Goal: Information Seeking & Learning: Learn about a topic

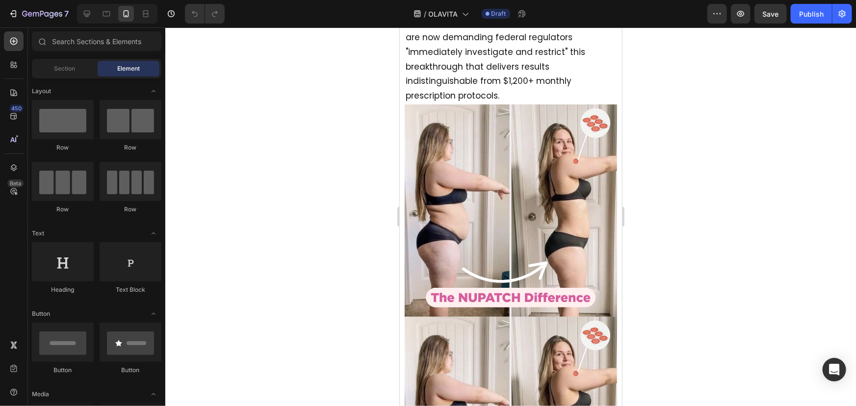
scroll to position [829, 0]
click at [492, 191] on img at bounding box center [510, 210] width 212 height 212
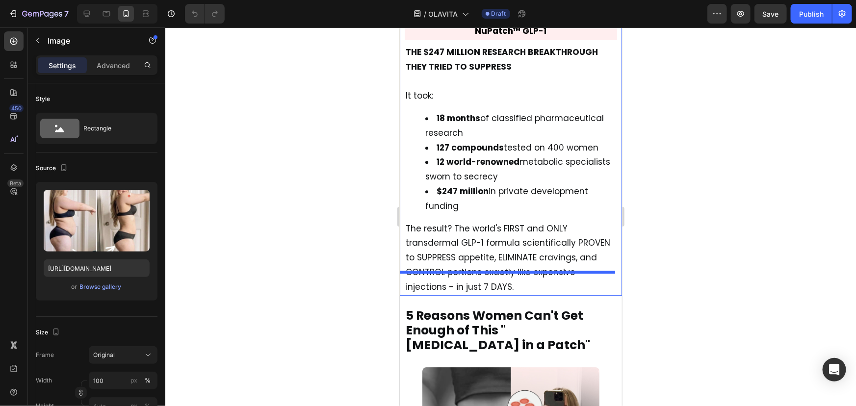
scroll to position [1459, 0]
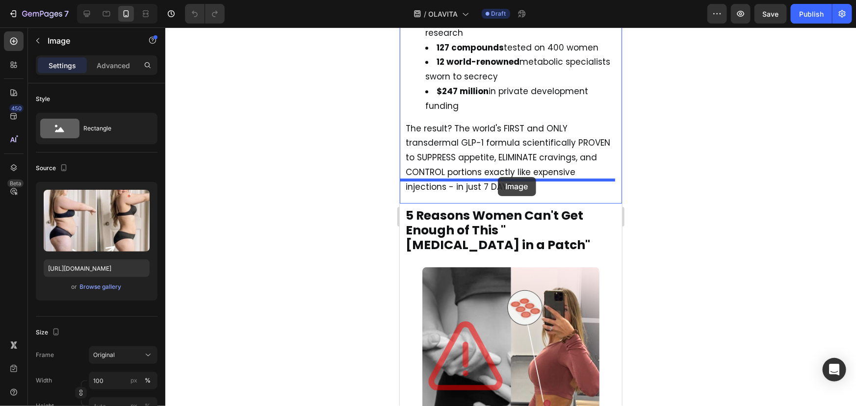
drag, startPoint x: 408, startPoint y: 76, endPoint x: 497, endPoint y: 176, distance: 134.4
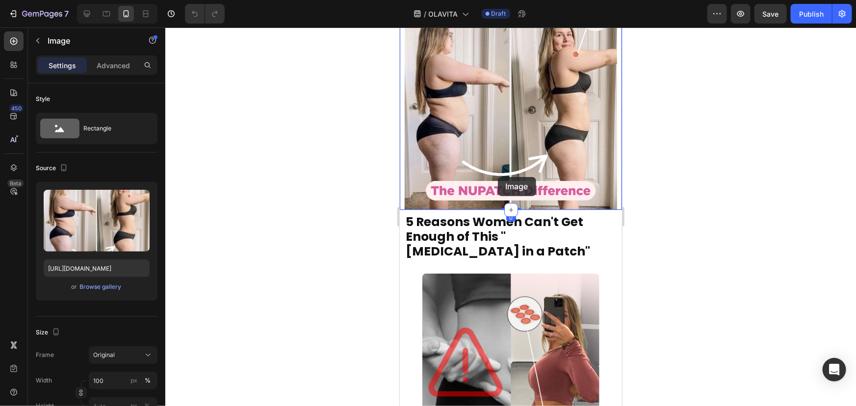
scroll to position [1254, 0]
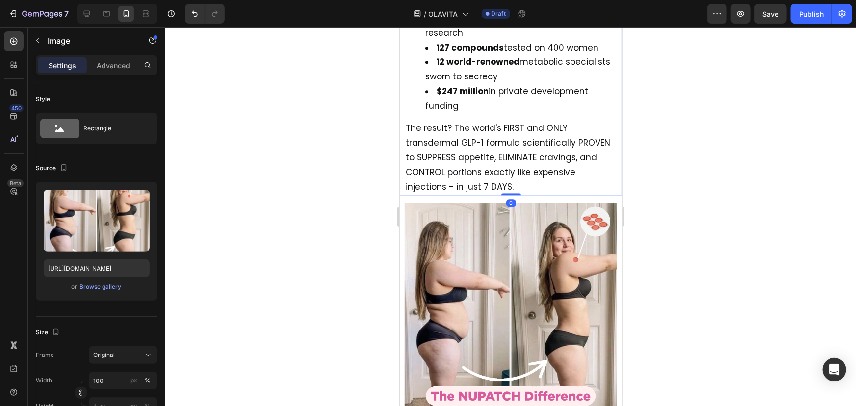
click at [525, 158] on p "The result? The world's FIRST and ONLY transdermal GLP-1 formula scientifically…" at bounding box center [510, 157] width 210 height 73
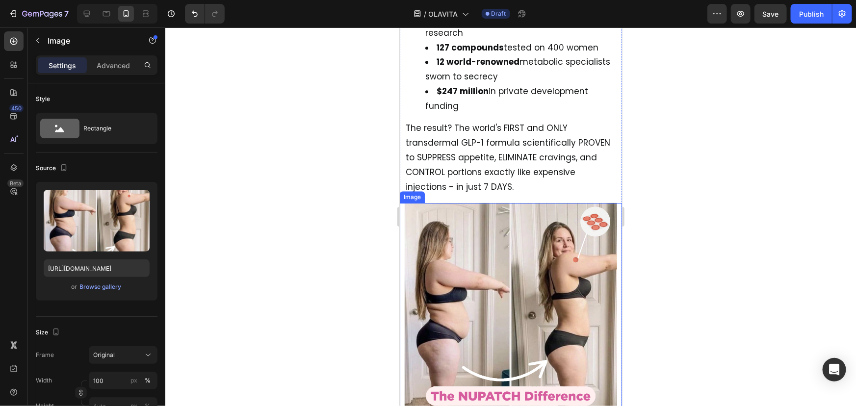
click at [506, 203] on img at bounding box center [510, 309] width 212 height 212
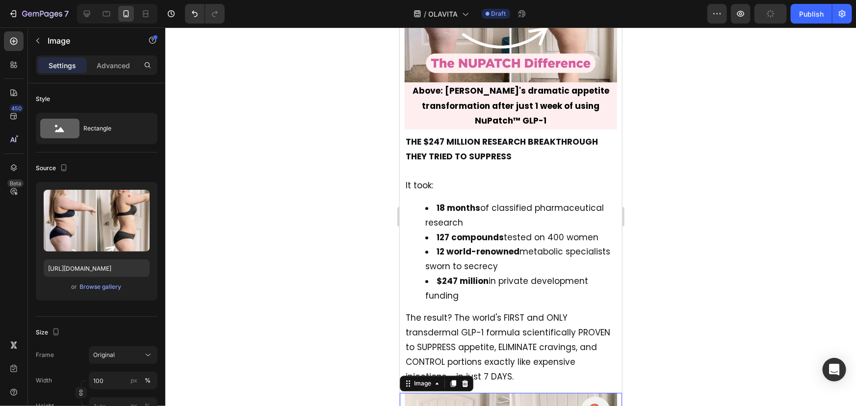
scroll to position [947, 0]
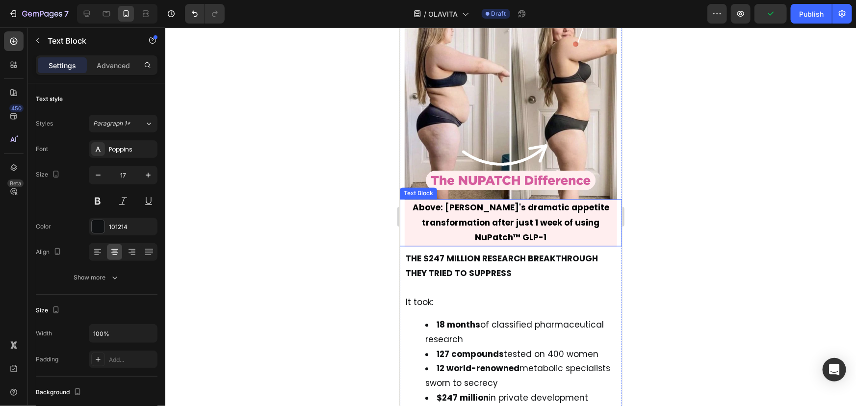
click at [462, 207] on p "Above: [PERSON_NAME]'s dramatic appetite transformation after just 1 week of us…" at bounding box center [510, 222] width 210 height 45
click at [466, 186] on icon at bounding box center [465, 189] width 5 height 7
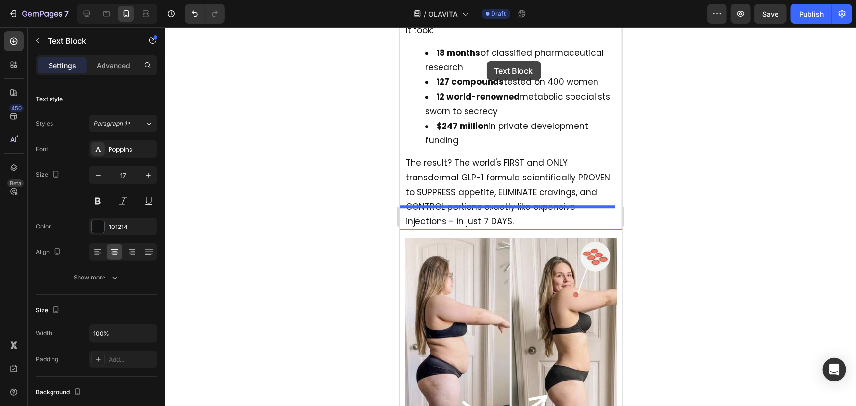
scroll to position [1246, 0]
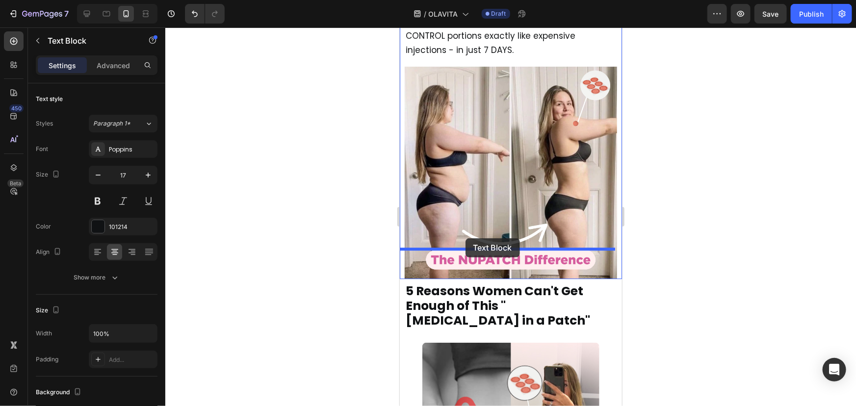
drag, startPoint x: 409, startPoint y: 220, endPoint x: 464, endPoint y: 237, distance: 58.0
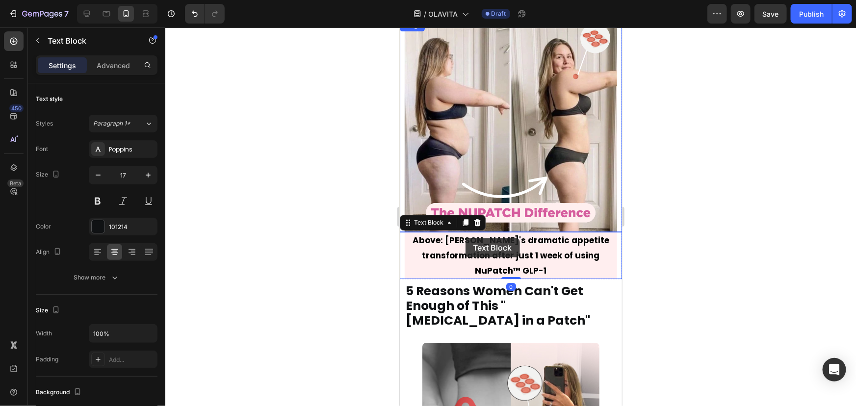
scroll to position [1390, 0]
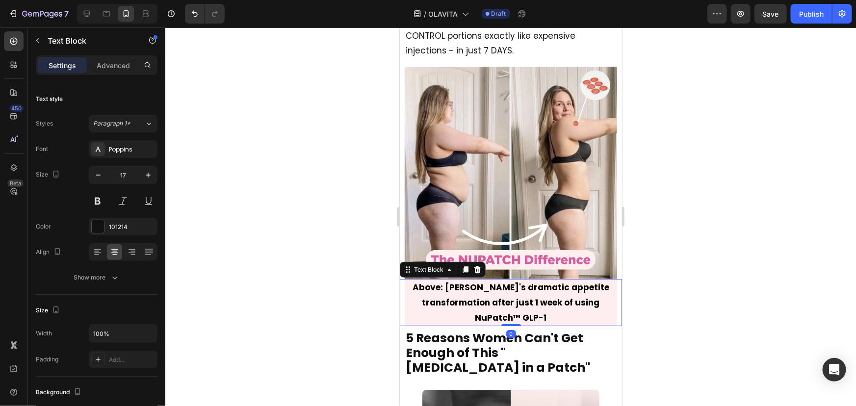
click at [661, 234] on div at bounding box center [510, 216] width 691 height 379
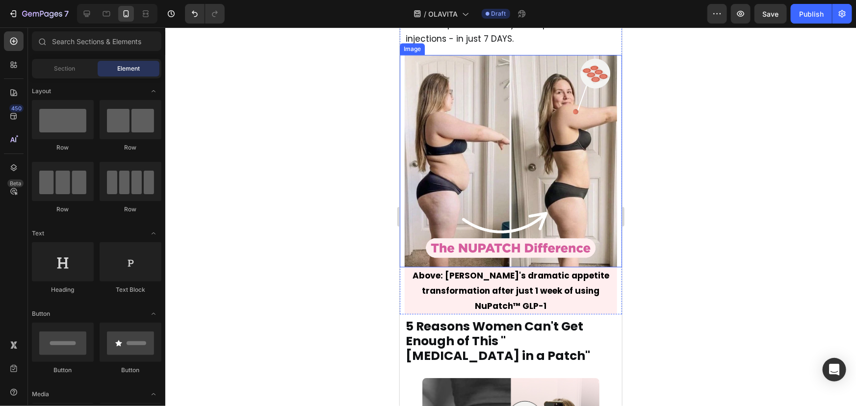
scroll to position [1396, 0]
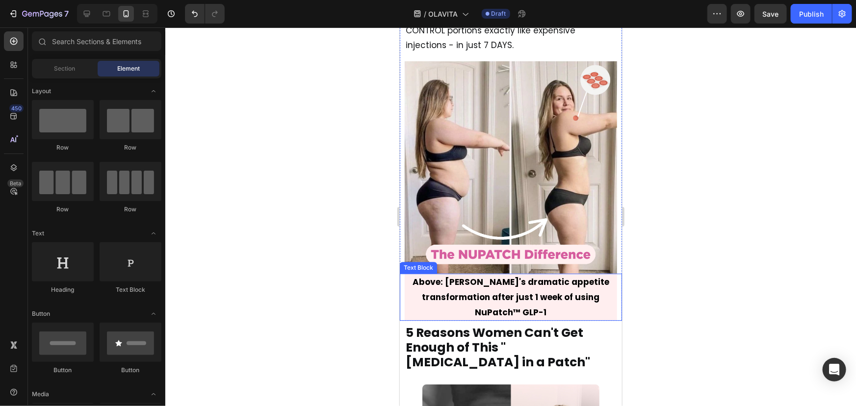
click at [459, 276] on strong "Above: [PERSON_NAME]'s dramatic appetite transformation after just 1 week of us…" at bounding box center [510, 297] width 197 height 42
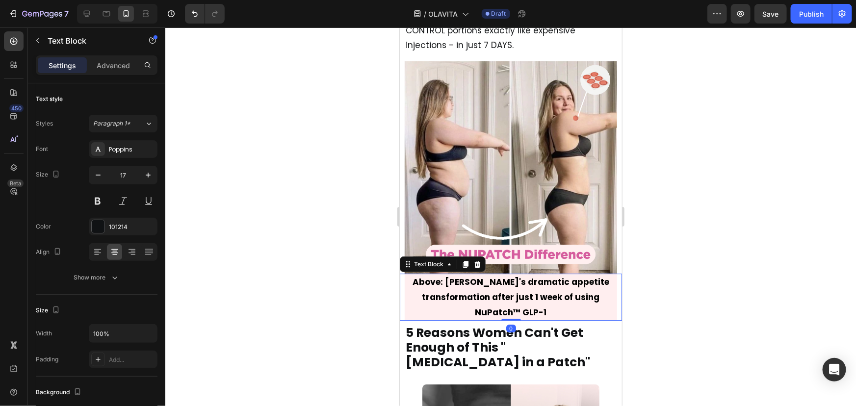
click at [459, 276] on strong "Above: [PERSON_NAME]'s dramatic appetite transformation after just 1 week of us…" at bounding box center [510, 297] width 197 height 42
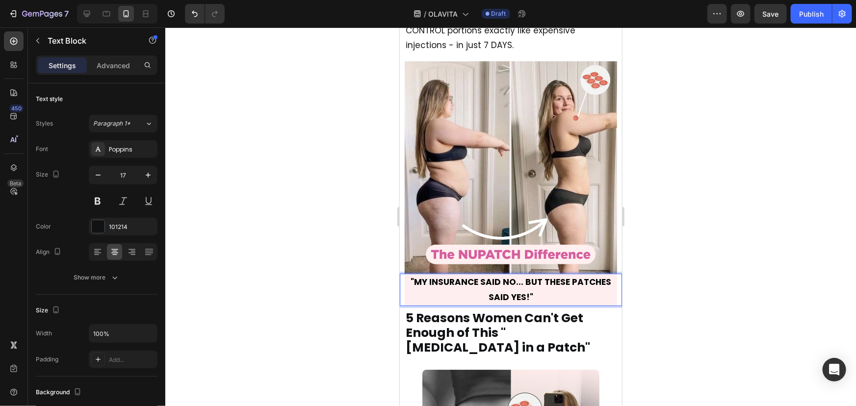
click at [486, 276] on strong ""MY INSURANCE SAID NO... BUT THESE PATCHES SAID YES!"" at bounding box center [510, 289] width 201 height 27
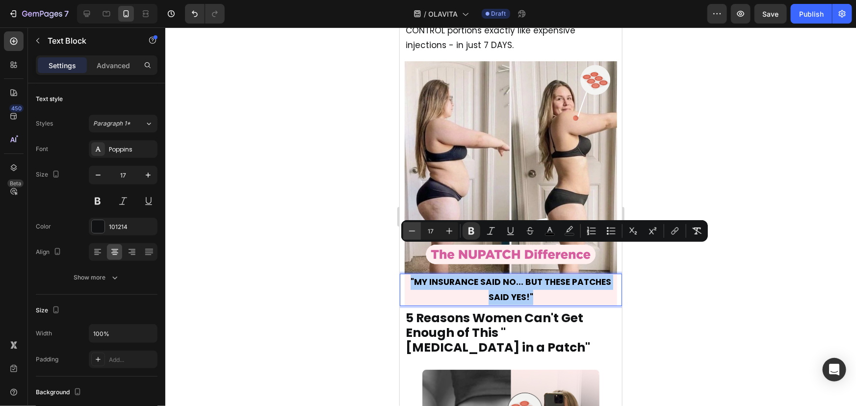
click at [416, 227] on icon "Editor contextual toolbar" at bounding box center [412, 231] width 10 height 10
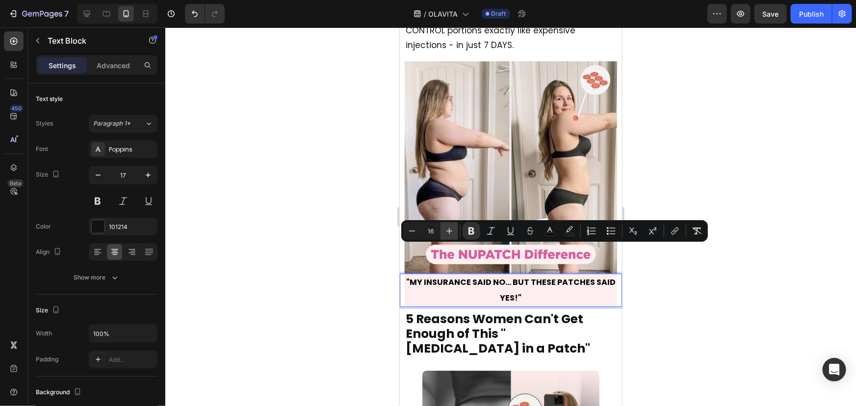
click at [449, 231] on icon "Editor contextual toolbar" at bounding box center [449, 231] width 6 height 6
type input "17"
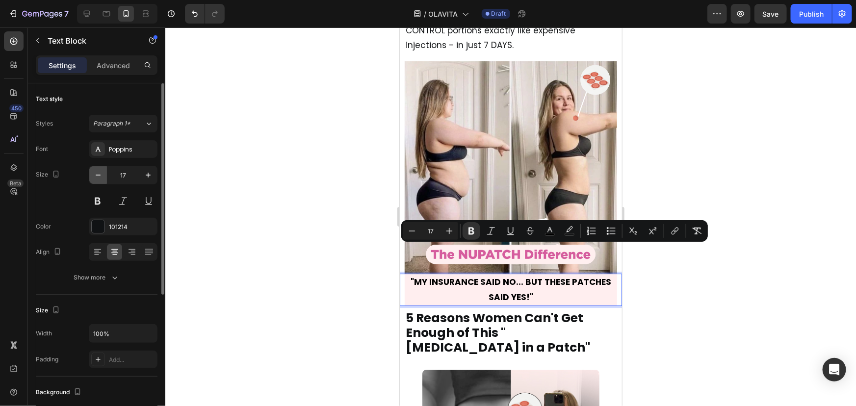
click at [97, 170] on icon "button" at bounding box center [98, 175] width 10 height 10
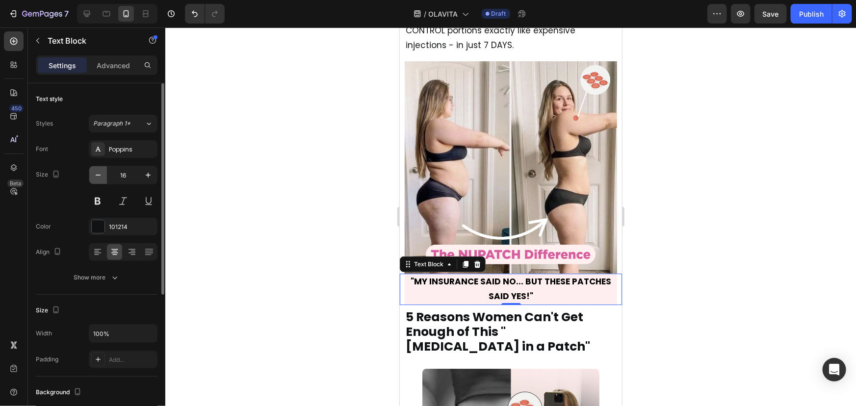
click at [97, 170] on icon "button" at bounding box center [98, 175] width 10 height 10
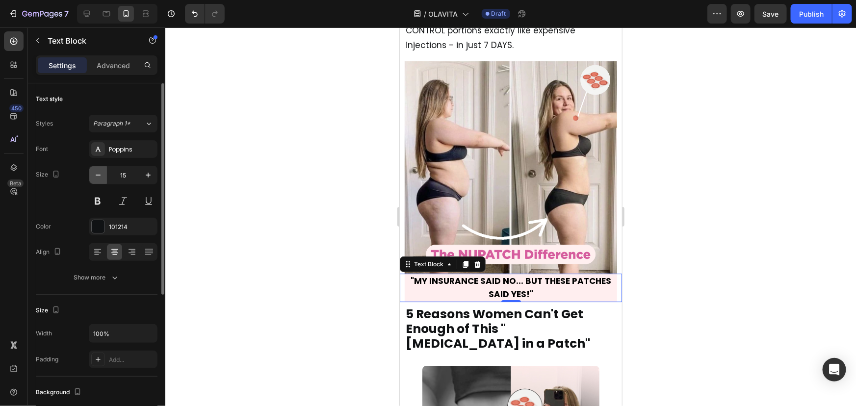
click at [97, 170] on icon "button" at bounding box center [98, 175] width 10 height 10
type input "13"
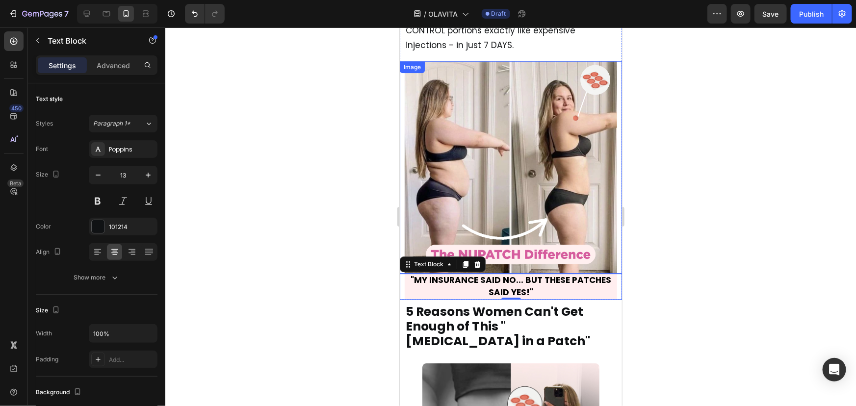
click at [657, 227] on div at bounding box center [510, 216] width 691 height 379
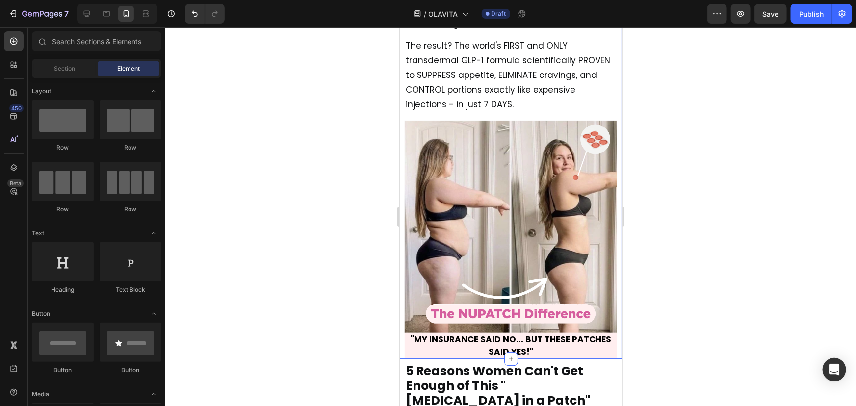
scroll to position [1337, 0]
click at [536, 333] on strong ""MY INSURANCE SAID NO... BUT THESE PATCHES SAID YES!"" at bounding box center [510, 345] width 201 height 24
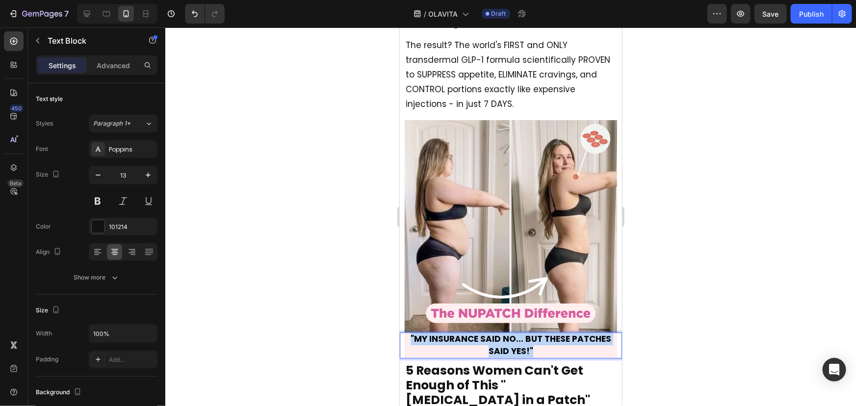
click at [536, 333] on strong ""MY INSURANCE SAID NO... BUT THESE PATCHES SAID YES!"" at bounding box center [510, 345] width 201 height 24
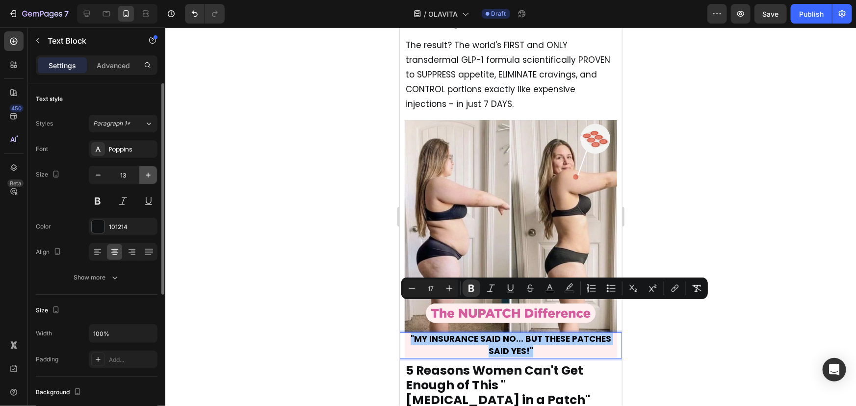
click at [152, 174] on icon "button" at bounding box center [148, 175] width 10 height 10
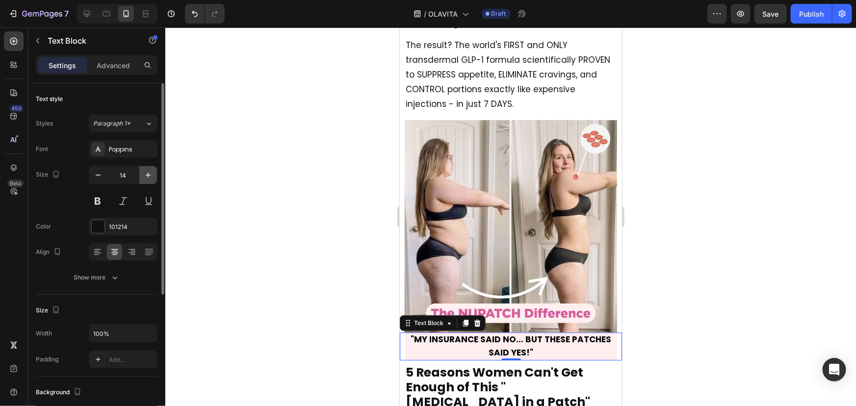
click at [152, 173] on icon "button" at bounding box center [148, 175] width 10 height 10
type input "16"
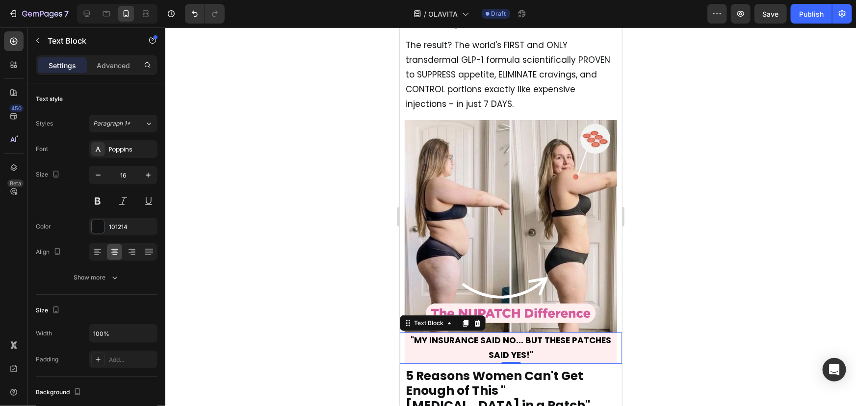
click at [268, 195] on div at bounding box center [510, 216] width 691 height 379
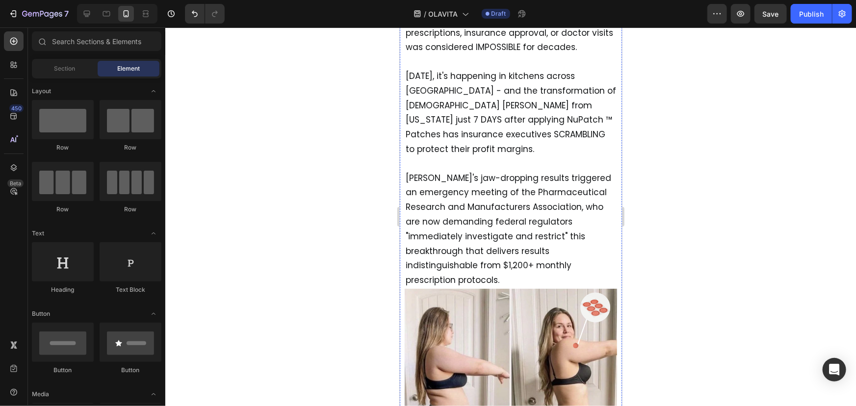
scroll to position [644, 0]
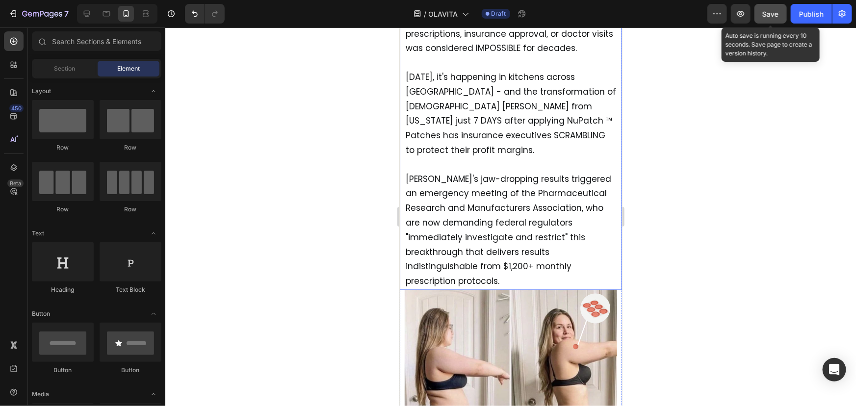
click at [769, 15] on span "Save" at bounding box center [771, 14] width 16 height 8
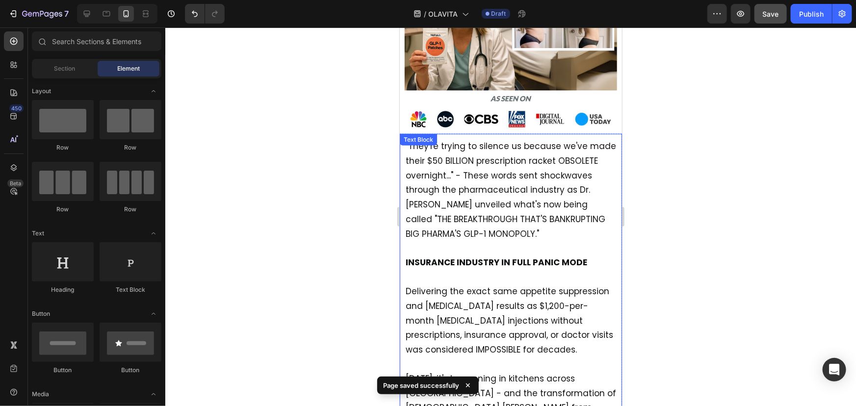
scroll to position [348, 0]
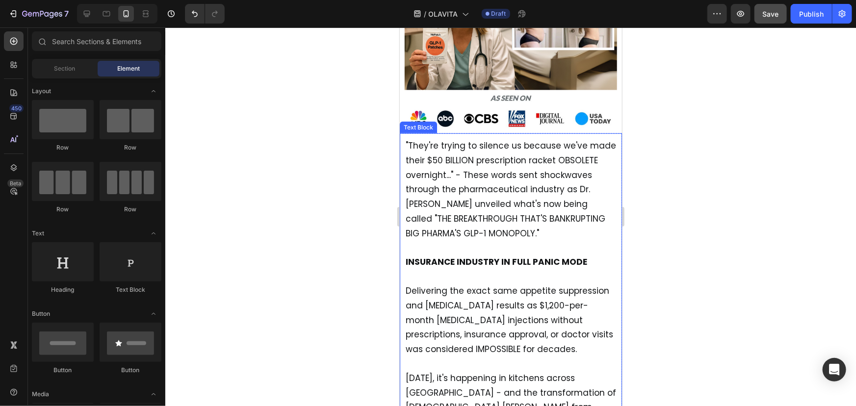
click at [499, 211] on span ""They're trying to silence us because we've made their $50 BILLION prescription…" at bounding box center [510, 189] width 210 height 100
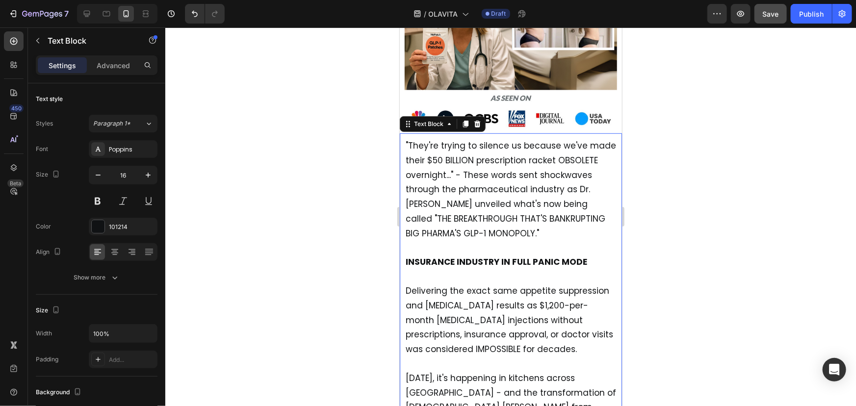
click at [499, 211] on span ""They're trying to silence us because we've made their $50 BILLION prescription…" at bounding box center [510, 189] width 210 height 100
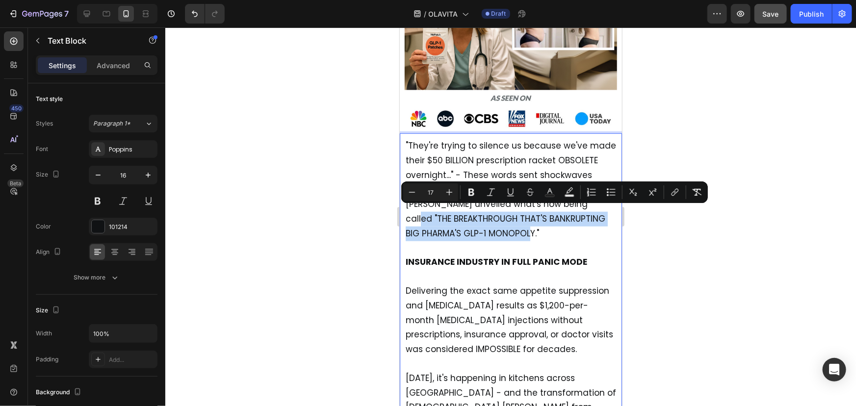
drag, startPoint x: 529, startPoint y: 225, endPoint x: 389, endPoint y: 216, distance: 139.6
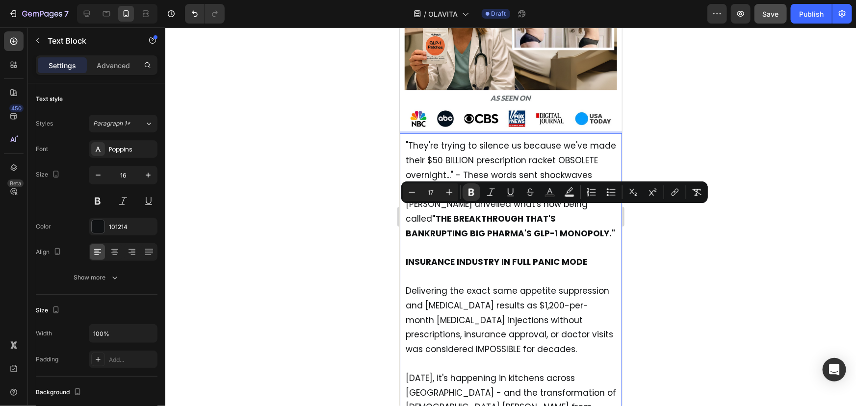
click at [692, 237] on div at bounding box center [510, 216] width 691 height 379
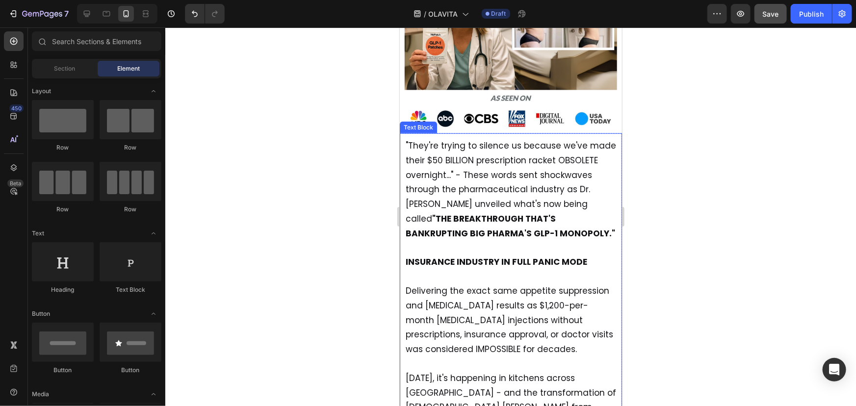
click at [520, 256] on strong "INSURANCE INDUSTRY IN FULL PANIC MODE" at bounding box center [495, 262] width 181 height 12
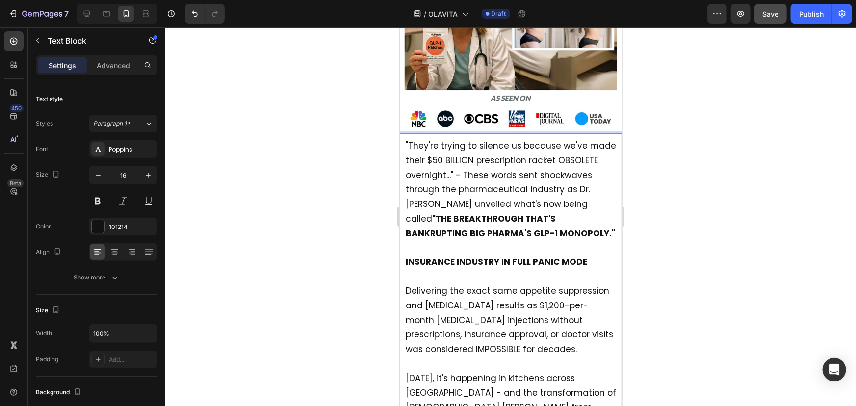
click at [520, 256] on strong "INSURANCE INDUSTRY IN FULL PANIC MODE" at bounding box center [495, 262] width 181 height 12
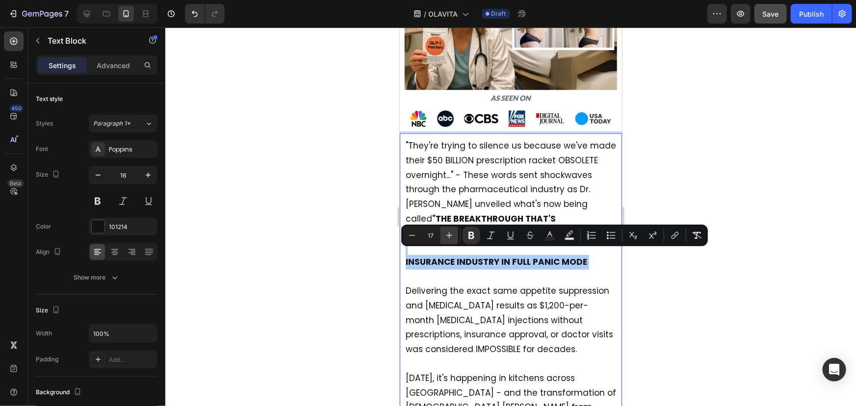
click at [451, 233] on icon "Editor contextual toolbar" at bounding box center [449, 236] width 10 height 10
type input "18"
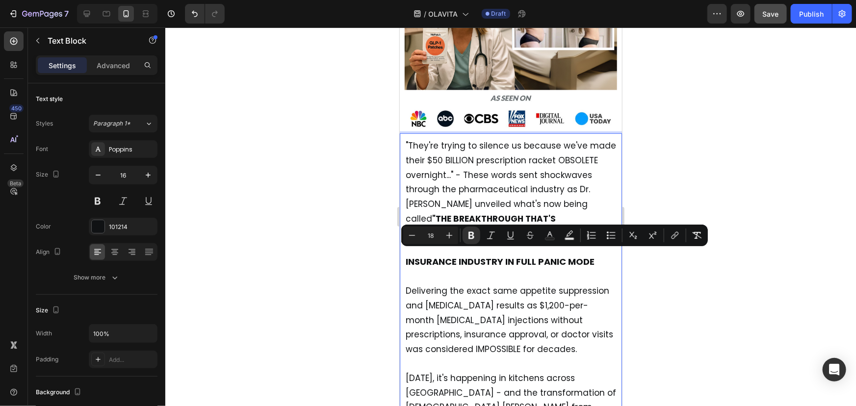
click at [674, 267] on div at bounding box center [510, 216] width 691 height 379
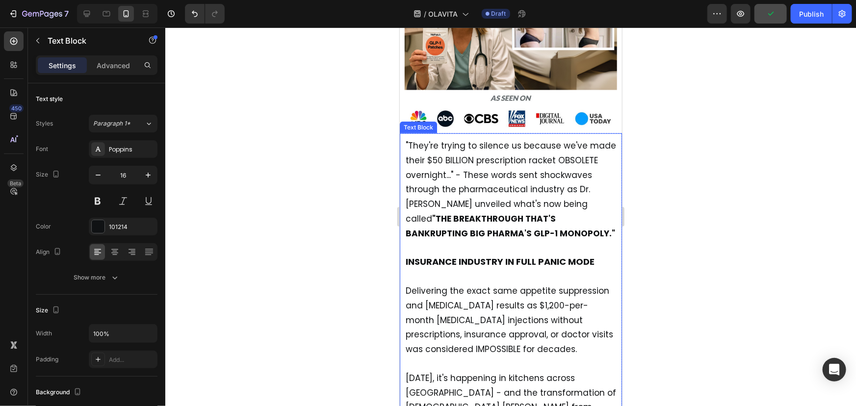
click at [489, 255] on strong "INSURANCE INDUSTRY IN FULL PANIC MODE" at bounding box center [499, 261] width 189 height 12
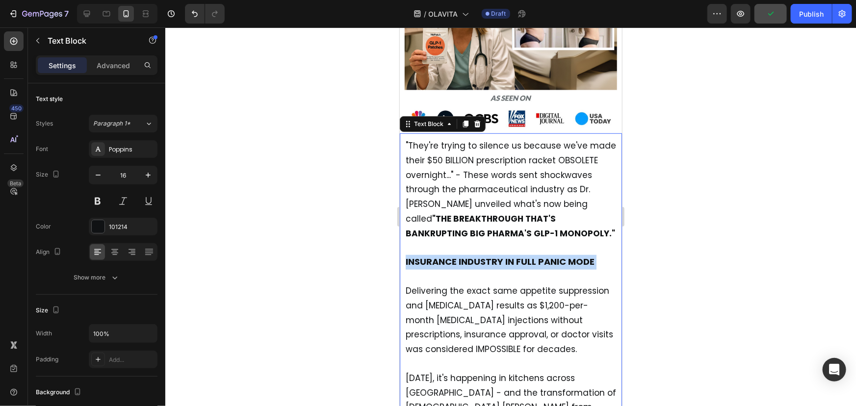
click at [489, 255] on strong "INSURANCE INDUSTRY IN FULL PANIC MODE" at bounding box center [499, 261] width 189 height 12
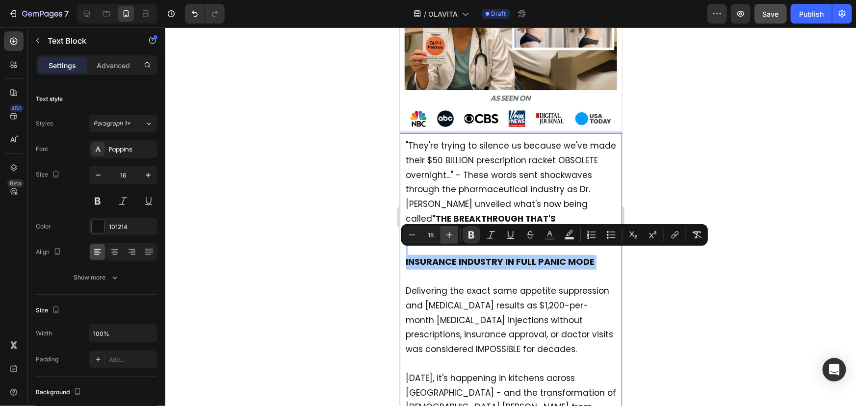
click at [446, 229] on button "Plus" at bounding box center [449, 235] width 18 height 18
type input "19"
click at [677, 305] on div at bounding box center [510, 216] width 691 height 379
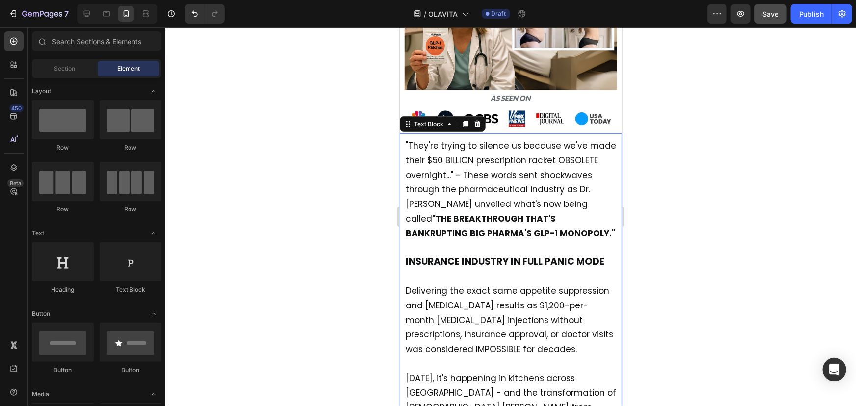
click at [605, 277] on p ""They're trying to silence us because we've made their $50 BILLION prescription…" at bounding box center [510, 210] width 210 height 145
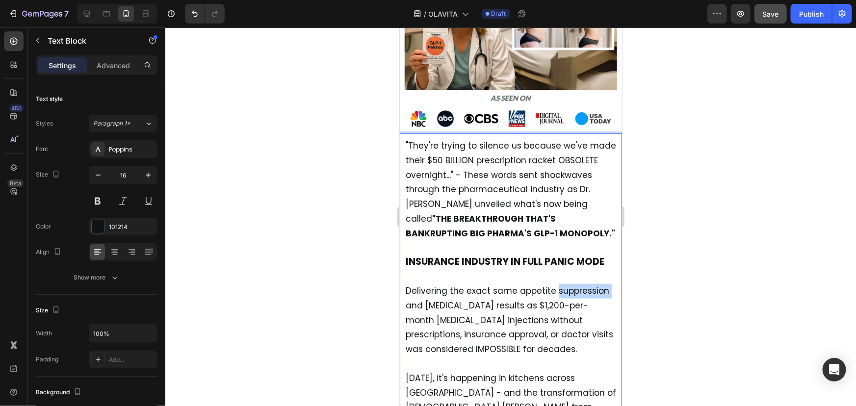
click at [558, 285] on span "Delivering the exact same appetite suppression and [MEDICAL_DATA] results as $1…" at bounding box center [508, 320] width 207 height 70
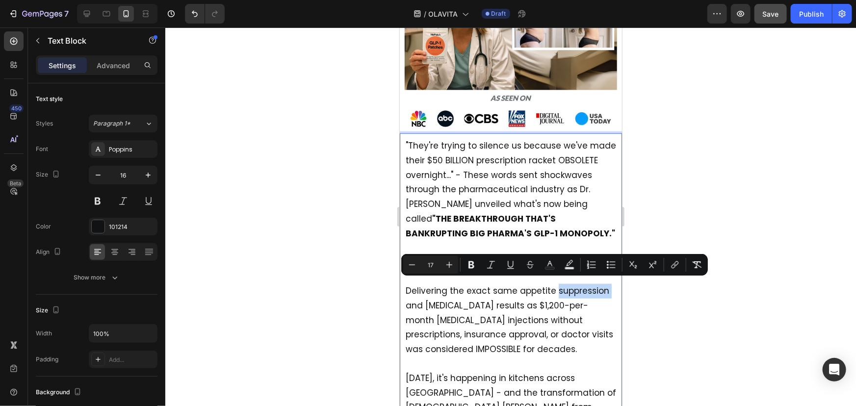
click at [556, 285] on span "Delivering the exact same appetite suppression and [MEDICAL_DATA] results as $1…" at bounding box center [508, 320] width 207 height 70
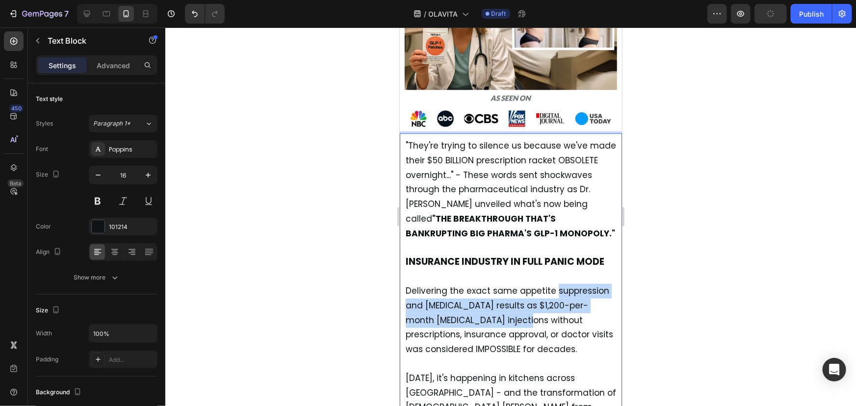
drag, startPoint x: 553, startPoint y: 284, endPoint x: 516, endPoint y: 318, distance: 50.4
click at [516, 318] on span "Delivering the exact same appetite suppression and [MEDICAL_DATA] results as $1…" at bounding box center [508, 320] width 207 height 70
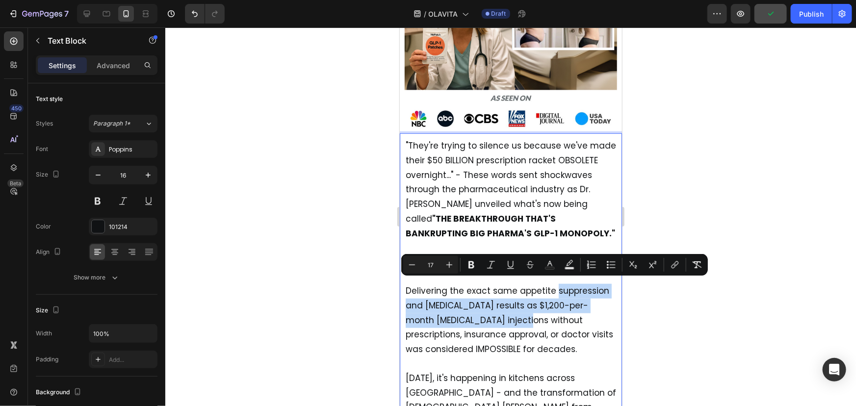
click at [516, 318] on span "Delivering the exact same appetite suppression and [MEDICAL_DATA] results as $1…" at bounding box center [508, 320] width 207 height 70
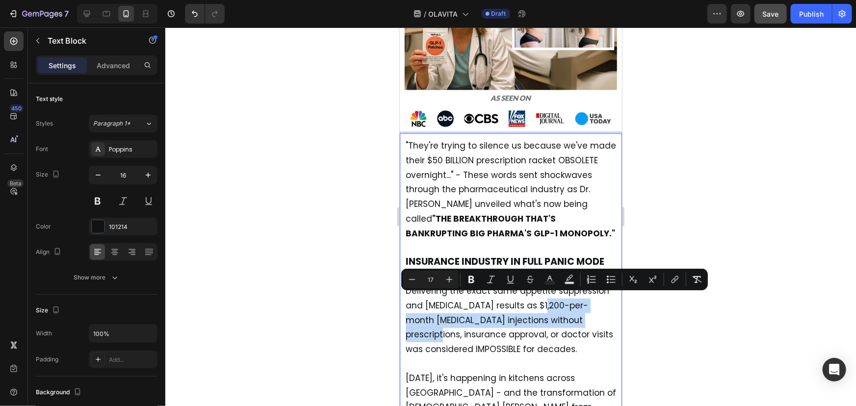
drag, startPoint x: 555, startPoint y: 295, endPoint x: 602, endPoint y: 314, distance: 50.2
click at [602, 314] on span "Delivering the exact same appetite suppression and [MEDICAL_DATA] results as $1…" at bounding box center [508, 320] width 207 height 70
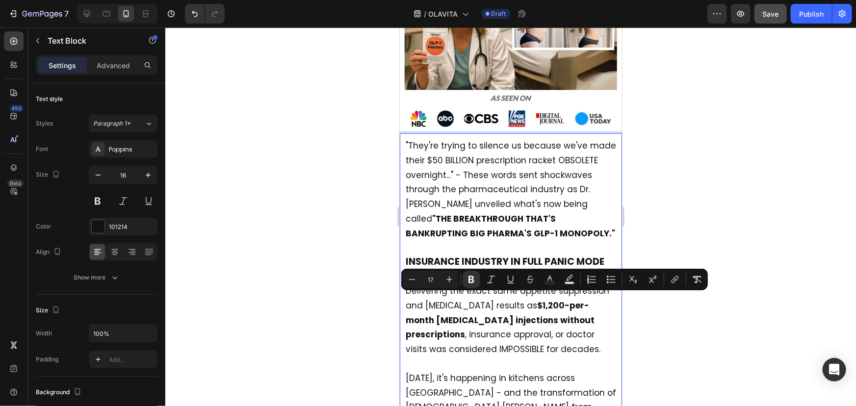
click at [711, 314] on div at bounding box center [510, 216] width 691 height 379
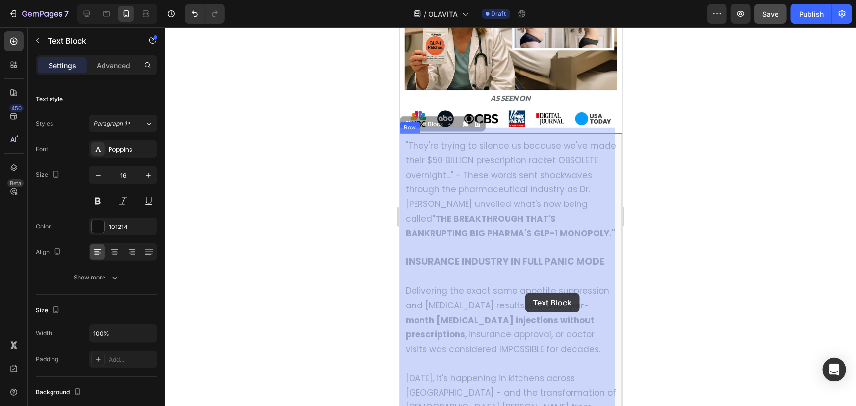
drag, startPoint x: 518, startPoint y: 285, endPoint x: 518, endPoint y: 291, distance: 6.4
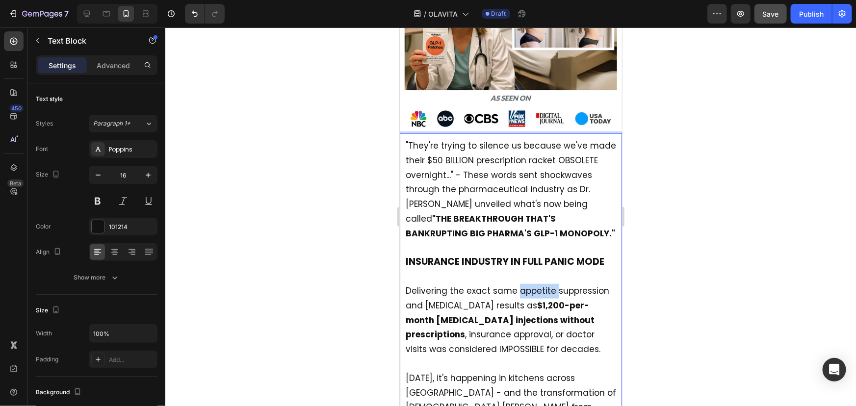
click at [517, 285] on span "Delivering the exact same appetite suppression and [MEDICAL_DATA] results as $1…" at bounding box center [507, 320] width 204 height 70
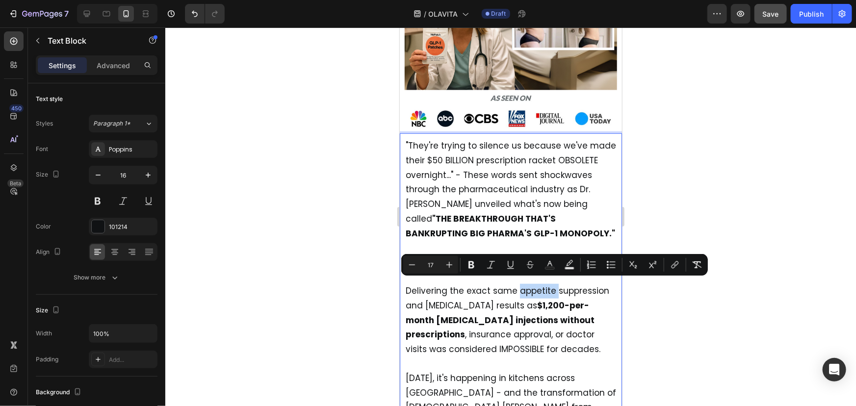
click at [517, 285] on span "Delivering the exact same appetite suppression and [MEDICAL_DATA] results as $1…" at bounding box center [507, 320] width 204 height 70
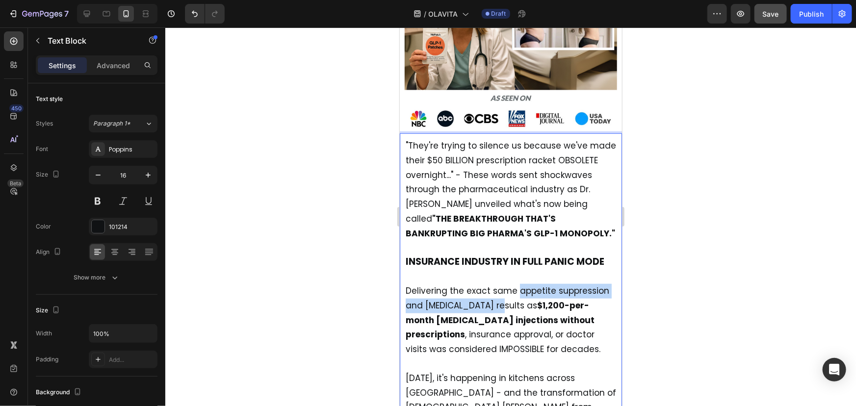
drag, startPoint x: 516, startPoint y: 284, endPoint x: 511, endPoint y: 303, distance: 19.2
click at [511, 303] on span "Delivering the exact same appetite suppression and [MEDICAL_DATA] results as $1…" at bounding box center [507, 320] width 204 height 70
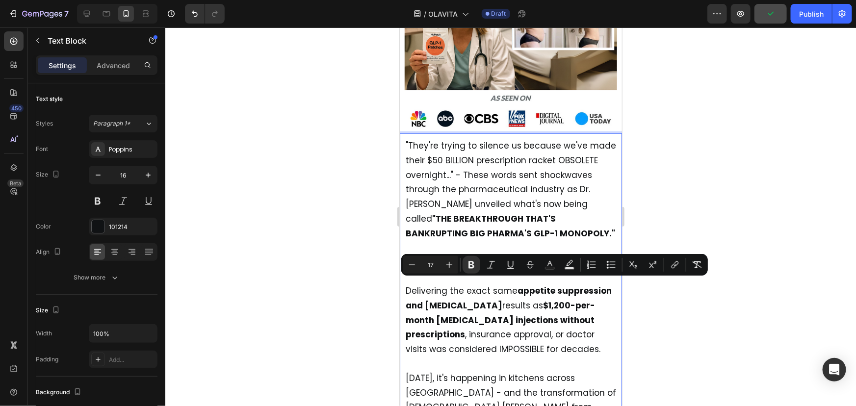
click at [692, 336] on div at bounding box center [510, 216] width 691 height 379
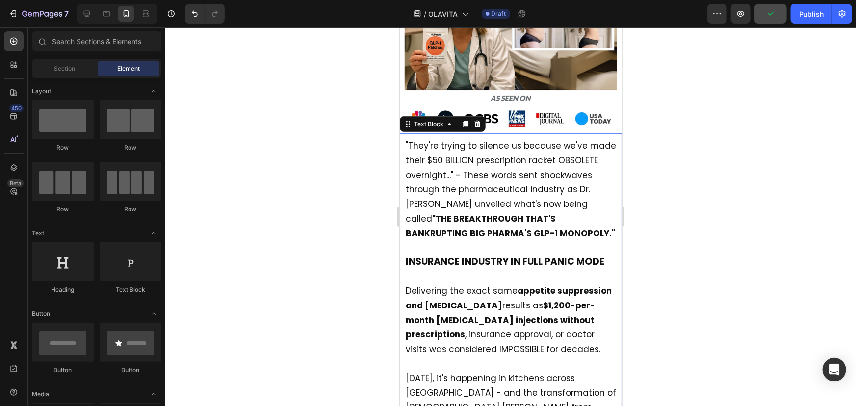
click at [543, 335] on p "Delivering the exact same appetite suppression and [MEDICAL_DATA] results as $1…" at bounding box center [510, 327] width 210 height 87
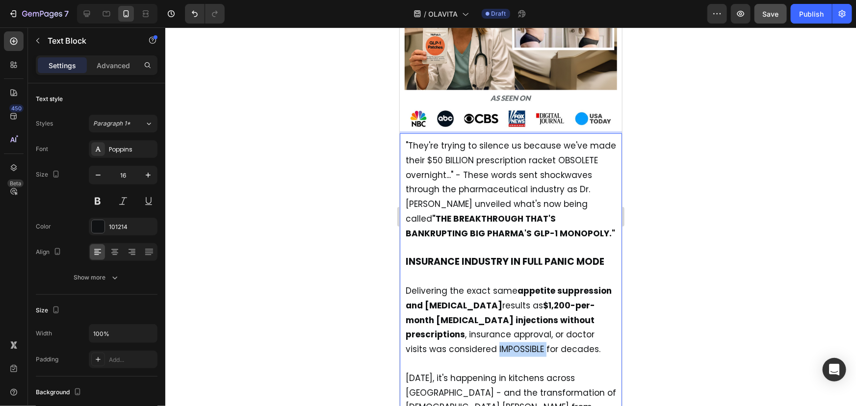
click at [510, 343] on span "Delivering the exact same appetite suppression and [MEDICAL_DATA] results as $1…" at bounding box center [508, 320] width 206 height 70
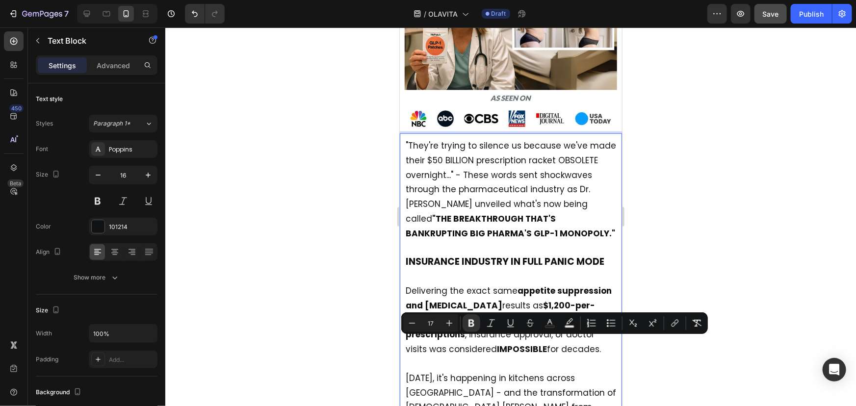
click at [642, 349] on div at bounding box center [510, 216] width 691 height 379
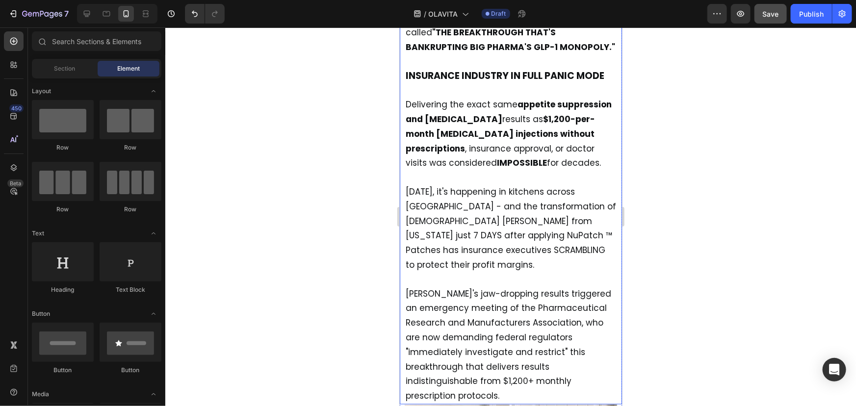
scroll to position [530, 0]
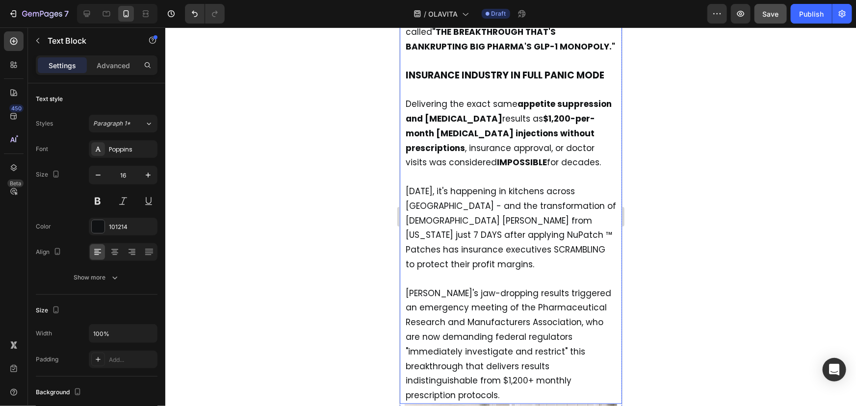
click at [492, 219] on span "[DATE], it's happening in kitchens across [GEOGRAPHIC_DATA] - and the transform…" at bounding box center [510, 227] width 210 height 85
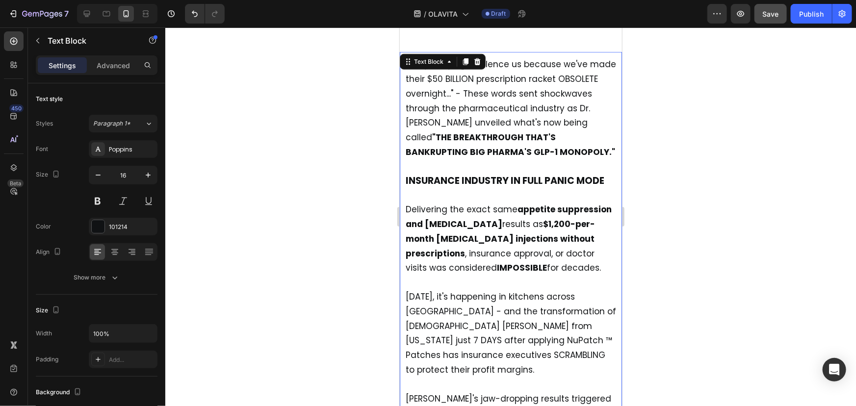
click at [492, 217] on div ""They're trying to silence us because we've made their $50 BILLION prescription…" at bounding box center [510, 282] width 212 height 453
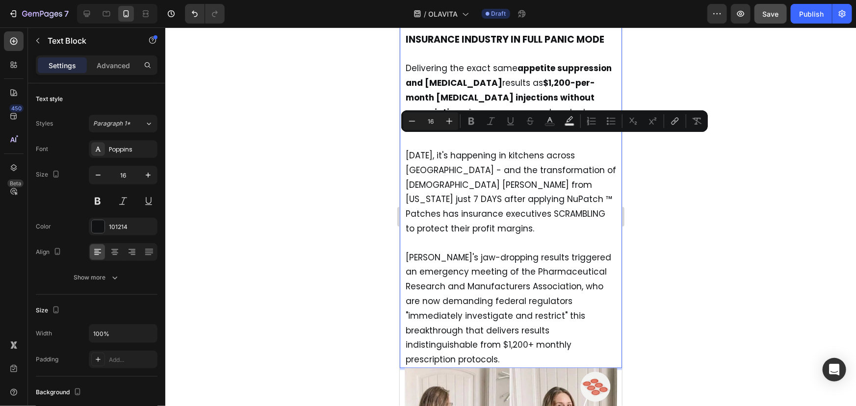
scroll to position [566, 0]
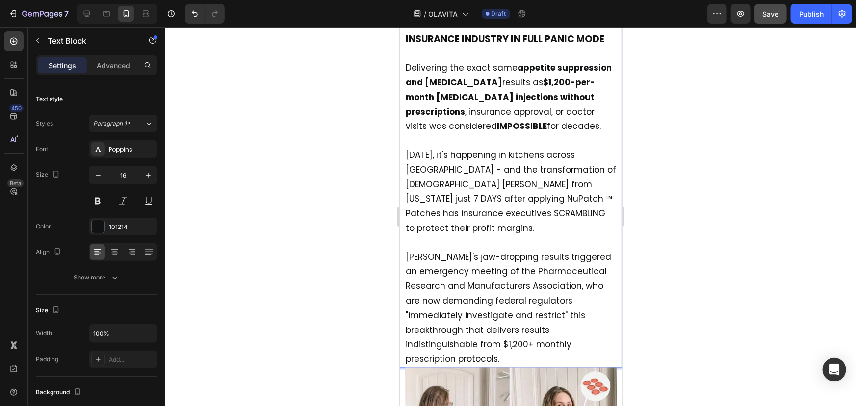
click at [501, 190] on p "[DATE], it's happening in kitchens across [GEOGRAPHIC_DATA] - and the transform…" at bounding box center [510, 192] width 210 height 88
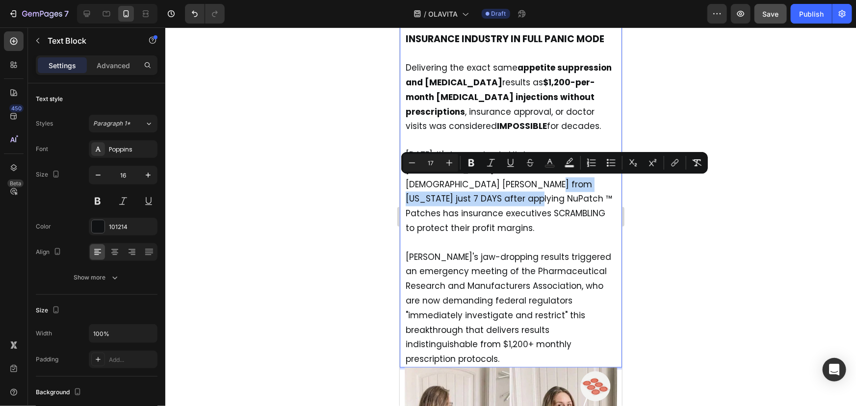
drag, startPoint x: 494, startPoint y: 181, endPoint x: 482, endPoint y: 199, distance: 21.6
click at [482, 199] on span "[DATE], it's happening in kitchens across [GEOGRAPHIC_DATA] - and the transform…" at bounding box center [510, 191] width 210 height 85
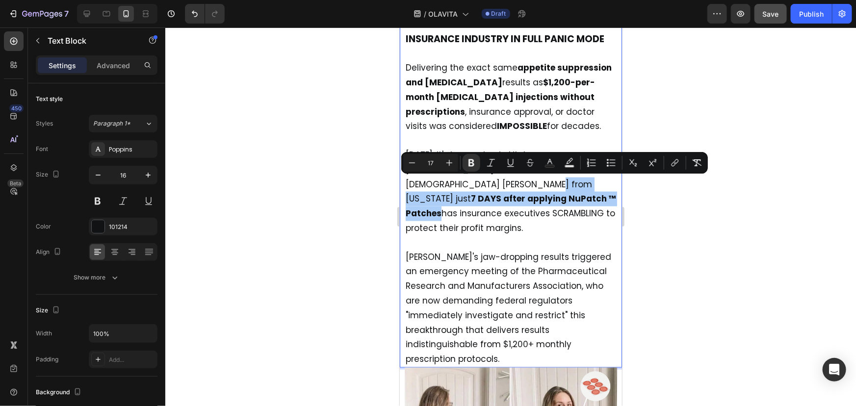
click at [741, 238] on div at bounding box center [510, 216] width 691 height 379
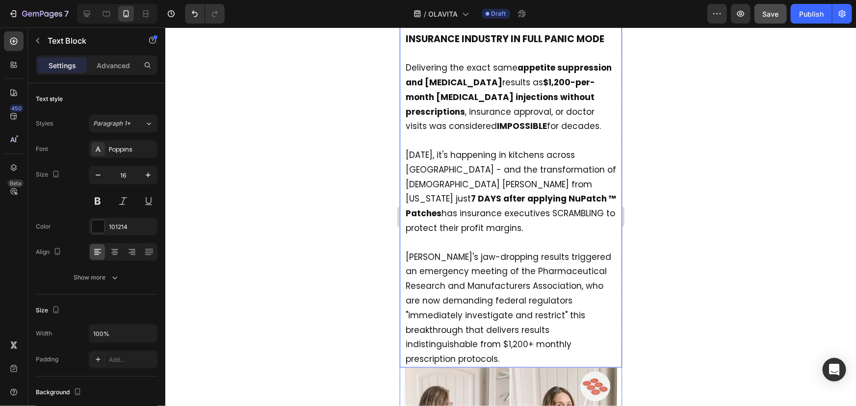
click at [540, 294] on span "[PERSON_NAME]'s jaw-dropping results triggered an emergency meeting of the Phar…" at bounding box center [508, 308] width 206 height 114
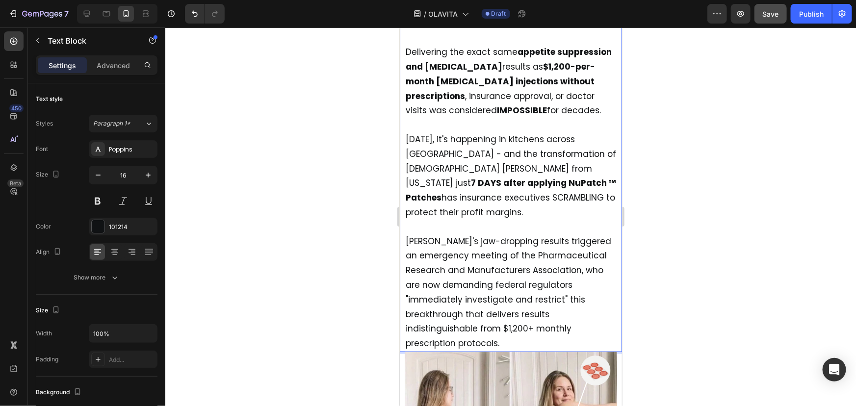
scroll to position [608, 0]
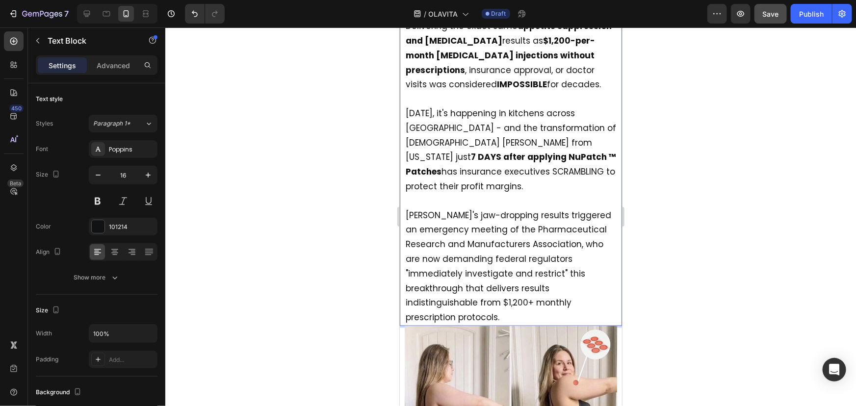
click at [561, 257] on span "[PERSON_NAME]'s jaw-dropping results triggered an emergency meeting of the Phar…" at bounding box center [508, 266] width 206 height 114
drag, startPoint x: 562, startPoint y: 257, endPoint x: 406, endPoint y: 258, distance: 156.0
click at [406, 258] on span "[PERSON_NAME]'s jaw-dropping results triggered an emergency meeting of the Phar…" at bounding box center [508, 266] width 206 height 114
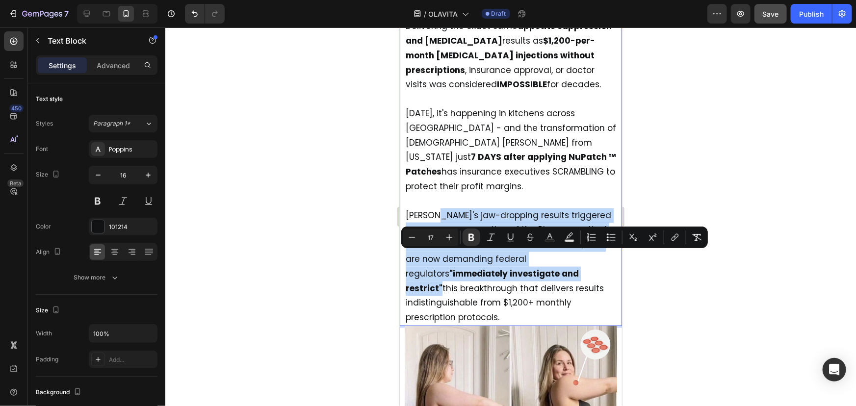
drag, startPoint x: 406, startPoint y: 258, endPoint x: 451, endPoint y: 156, distance: 110.9
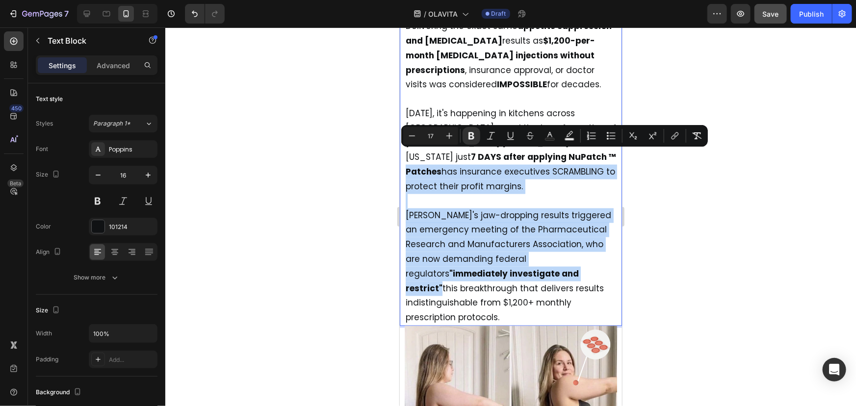
click at [482, 228] on span "[PERSON_NAME]'s jaw-dropping results triggered an emergency meeting of the Phar…" at bounding box center [508, 266] width 206 height 114
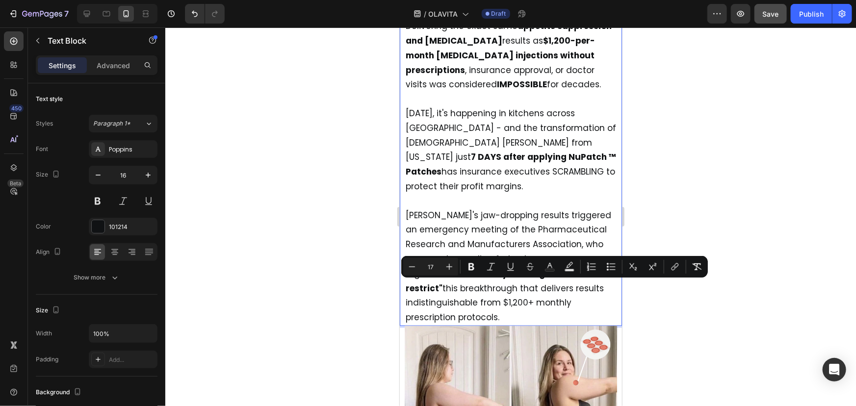
drag, startPoint x: 405, startPoint y: 285, endPoint x: 503, endPoint y: 302, distance: 99.5
click at [503, 302] on p "[PERSON_NAME]'s jaw-dropping results triggered an emergency meeting of the Phar…" at bounding box center [510, 259] width 210 height 131
click at [677, 242] on div at bounding box center [510, 216] width 691 height 379
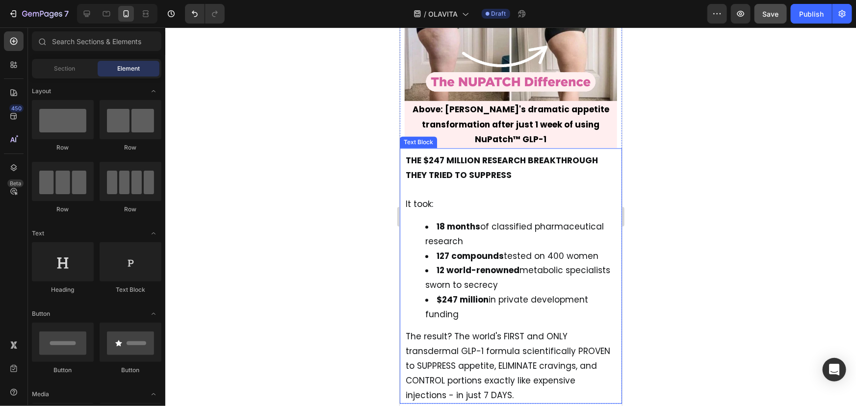
scroll to position [1090, 0]
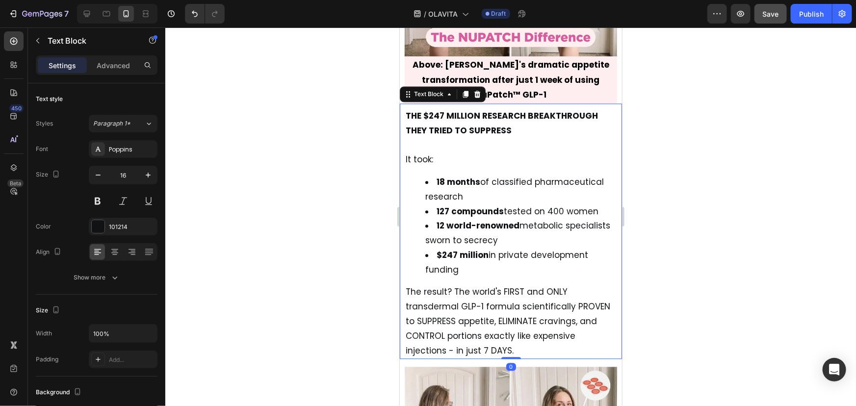
click at [443, 289] on p "The result? The world's FIRST and ONLY transdermal GLP-1 formula scientifically…" at bounding box center [510, 321] width 210 height 73
click at [443, 290] on p "The result? The world's FIRST and ONLY transdermal GLP-1 formula scientifically…" at bounding box center [510, 321] width 210 height 73
click at [483, 304] on p "The result? The world's FIRST and ONLY transdermal GLP-1 formula scientifically…" at bounding box center [510, 321] width 210 height 73
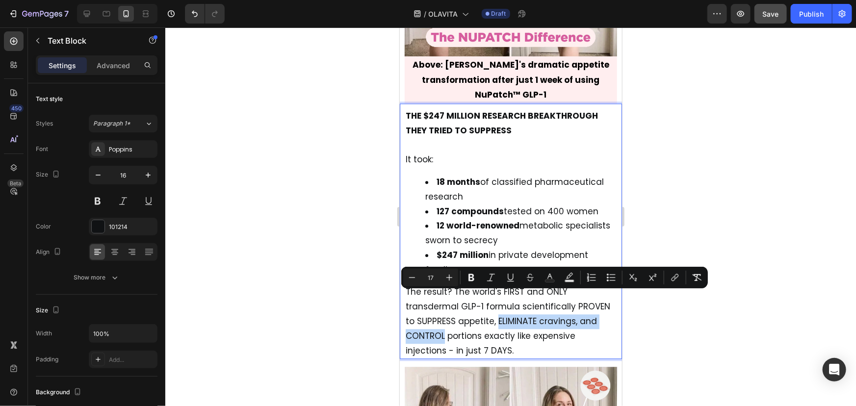
drag, startPoint x: 496, startPoint y: 293, endPoint x: 442, endPoint y: 313, distance: 57.6
click at [442, 313] on span "The result? The world's FIRST and ONLY transdermal GLP-1 formula scientifically…" at bounding box center [507, 320] width 205 height 70
click at [474, 276] on icon "Editor contextual toolbar" at bounding box center [471, 278] width 10 height 10
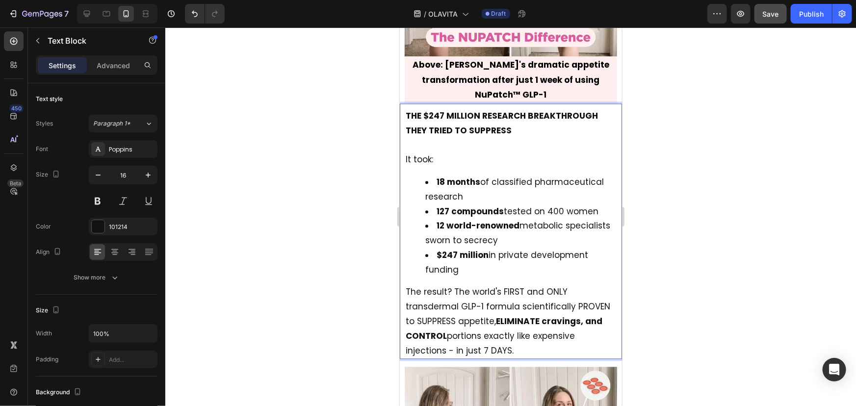
click at [742, 314] on div at bounding box center [510, 216] width 691 height 379
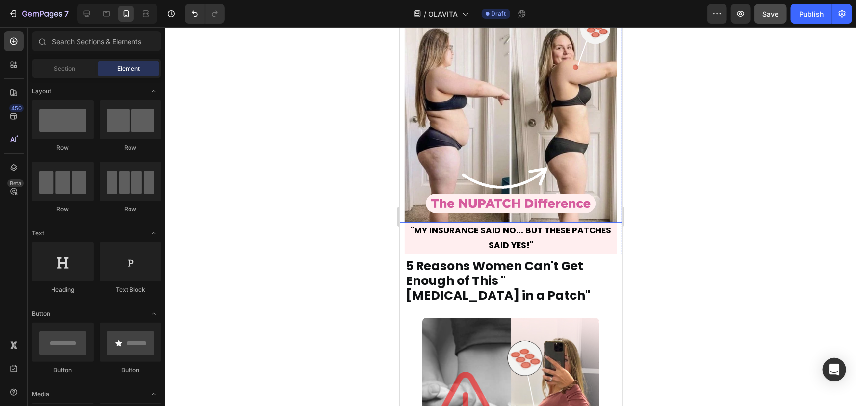
scroll to position [1447, 0]
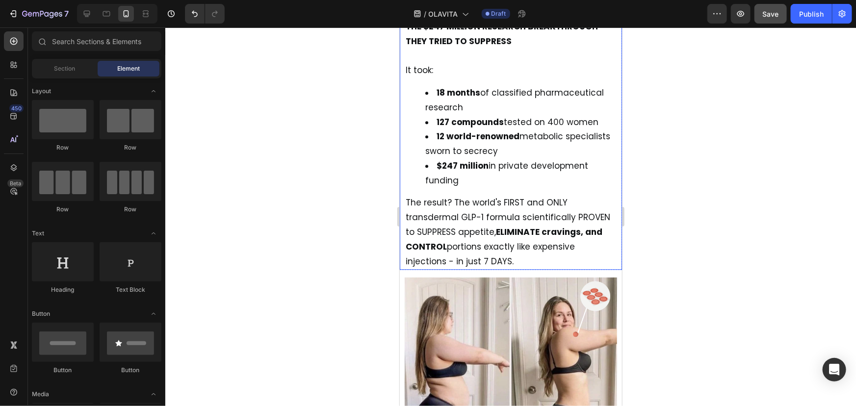
click at [460, 160] on li "$247 million in private development funding" at bounding box center [520, 172] width 191 height 29
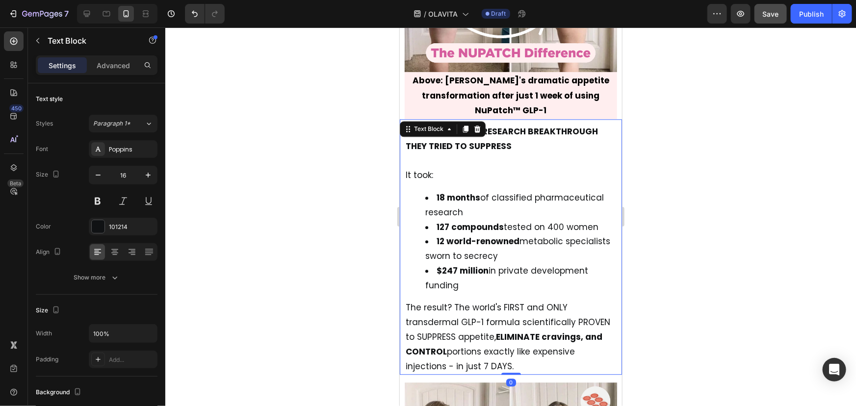
scroll to position [1045, 0]
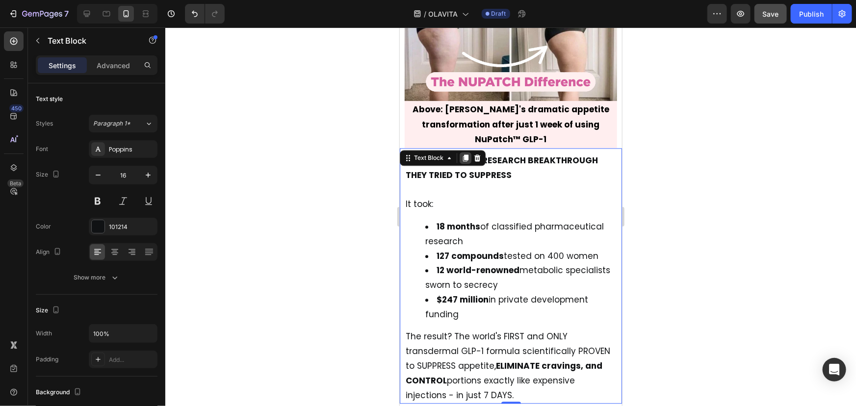
click at [459, 152] on div at bounding box center [465, 158] width 12 height 12
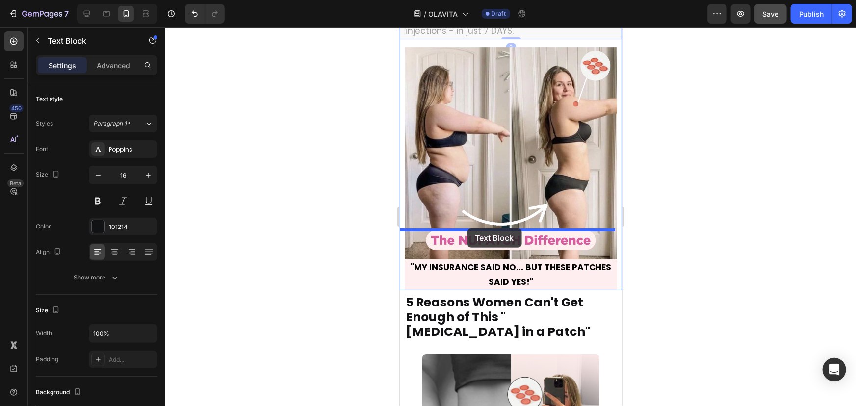
scroll to position [1677, 0]
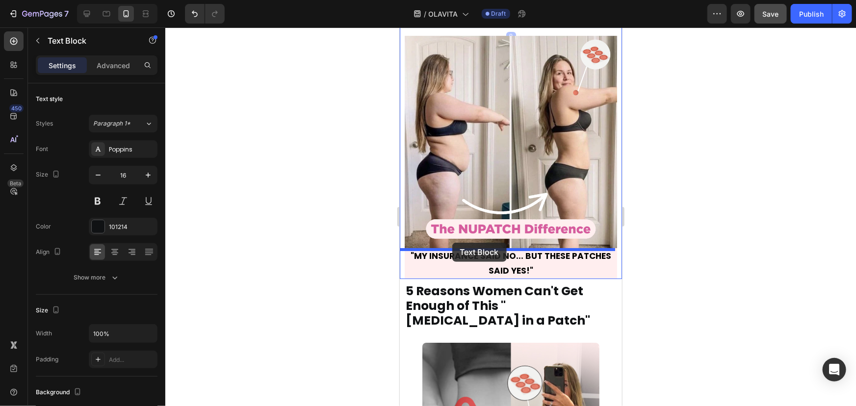
drag, startPoint x: 411, startPoint y: 58, endPoint x: 452, endPoint y: 242, distance: 189.0
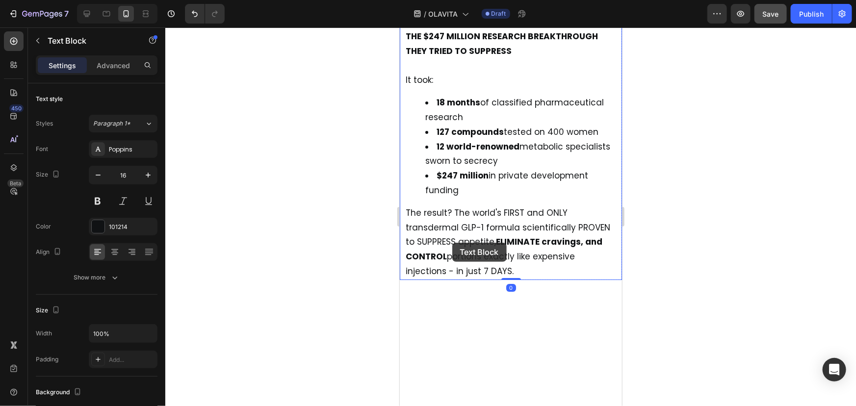
scroll to position [1422, 0]
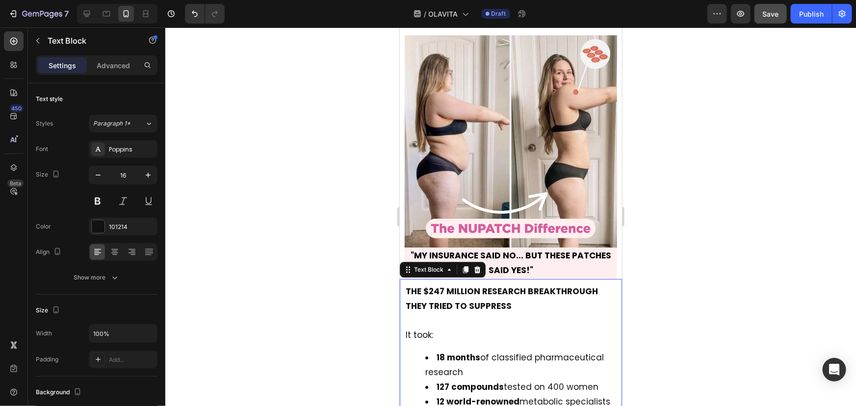
click at [667, 278] on div at bounding box center [510, 216] width 691 height 379
click at [472, 285] on p "THE $247 MILLION RESEARCH BREAKTHROUGH THEY TRIED TO SUPPRESS" at bounding box center [510, 306] width 210 height 44
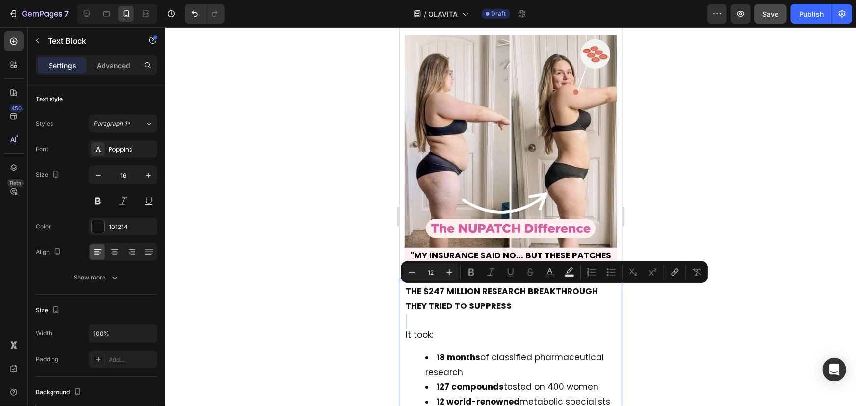
click at [472, 285] on p "THE $247 MILLION RESEARCH BREAKTHROUGH THEY TRIED TO SUPPRESS" at bounding box center [510, 306] width 210 height 44
click at [507, 350] on li "18 months of classified pharmaceutical research" at bounding box center [520, 364] width 191 height 29
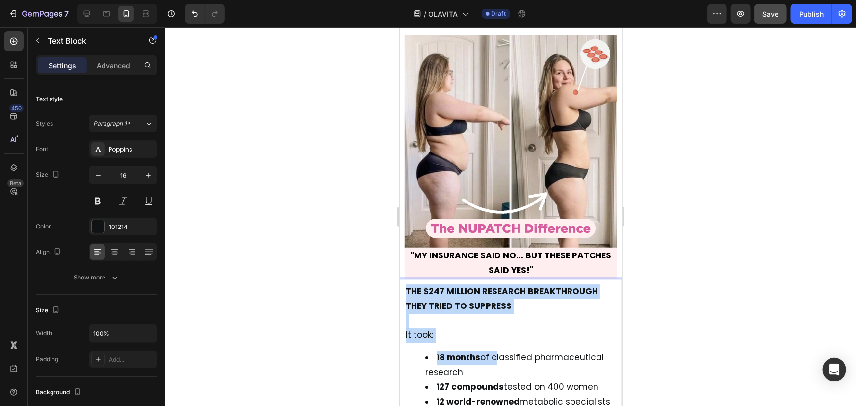
drag, startPoint x: 494, startPoint y: 326, endPoint x: 396, endPoint y: 264, distance: 115.5
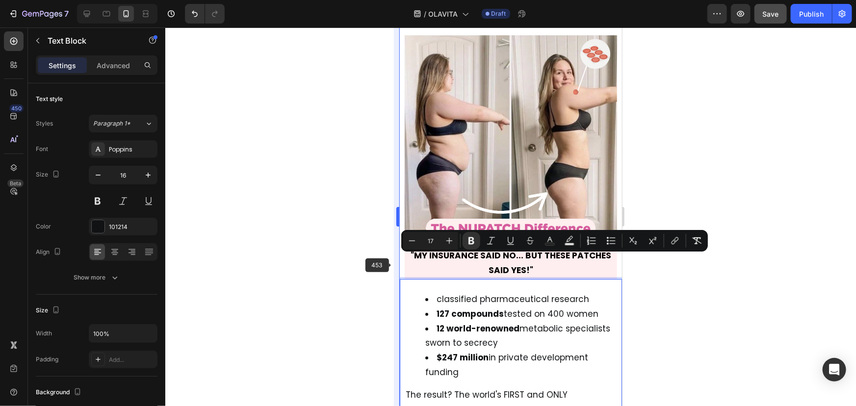
scroll to position [1363, 0]
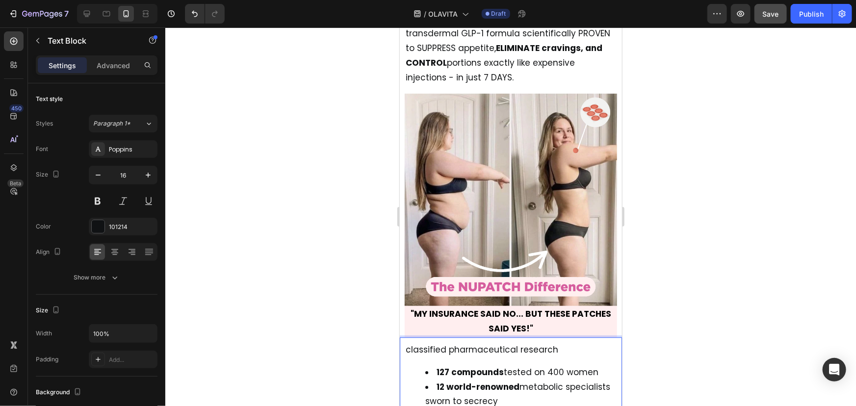
click at [434, 343] on span "classified pharmaceutical research" at bounding box center [481, 349] width 153 height 12
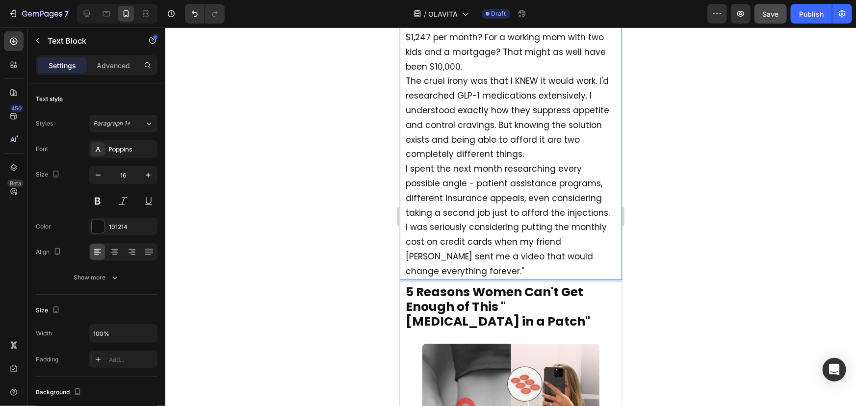
scroll to position [2112, 0]
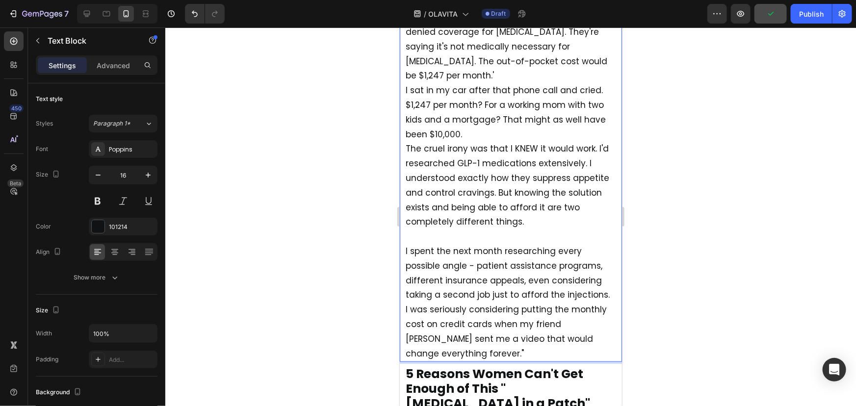
scroll to position [2041, 0]
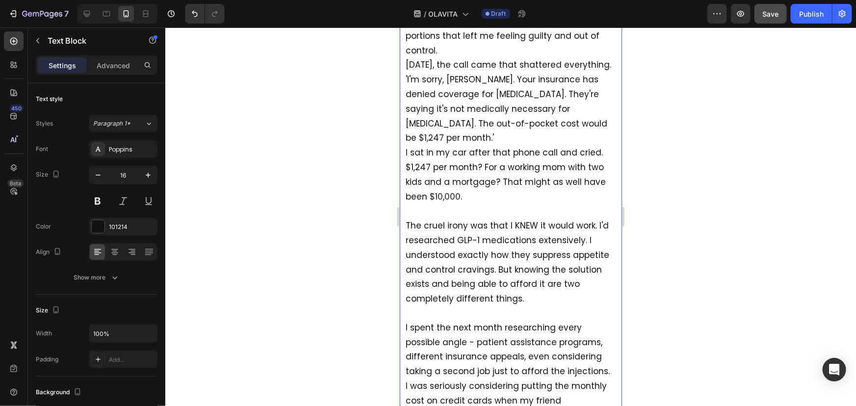
scroll to position [1984, 0]
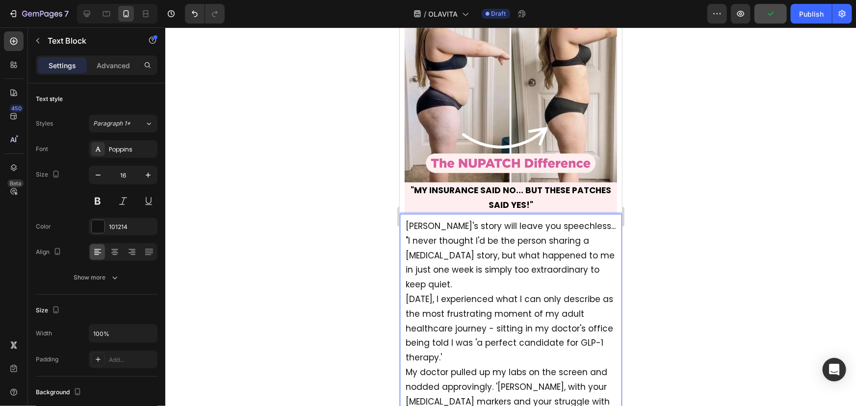
scroll to position [1484, 0]
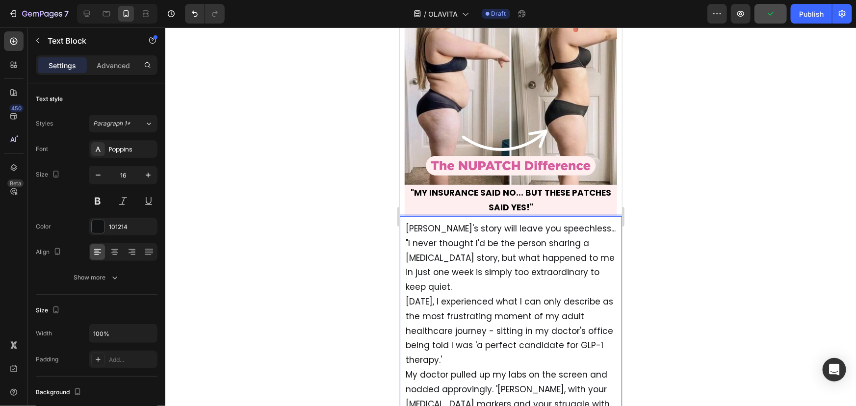
click at [575, 222] on span "[PERSON_NAME]'s story will leave you speechless..." at bounding box center [510, 228] width 210 height 12
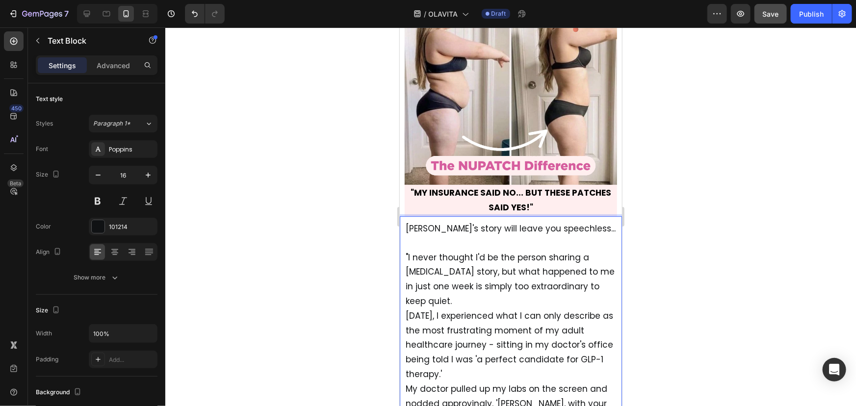
click at [567, 222] on span "[PERSON_NAME]'s story will leave you speechless..." at bounding box center [510, 228] width 210 height 12
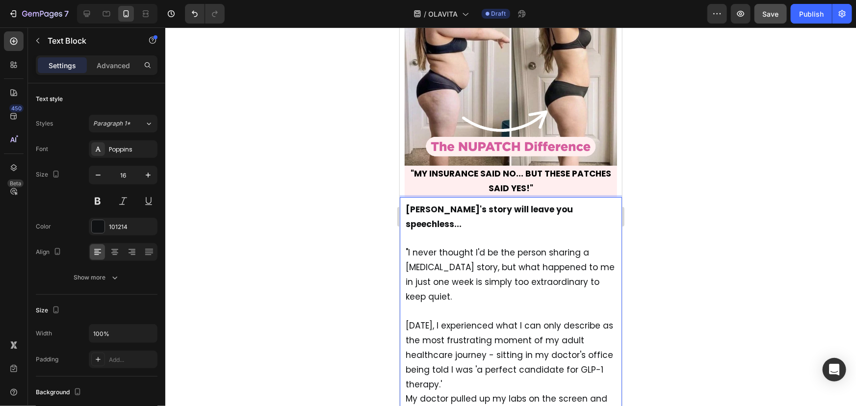
scroll to position [1504, 0]
click at [489, 327] on span "[DATE], I experienced what I can only describe as the most frustrating moment o…" at bounding box center [508, 353] width 207 height 70
click at [496, 318] on span "[DATE], I experienced what I can only describe as the most frustrating moment o…" at bounding box center [508, 353] width 207 height 70
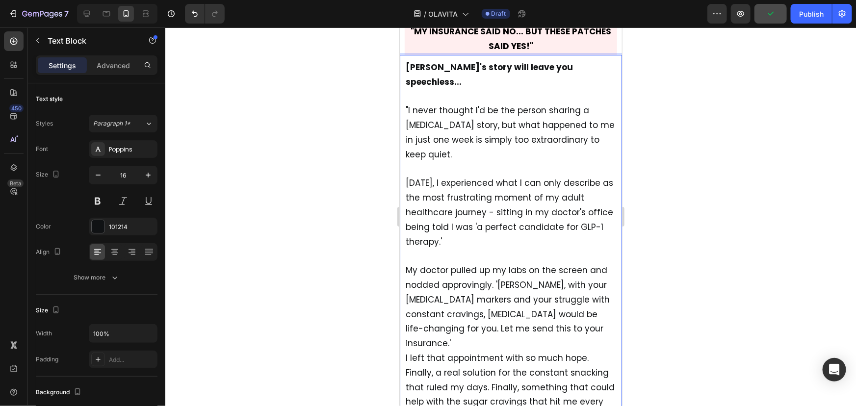
scroll to position [1656, 0]
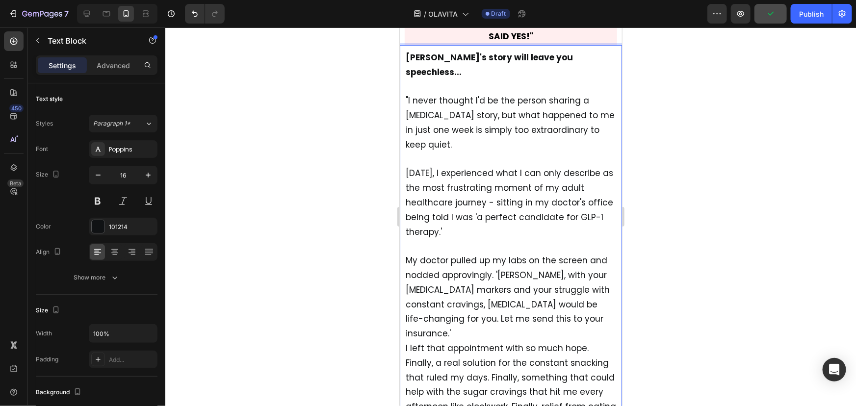
click at [488, 294] on p "My doctor pulled up my labs on the screen and nodded approvingly. '[PERSON_NAME…" at bounding box center [510, 385] width 210 height 292
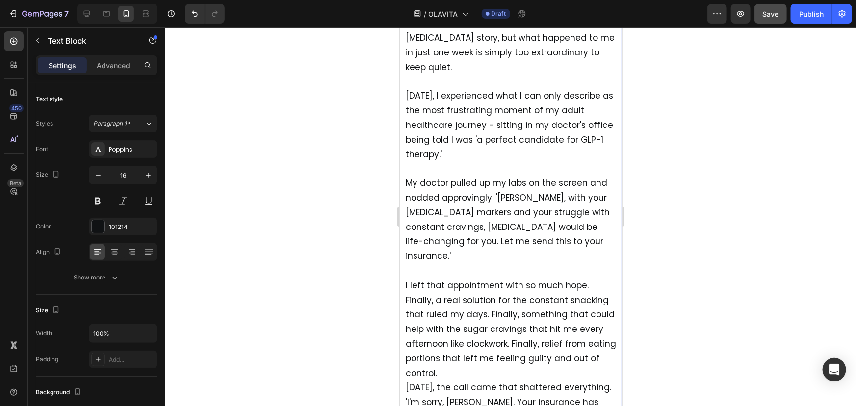
scroll to position [1738, 0]
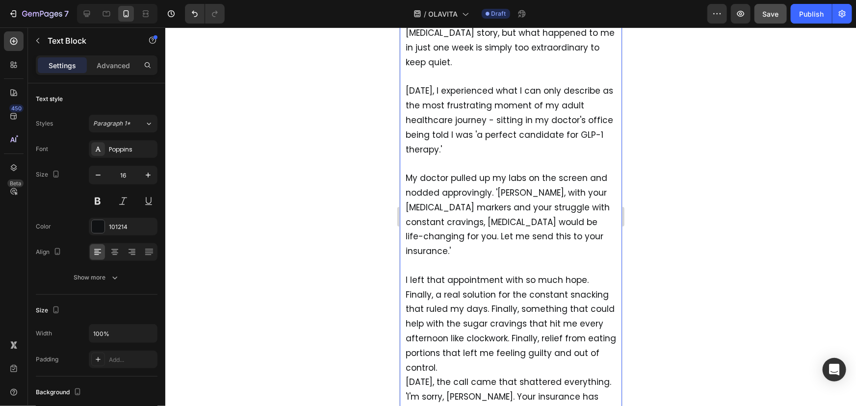
click at [511, 320] on p "I left that appointment with so much hope. Finally, a real solution for the con…" at bounding box center [510, 361] width 210 height 204
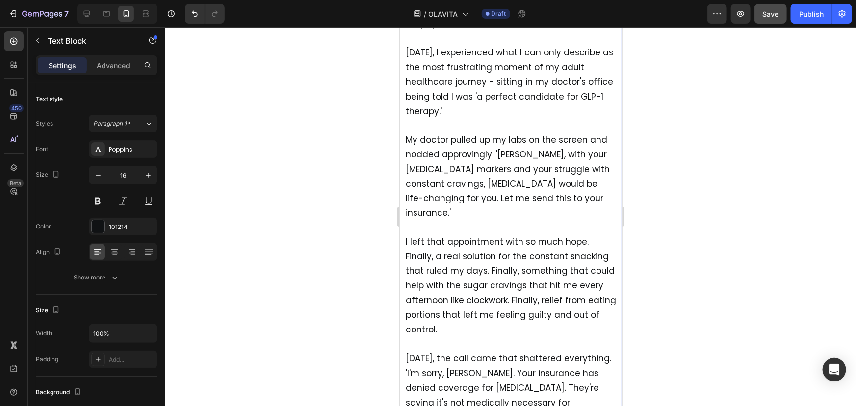
scroll to position [1777, 0]
click at [510, 336] on p "⁠⁠⁠⁠⁠⁠⁠ [DATE], the call came that shattered everything. 'I'm sorry, [PERSON_NA…" at bounding box center [510, 387] width 210 height 103
click at [508, 336] on p "[DATE], the call came that shattered everything. 'I'm sorry, [PERSON_NAME]. You…" at bounding box center [510, 387] width 210 height 102
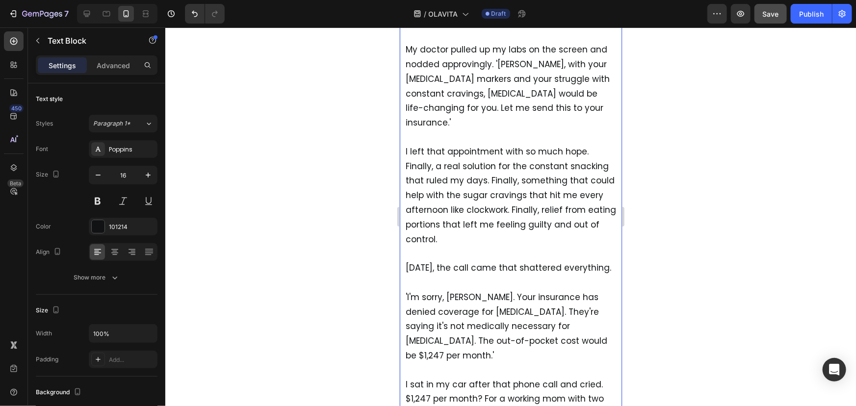
scroll to position [1867, 0]
click at [744, 262] on div at bounding box center [510, 216] width 691 height 379
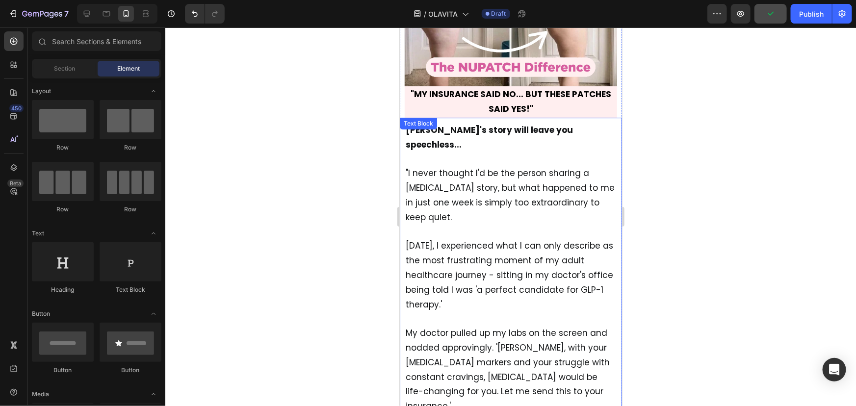
scroll to position [1573, 0]
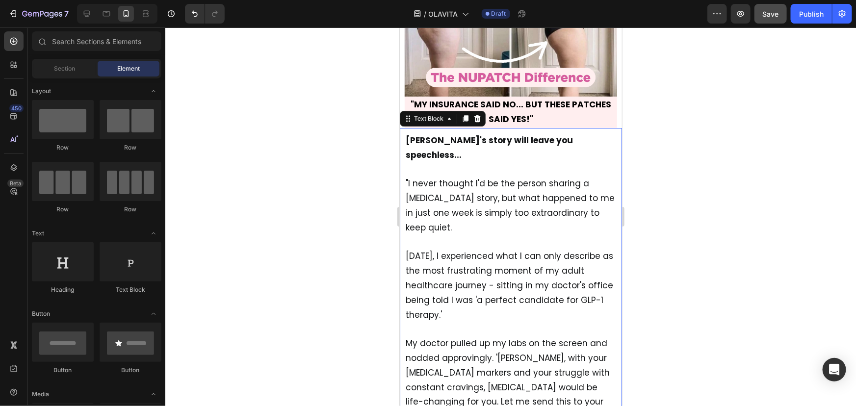
click at [499, 183] on span ""I never thought I'd be the person sharing a [MEDICAL_DATA] story, but what hap…" at bounding box center [509, 204] width 209 height 55
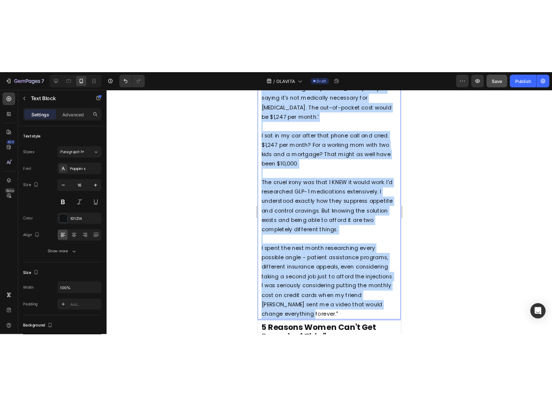
scroll to position [2283, 0]
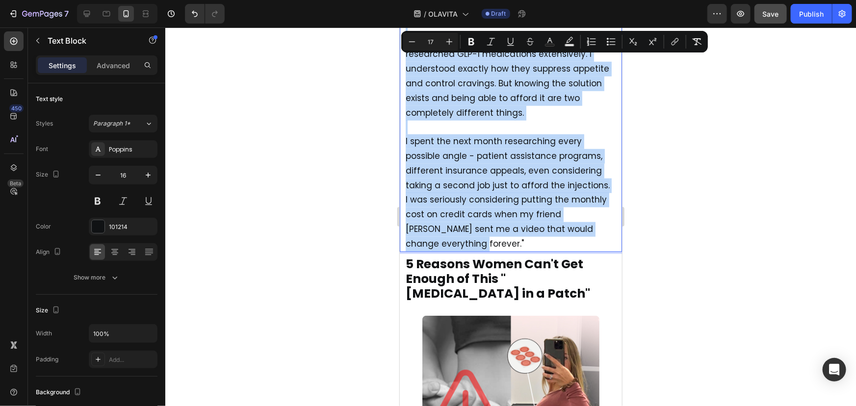
drag, startPoint x: 404, startPoint y: 134, endPoint x: 563, endPoint y: 201, distance: 171.9
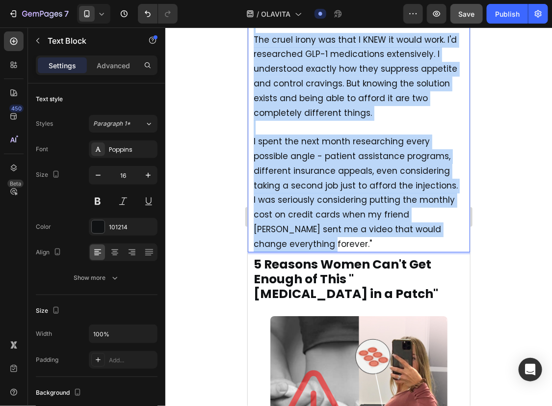
click at [384, 193] on span "I was seriously considering putting the monthly cost on credit cards when my fr…" at bounding box center [353, 220] width 201 height 55
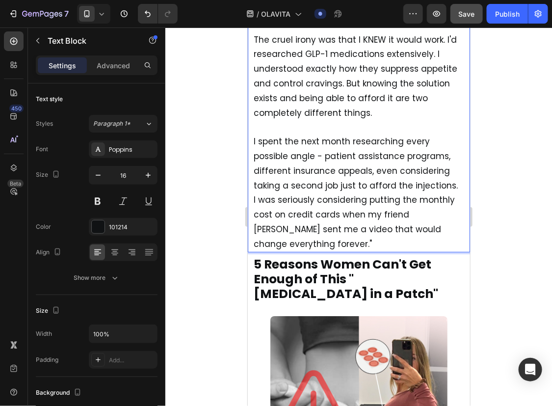
click at [352, 207] on p "I spent the next month researching every possible angle - patient assistance pr…" at bounding box center [358, 185] width 210 height 131
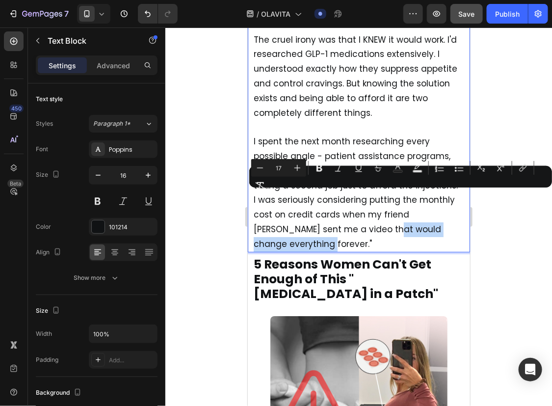
drag, startPoint x: 349, startPoint y: 196, endPoint x: 339, endPoint y: 215, distance: 21.3
click at [339, 215] on p "I spent the next month researching every possible angle - patient assistance pr…" at bounding box center [358, 185] width 210 height 131
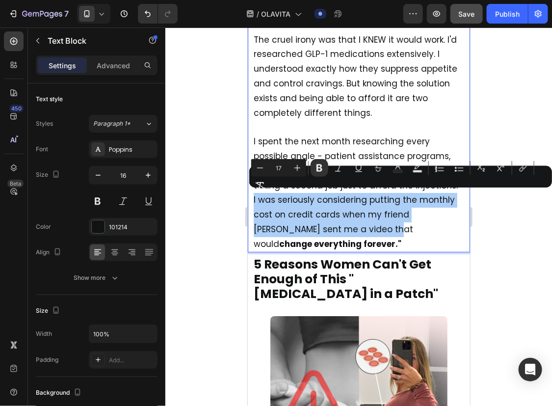
click at [534, 223] on div at bounding box center [358, 216] width 387 height 378
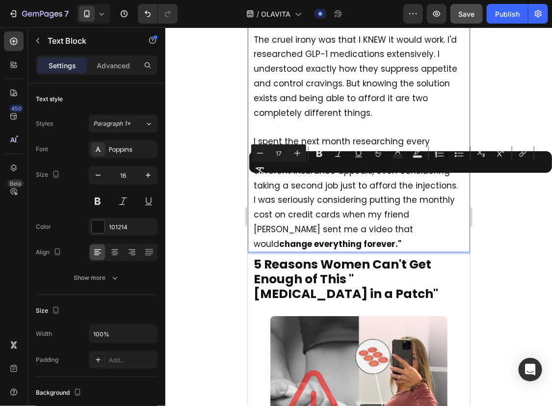
click at [363, 178] on div "Minus 17 Plus Bold Italic Underline Strikethrough Text Color Text Background Co…" at bounding box center [400, 161] width 299 height 35
click at [359, 193] on span "I was seriously considering putting the monthly cost on credit cards when my fr…" at bounding box center [353, 220] width 201 height 55
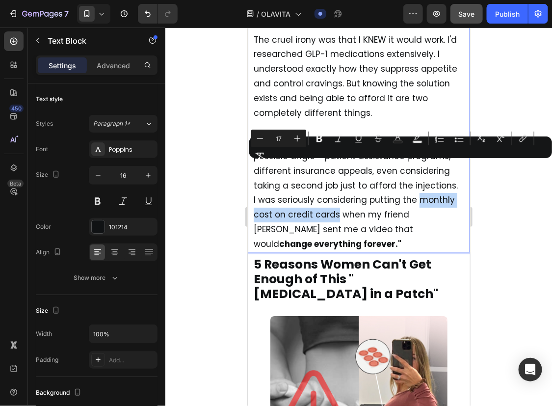
drag, startPoint x: 414, startPoint y: 166, endPoint x: 335, endPoint y: 184, distance: 81.1
click at [335, 193] on span "I was seriously considering putting the monthly cost on credit cards when my fr…" at bounding box center [353, 220] width 201 height 55
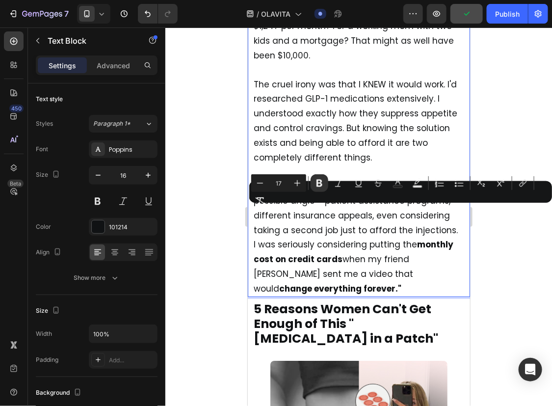
click at [369, 238] on span "I was seriously considering putting the monthly cost on credit cards when my fr…" at bounding box center [353, 265] width 200 height 55
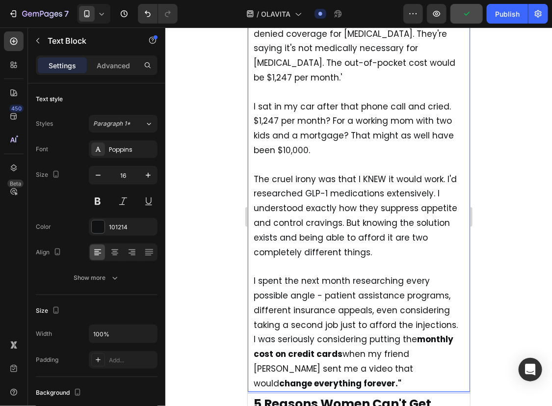
scroll to position [2105, 0]
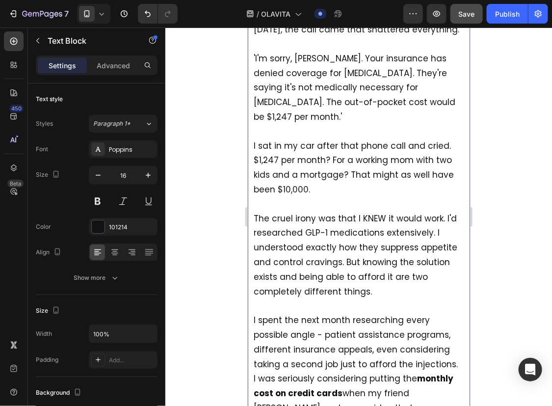
click at [452, 332] on p "I spent the next month researching every possible angle - patient assistance pr…" at bounding box center [358, 363] width 210 height 131
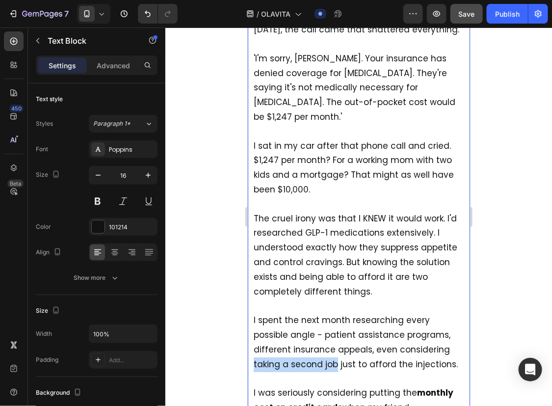
drag, startPoint x: 252, startPoint y: 333, endPoint x: 333, endPoint y: 331, distance: 81.5
click at [333, 331] on div "[PERSON_NAME]'s story will leave you speechless... "I never thought I'd be the …" at bounding box center [358, 22] width 212 height 845
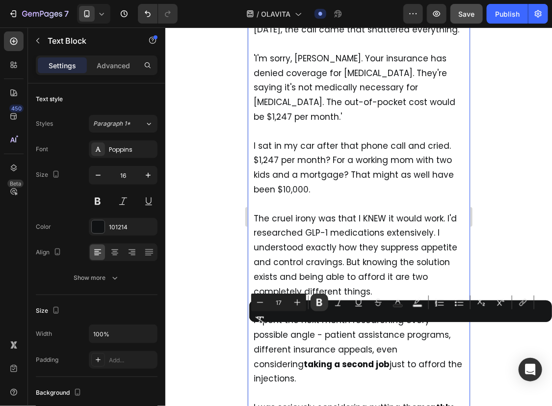
click at [382, 264] on p "The cruel irony was that I KNEW it would work. I'd researched GLP-1 medications…" at bounding box center [358, 248] width 210 height 102
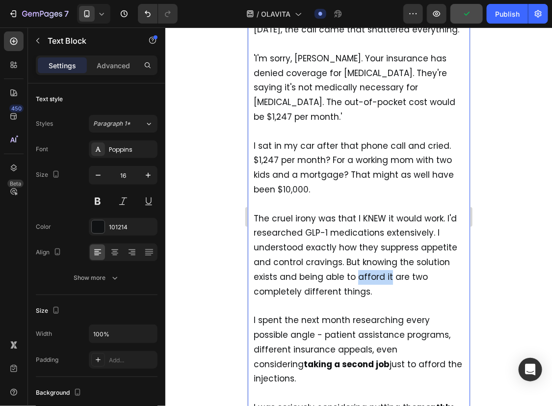
drag, startPoint x: 356, startPoint y: 243, endPoint x: 386, endPoint y: 245, distance: 30.0
click at [386, 245] on span "The cruel irony was that I KNEW it would work. I'd researched GLP-1 medications…" at bounding box center [355, 254] width 204 height 85
click at [413, 298] on p "I spent the next month researching every possible angle - patient assistance pr…" at bounding box center [358, 341] width 210 height 87
drag, startPoint x: 375, startPoint y: 213, endPoint x: 448, endPoint y: 217, distance: 73.7
click at [448, 217] on span "The cruel irony was that I KNEW it would work. I'd researched GLP-1 medications…" at bounding box center [355, 254] width 204 height 85
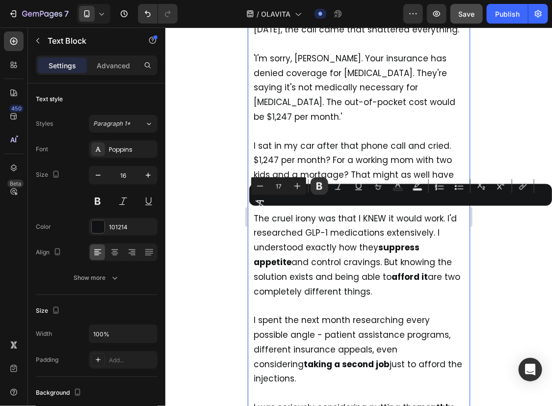
click at [317, 225] on span "The cruel irony was that I KNEW it would work. I'd researched GLP-1 medications…" at bounding box center [356, 254] width 207 height 85
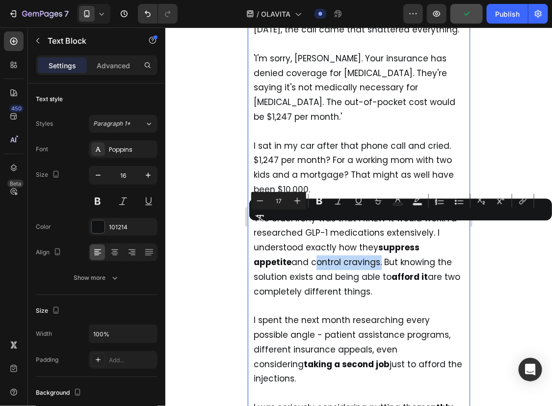
drag, startPoint x: 272, startPoint y: 230, endPoint x: 337, endPoint y: 232, distance: 65.7
click at [337, 232] on span "The cruel irony was that I KNEW it would work. I'd researched GLP-1 medications…" at bounding box center [356, 254] width 207 height 85
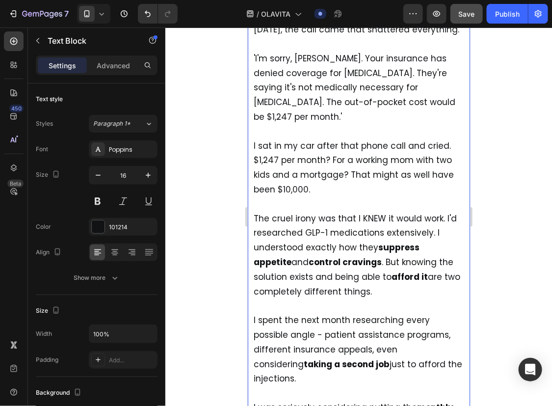
click at [361, 231] on span "The cruel irony was that I KNEW it would work. I'd researched GLP-1 medications…" at bounding box center [356, 254] width 207 height 85
drag, startPoint x: 305, startPoint y: 201, endPoint x: 378, endPoint y: 200, distance: 72.6
click at [378, 212] on span "The cruel irony was that I KNEW it would work. I'd researched GLP-1 medications…" at bounding box center [356, 254] width 207 height 85
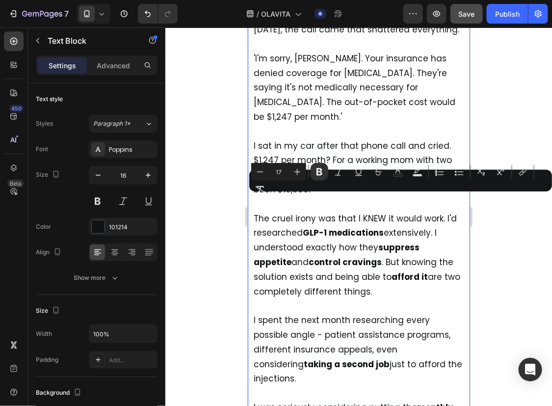
click at [391, 241] on strong "suppress appetite" at bounding box center [336, 254] width 166 height 26
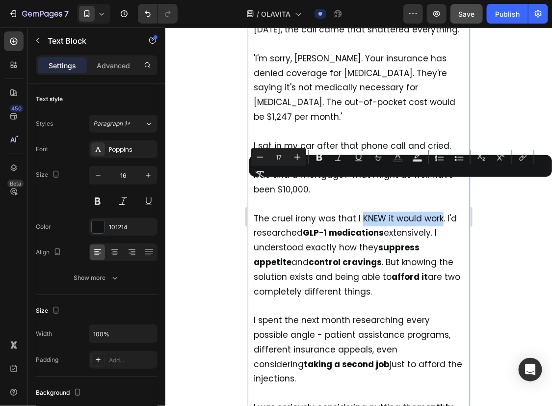
drag, startPoint x: 359, startPoint y: 186, endPoint x: 438, endPoint y: 188, distance: 78.5
click at [438, 212] on span "The cruel irony was that I KNEW it would work. I'd researched GLP-1 medications…" at bounding box center [356, 254] width 207 height 85
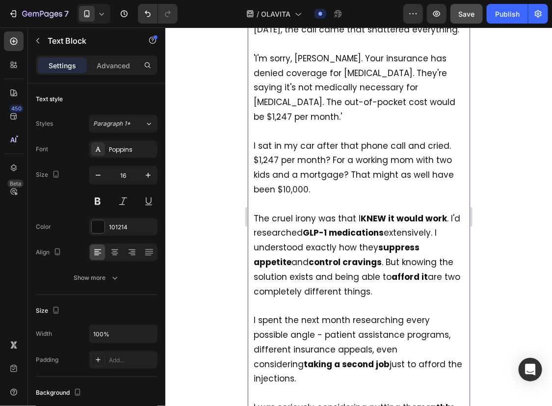
click at [435, 212] on span "The cruel irony was that I KNEW it would work . I'd researched GLP-1 medication…" at bounding box center [356, 254] width 207 height 85
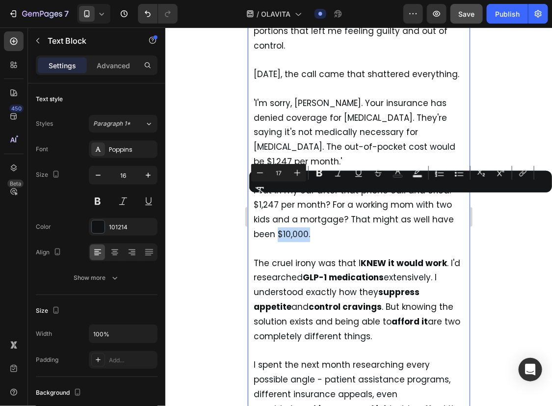
drag, startPoint x: 278, startPoint y: 201, endPoint x: 318, endPoint y: 203, distance: 40.3
click at [318, 203] on p "I sat in my car after that phone call and cried. $1,247 per month? For a workin…" at bounding box center [358, 205] width 210 height 73
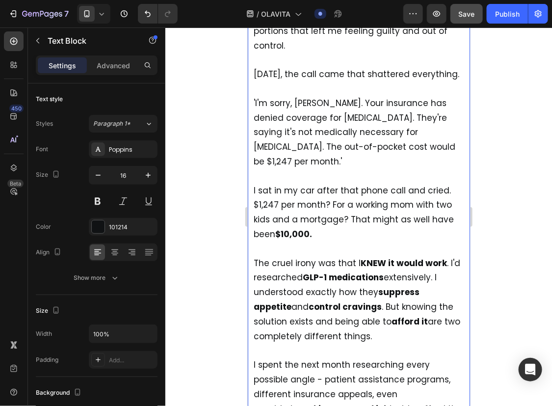
click at [353, 241] on p "The cruel irony was that I KNEW it would work . I'd researched GLP-1 medication…" at bounding box center [358, 292] width 210 height 102
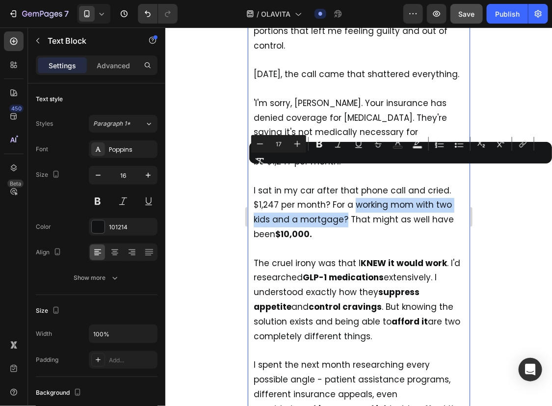
drag, startPoint x: 344, startPoint y: 187, endPoint x: 352, endPoint y: 172, distance: 16.7
click at [352, 184] on span "I sat in my car after that phone call and cried. $1,247 per month? For a workin…" at bounding box center [353, 211] width 200 height 55
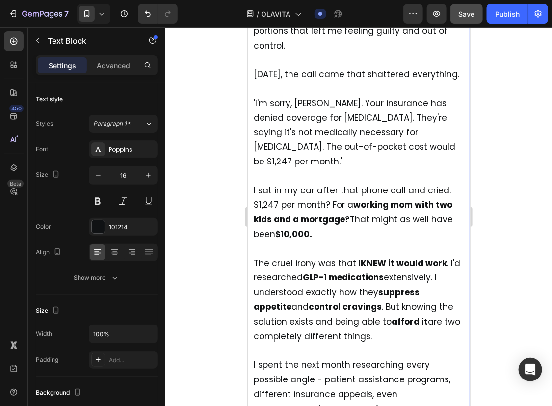
click at [361, 186] on span "I sat in my car after that phone call and cried. $1,247 per month? For a workin…" at bounding box center [352, 211] width 199 height 55
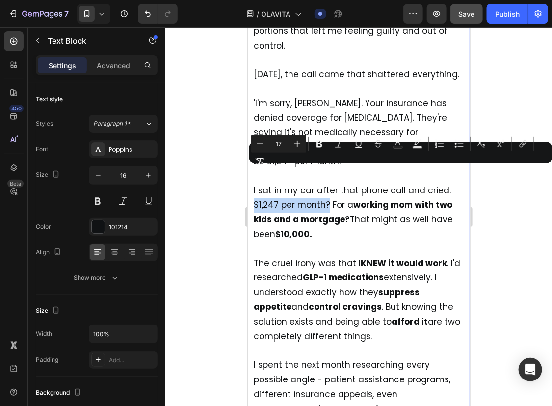
drag, startPoint x: 328, startPoint y: 171, endPoint x: 253, endPoint y: 177, distance: 75.3
click at [253, 184] on span "I sat in my car after that phone call and cried. $1,247 per month? For a workin…" at bounding box center [352, 211] width 199 height 55
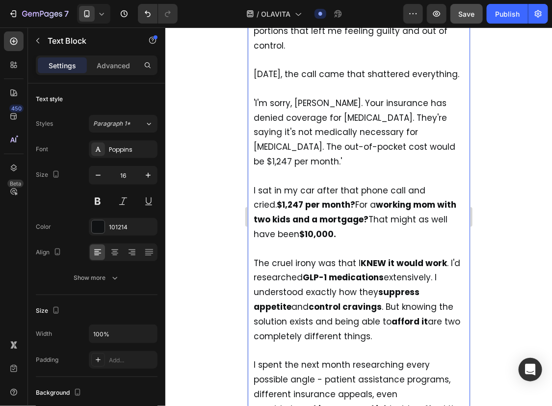
click at [333, 198] on strong "working mom with two kids and a mortgage?" at bounding box center [354, 211] width 203 height 26
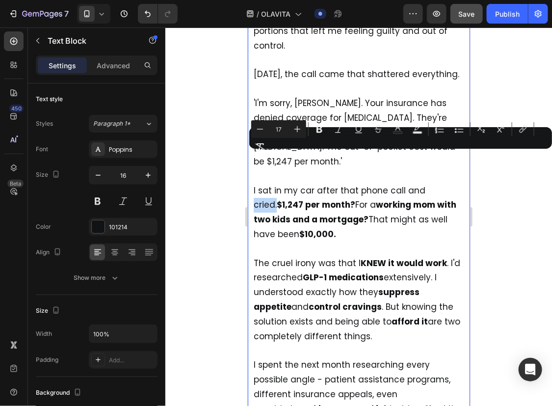
drag, startPoint x: 421, startPoint y: 159, endPoint x: 444, endPoint y: 161, distance: 23.1
click at [444, 169] on p "I sat in my car after that phone call and cried. $1,247 per month? For a workin…" at bounding box center [358, 205] width 210 height 73
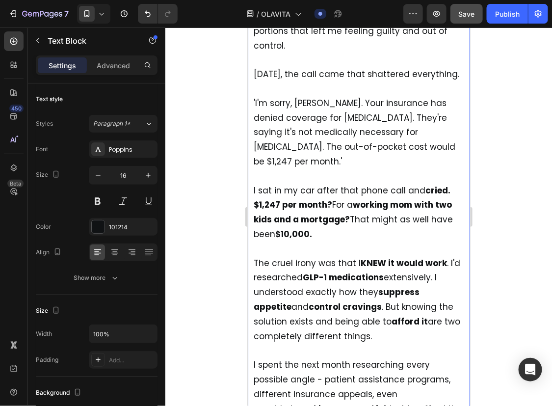
click at [430, 198] on p "I sat in my car after that phone call and cried. $1,247 per month? For a workin…" at bounding box center [358, 205] width 210 height 73
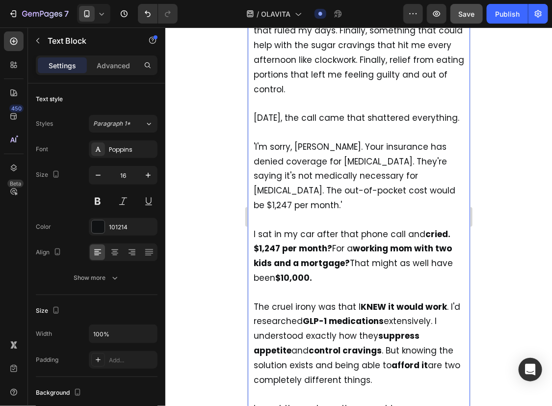
scroll to position [2016, 0]
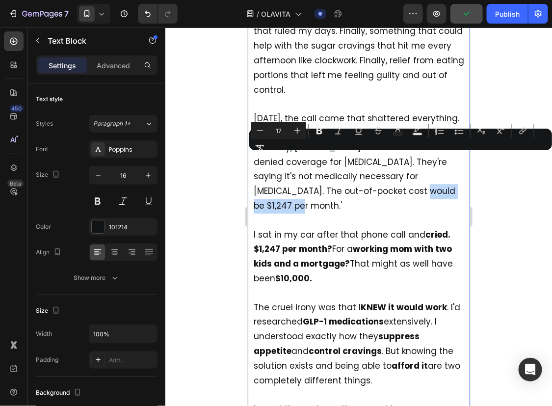
drag, startPoint x: 391, startPoint y: 157, endPoint x: 400, endPoint y: 172, distance: 17.3
click at [400, 172] on p "'I'm sorry, [PERSON_NAME]. Your insurance has denied coverage for [MEDICAL_DATA…" at bounding box center [358, 169] width 210 height 87
click at [393, 176] on p "'I'm sorry, [PERSON_NAME]. Your insurance has denied coverage for [MEDICAL_DATA…" at bounding box center [358, 169] width 210 height 87
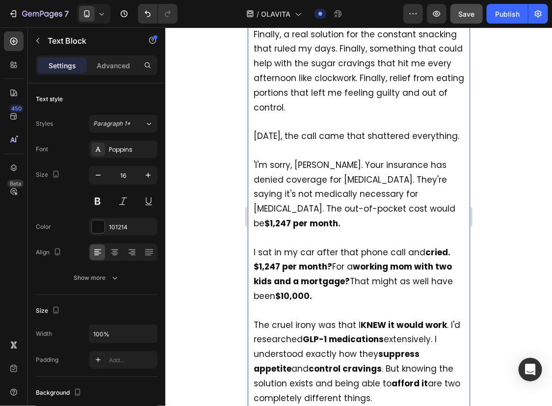
scroll to position [1971, 0]
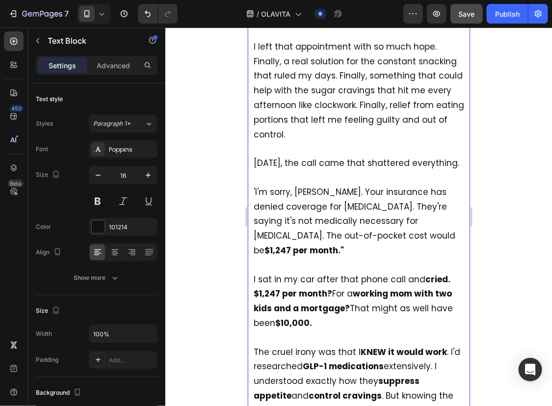
click at [255, 185] on span "'I'm sorry, [PERSON_NAME]. Your insurance has denied coverage for [MEDICAL_DATA…" at bounding box center [354, 220] width 202 height 70
click at [279, 170] on p ""I'm sorry, [PERSON_NAME]. Your insurance has denied coverage for [MEDICAL_DATA…" at bounding box center [358, 213] width 210 height 87
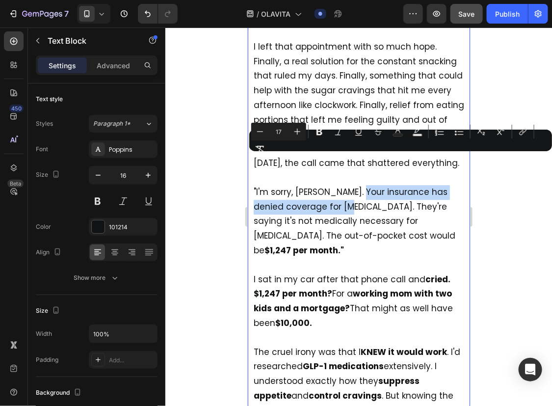
drag, startPoint x: 352, startPoint y: 159, endPoint x: 345, endPoint y: 176, distance: 17.9
click at [345, 185] on span ""I'm sorry, [PERSON_NAME]. Your insurance has denied coverage for [MEDICAL_DATA…" at bounding box center [354, 220] width 202 height 70
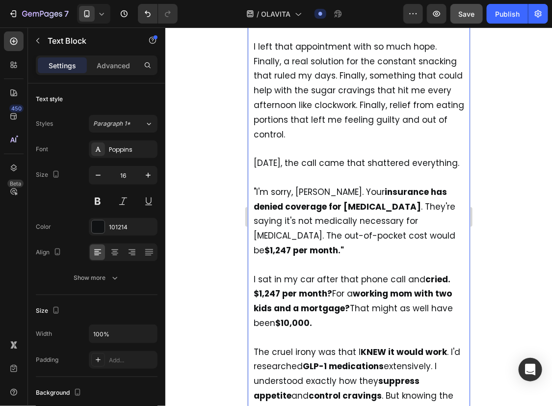
click at [371, 194] on span ""I'm sorry, [PERSON_NAME]. Your insurance has denied coverage for [MEDICAL_DATA…" at bounding box center [354, 220] width 202 height 70
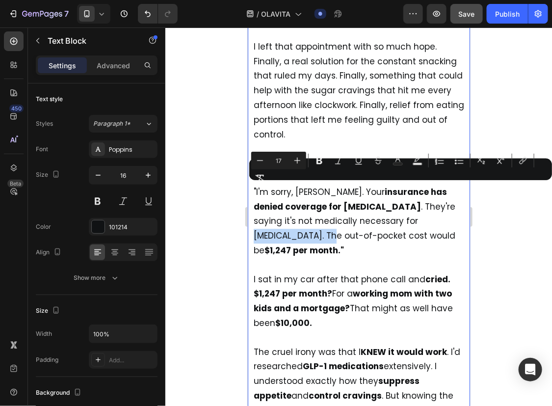
drag, startPoint x: 357, startPoint y: 191, endPoint x: 451, endPoint y: 191, distance: 94.2
click at [451, 191] on p ""I'm sorry, [PERSON_NAME]. Your insurance has denied coverage for [MEDICAL_DATA…" at bounding box center [358, 213] width 210 height 87
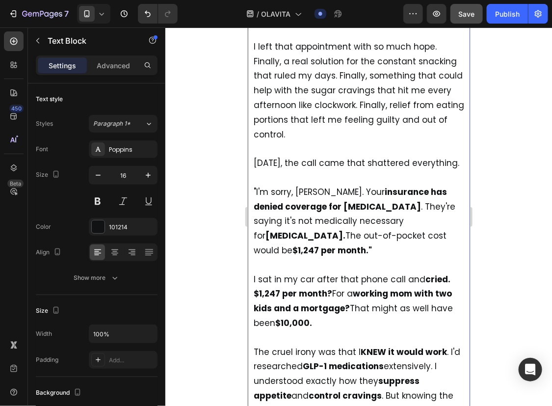
click at [371, 244] on strong "$1,247 per month."" at bounding box center [331, 250] width 79 height 12
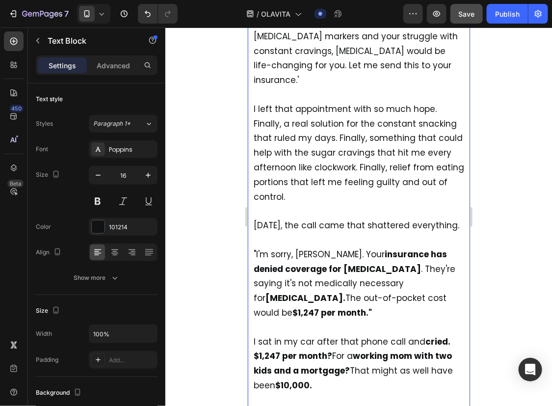
scroll to position [1909, 0]
drag, startPoint x: 403, startPoint y: 181, endPoint x: 413, endPoint y: 190, distance: 13.5
click at [413, 204] on p "[DATE], the call came that shattered everything." at bounding box center [358, 218] width 210 height 29
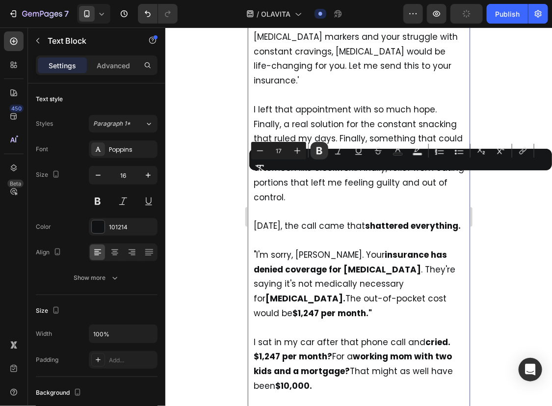
click at [399, 204] on p "[DATE], the call came that shattered everything." at bounding box center [358, 218] width 210 height 29
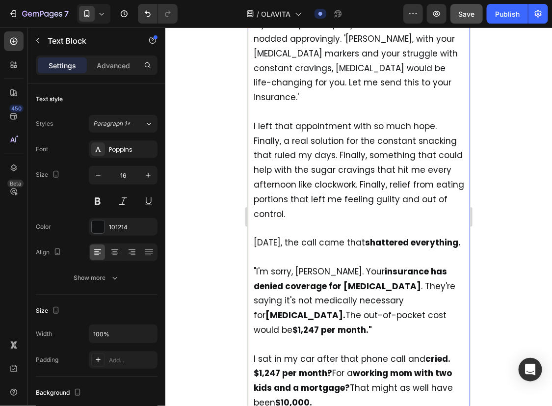
scroll to position [1892, 0]
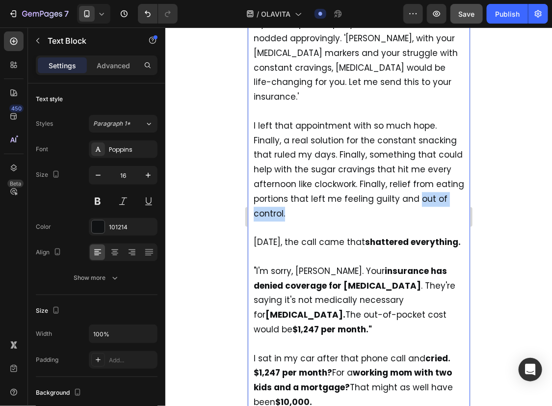
drag, startPoint x: 315, startPoint y: 171, endPoint x: 255, endPoint y: 168, distance: 59.9
click at [255, 168] on p "I left that appointment with so much hope. Finally, a real solution for the con…" at bounding box center [358, 162] width 210 height 116
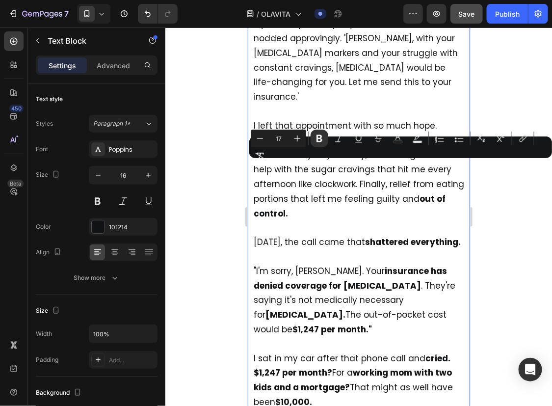
click at [317, 172] on p "I left that appointment with so much hope. Finally, a real solution for the con…" at bounding box center [358, 162] width 210 height 116
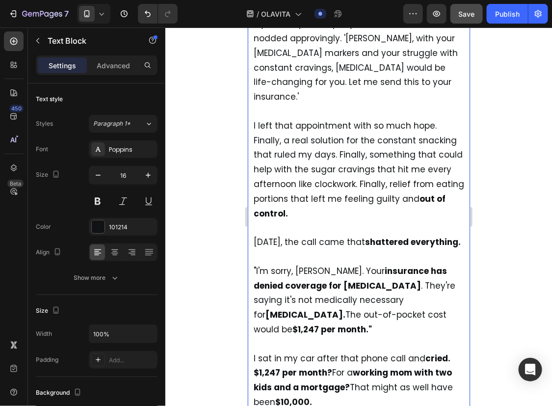
click at [412, 158] on span "I left that appointment with so much hope. Finally, a real solution for the con…" at bounding box center [358, 169] width 210 height 100
click at [408, 162] on p "I left that appointment with so much hope. Finally, a real solution for the con…" at bounding box center [358, 162] width 210 height 116
click at [397, 141] on span "I left that appointment with so much hope. Finally, a real solution for the con…" at bounding box center [358, 169] width 210 height 100
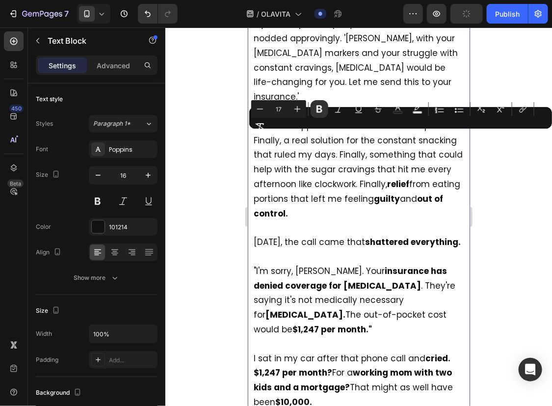
click at [397, 150] on span "I left that appointment with so much hope. Finally, a real solution for the con…" at bounding box center [357, 169] width 209 height 100
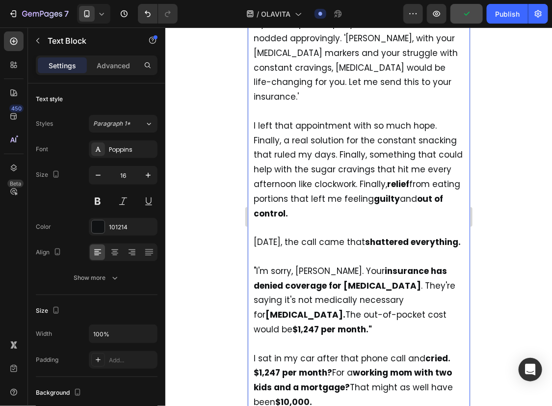
click at [413, 137] on span "I left that appointment with so much hope. Finally, a real solution for the con…" at bounding box center [357, 169] width 209 height 100
click at [411, 138] on span "I left that appointment with so much hope. Finally, a real solution for the con…" at bounding box center [357, 169] width 209 height 100
click at [343, 126] on span "I left that appointment with so much hope. Finally, a real solution for the con…" at bounding box center [357, 169] width 209 height 100
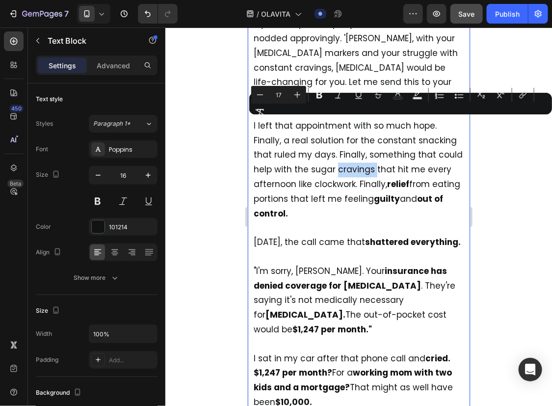
click at [343, 126] on span "I left that appointment with so much hope. Finally, a real solution for the con…" at bounding box center [357, 169] width 209 height 100
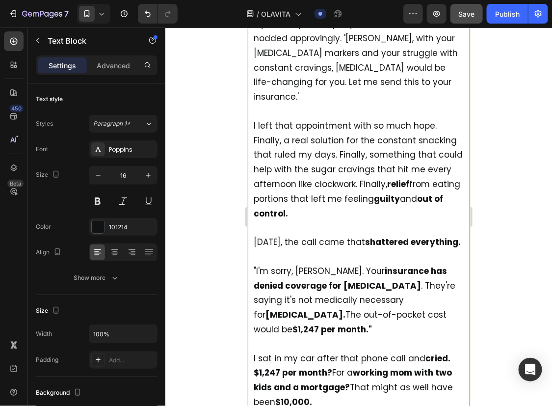
click at [311, 123] on span "I left that appointment with so much hope. Finally, a real solution for the con…" at bounding box center [357, 169] width 209 height 100
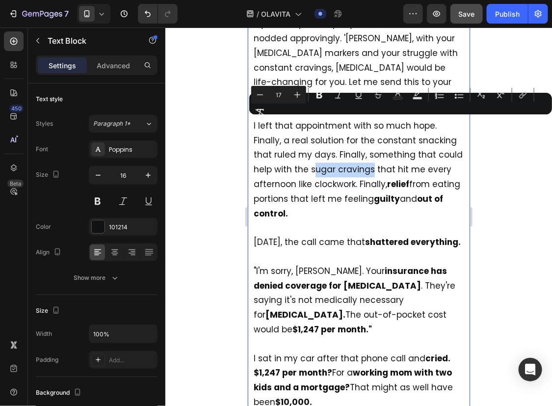
drag, startPoint x: 311, startPoint y: 123, endPoint x: 369, endPoint y: 123, distance: 58.4
click at [369, 123] on span "I left that appointment with so much hope. Finally, a real solution for the con…" at bounding box center [357, 169] width 209 height 100
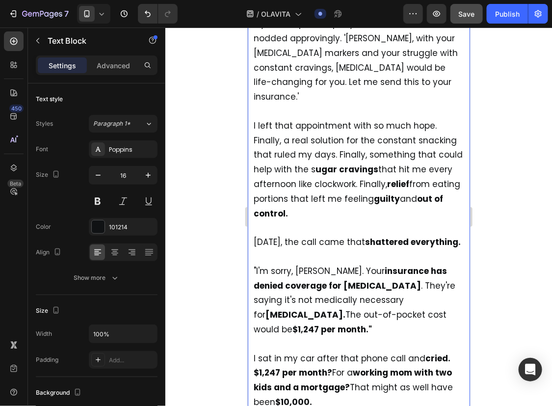
click at [308, 124] on span "I left that appointment with so much hope. Finally, a real solution for the con…" at bounding box center [357, 169] width 209 height 100
click at [343, 148] on span "I left that appointment with so much hope. Finally, a real solution for the con…" at bounding box center [357, 169] width 209 height 100
click at [423, 119] on span "I left that appointment with so much hope. Finally, a real solution for the con…" at bounding box center [357, 169] width 209 height 100
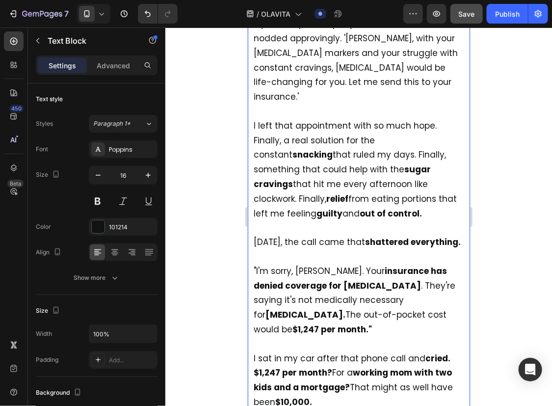
click at [431, 116] on p "I left that appointment with so much hope. Finally, a real solution for the con…" at bounding box center [358, 162] width 210 height 116
click at [382, 119] on span "I left that appointment with so much hope. Finally, a real solution for the con…" at bounding box center [354, 169] width 203 height 100
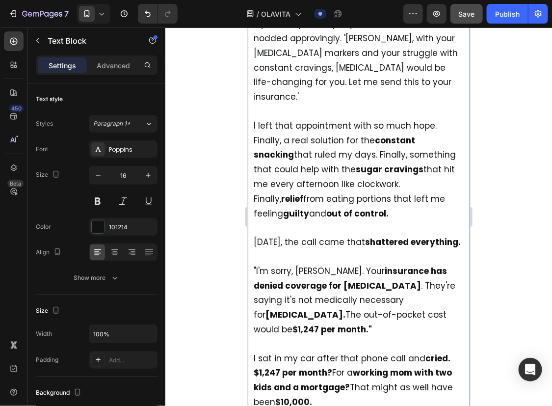
click at [309, 207] on strong "guilty" at bounding box center [296, 213] width 26 height 12
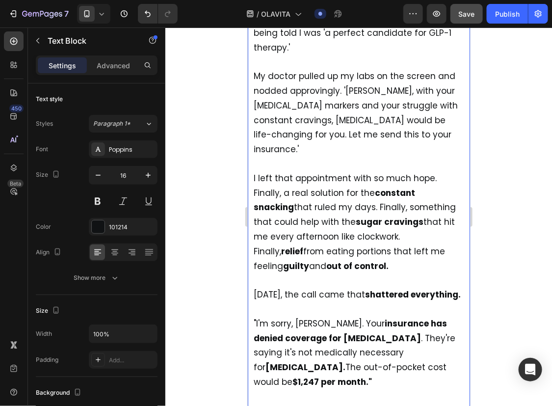
scroll to position [1839, 0]
click at [417, 173] on span "I left that appointment with so much hope. Finally, a real solution for the con…" at bounding box center [354, 223] width 202 height 100
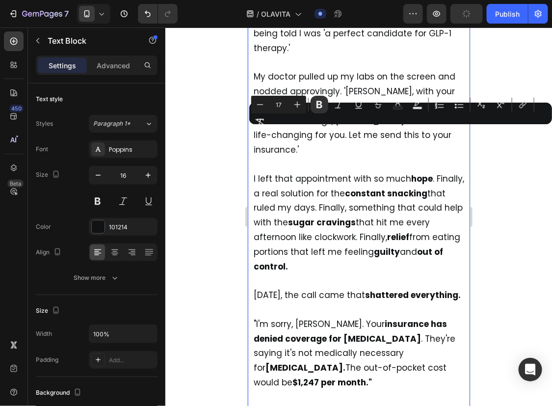
click at [403, 171] on p "I left that appointment with so much hope . Finally, a real solution for the co…" at bounding box center [358, 215] width 210 height 116
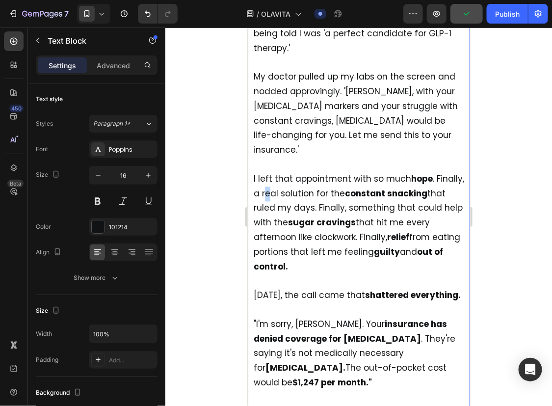
click at [297, 173] on span "I left that appointment with so much hope . Finally, a real solution for the co…" at bounding box center [358, 223] width 210 height 100
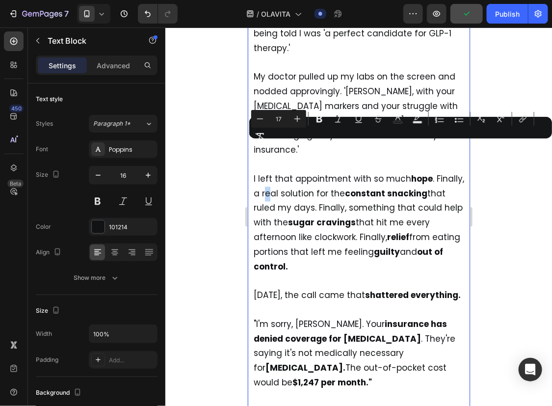
click at [292, 173] on span "I left that appointment with so much hope . Finally, a real solution for the co…" at bounding box center [358, 223] width 210 height 100
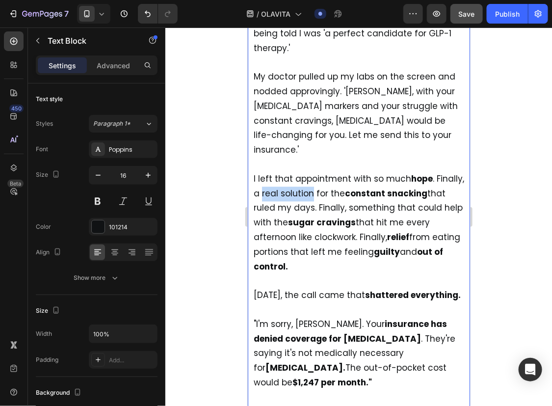
drag, startPoint x: 290, startPoint y: 148, endPoint x: 341, endPoint y: 152, distance: 50.7
click at [341, 173] on span "I left that appointment with so much hope . Finally, a real solution for the co…" at bounding box center [358, 223] width 210 height 100
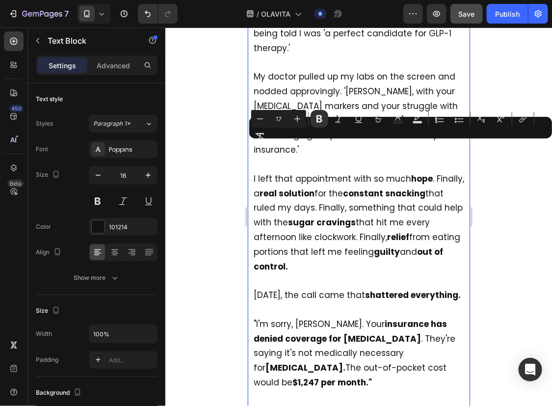
click at [360, 197] on span "I left that appointment with so much hope . Finally, a real solution for the co…" at bounding box center [358, 223] width 210 height 100
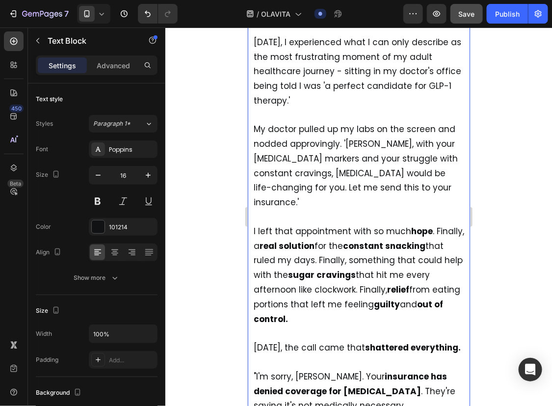
scroll to position [1786, 0]
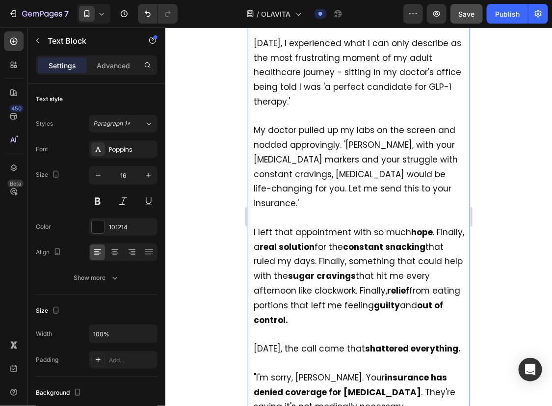
click at [422, 124] on span "My doctor pulled up my labs on the screen and nodded approvingly. '[PERSON_NAME…" at bounding box center [355, 166] width 204 height 85
drag, startPoint x: 421, startPoint y: 99, endPoint x: 334, endPoint y: 116, distance: 89.0
click at [334, 124] on span "My doctor pulled up my labs on the screen and nodded approvingly. '[PERSON_NAME…" at bounding box center [355, 166] width 204 height 85
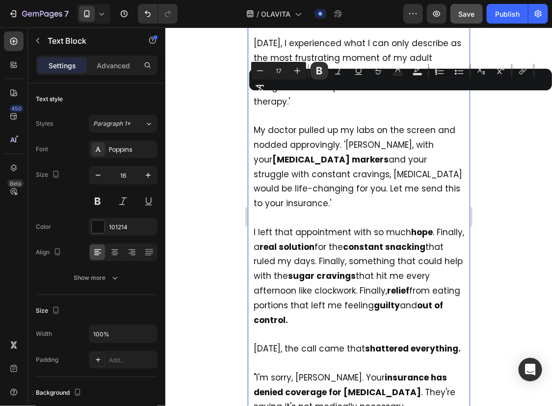
click at [357, 132] on span "My doctor pulled up my labs on the screen and nodded approvingly. '[PERSON_NAME…" at bounding box center [357, 166] width 208 height 85
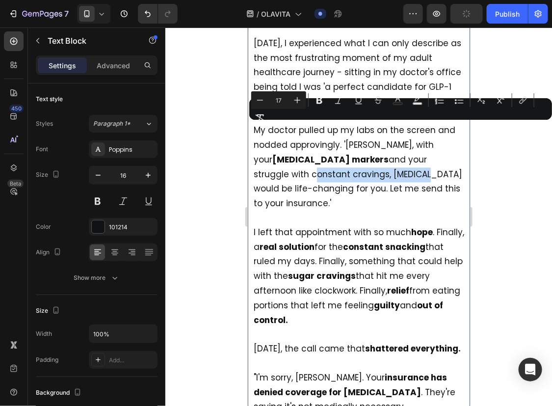
drag, startPoint x: 252, startPoint y: 127, endPoint x: 369, endPoint y: 133, distance: 117.4
click at [369, 133] on div "[PERSON_NAME]'s story will leave you speechless... "I never thought I'd be the …" at bounding box center [358, 348] width 212 height 859
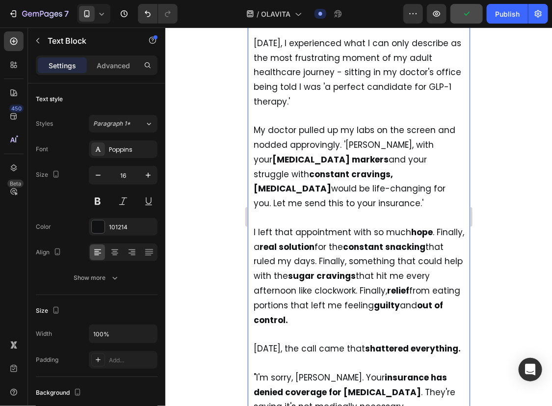
click at [398, 145] on span "My doctor pulled up my labs on the screen and nodded approvingly. '[PERSON_NAME…" at bounding box center [354, 166] width 202 height 85
drag, startPoint x: 417, startPoint y: 129, endPoint x: 292, endPoint y: 147, distance: 126.3
click at [292, 147] on span "My doctor pulled up my labs on the screen and nodded approvingly. '[PERSON_NAME…" at bounding box center [354, 166] width 202 height 85
click at [339, 211] on p "I left that appointment with so much hope . Finally, a real solution for the co…" at bounding box center [358, 269] width 210 height 116
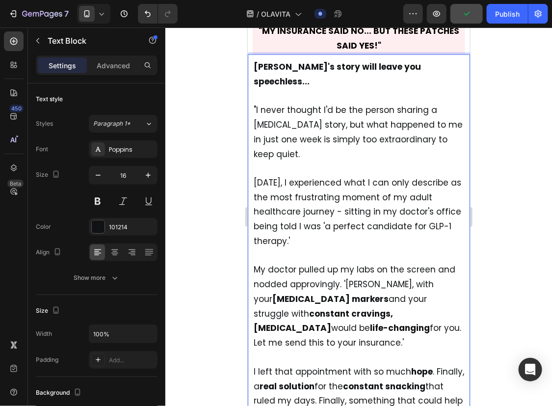
scroll to position [1646, 0]
drag, startPoint x: 320, startPoint y: 199, endPoint x: 345, endPoint y: 184, distance: 29.0
click at [345, 184] on p "[DATE], I experienced what I can only describe as the most frustrating moment o…" at bounding box center [358, 205] width 210 height 87
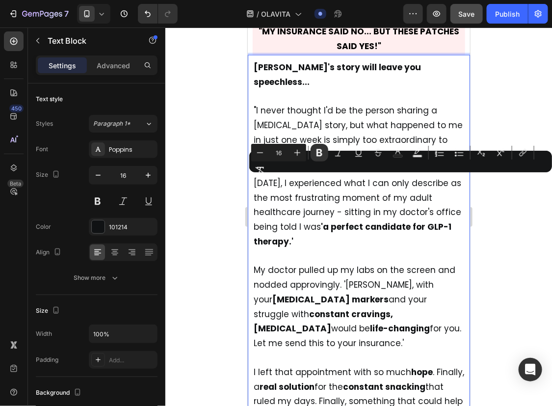
click at [379, 249] on p "My doctor pulled up my labs on the screen and nodded approvingly. '[PERSON_NAME…" at bounding box center [358, 300] width 210 height 102
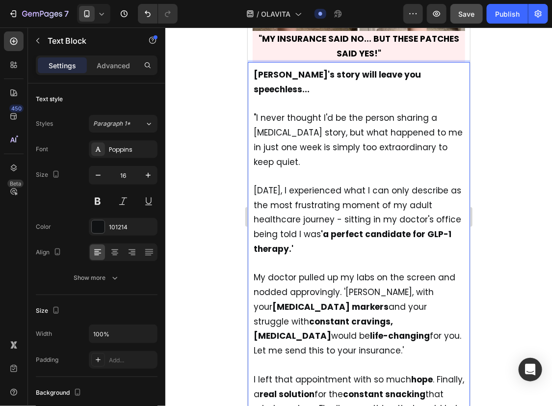
scroll to position [1638, 0]
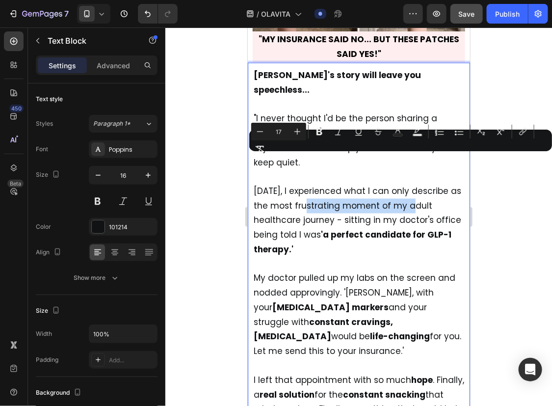
drag, startPoint x: 321, startPoint y: 159, endPoint x: 424, endPoint y: 162, distance: 103.6
click at [424, 184] on span "[DATE], I experienced what I can only describe as the most frustrating moment o…" at bounding box center [356, 219] width 207 height 70
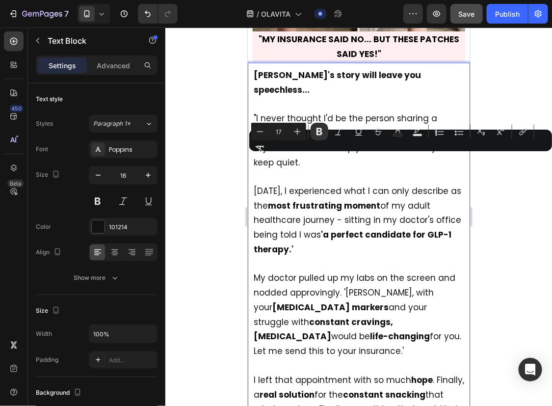
click at [425, 184] on span "[DATE], I experienced what I can only describe as the most frustrating moment o…" at bounding box center [356, 219] width 207 height 70
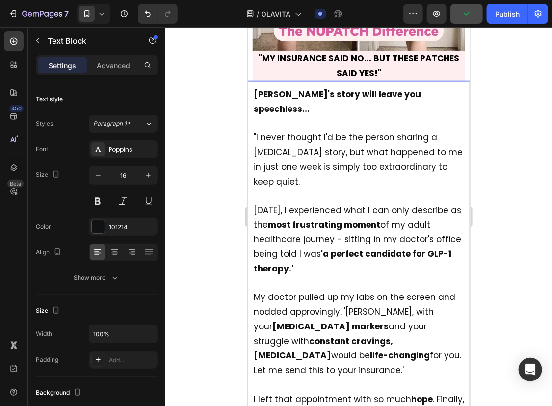
scroll to position [1618, 0]
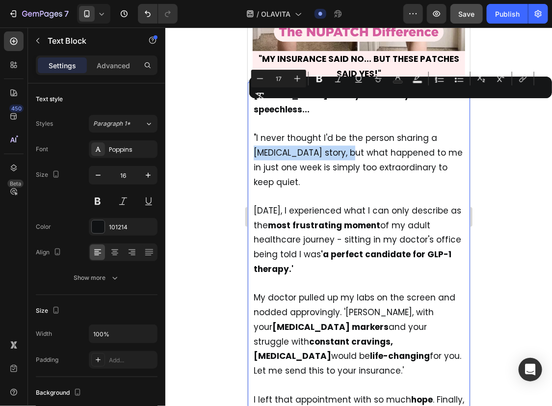
drag, startPoint x: 253, startPoint y: 107, endPoint x: 364, endPoint y: 107, distance: 110.9
click at [364, 131] on span ""I never thought I'd be the person sharing a [MEDICAL_DATA] story, but what hap…" at bounding box center [357, 158] width 209 height 55
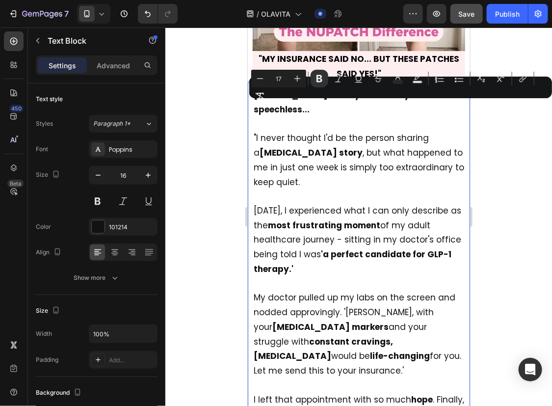
click at [374, 132] on p ""I never thought I'd be the person sharing a [MEDICAL_DATA] story , but what ha…" at bounding box center [358, 153] width 210 height 73
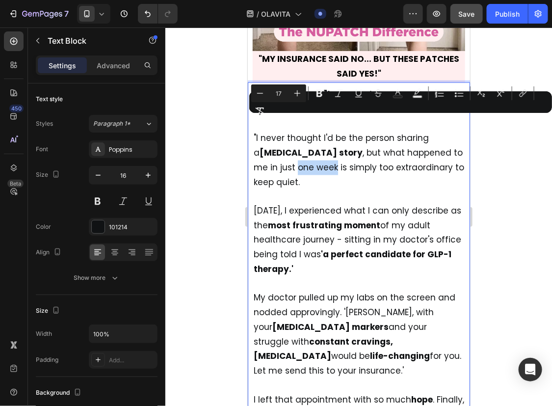
drag, startPoint x: 307, startPoint y: 122, endPoint x: 344, endPoint y: 124, distance: 37.3
click at [344, 131] on span ""I never thought I'd be the person sharing a [MEDICAL_DATA] story , but what ha…" at bounding box center [358, 158] width 210 height 55
click at [382, 189] on p "[DATE], I experienced what I can only describe as the most frustrating moment o…" at bounding box center [358, 232] width 210 height 87
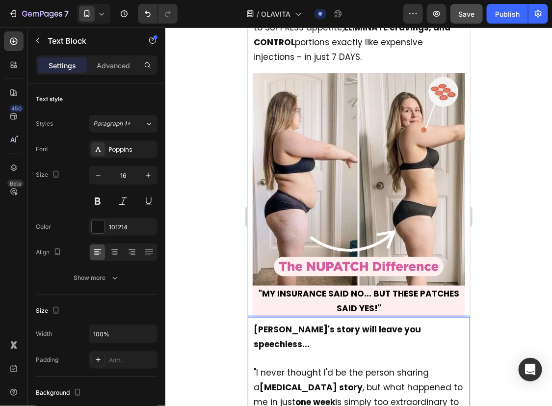
scroll to position [1297, 0]
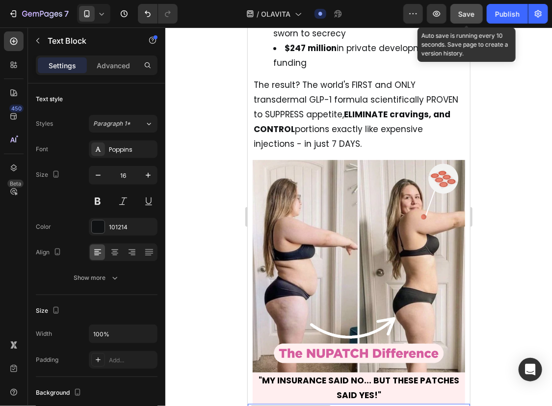
click at [465, 14] on span "Save" at bounding box center [467, 14] width 16 height 8
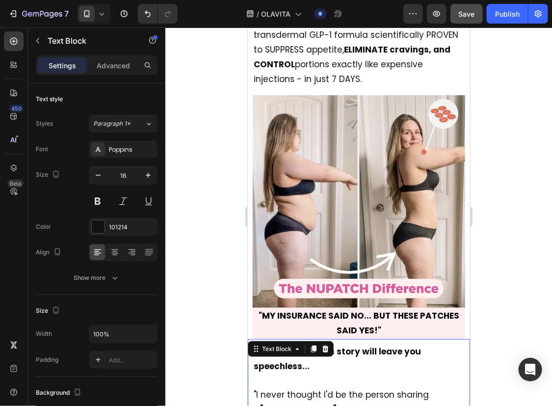
scroll to position [1359, 0]
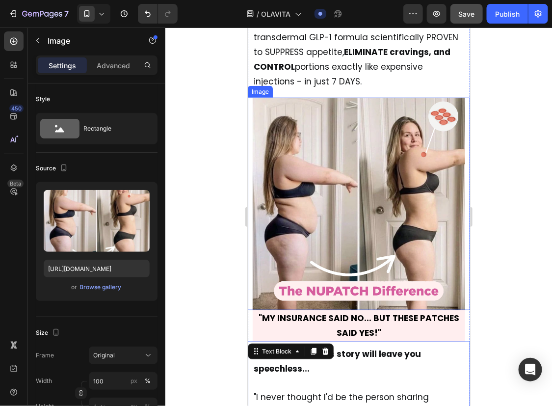
click at [286, 110] on img at bounding box center [358, 203] width 212 height 212
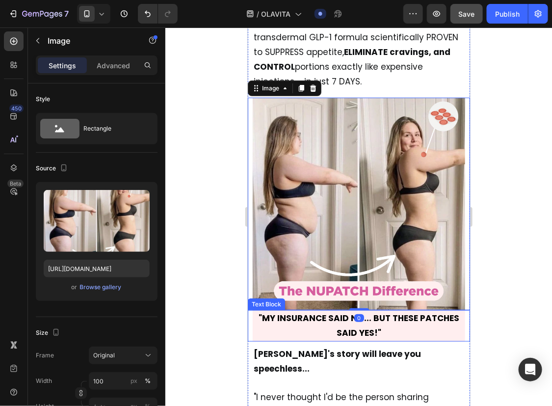
click at [286, 311] on strong ""MY INSURANCE SAID NO... BUT THESE PATCHES SAID YES!"" at bounding box center [358, 324] width 201 height 26
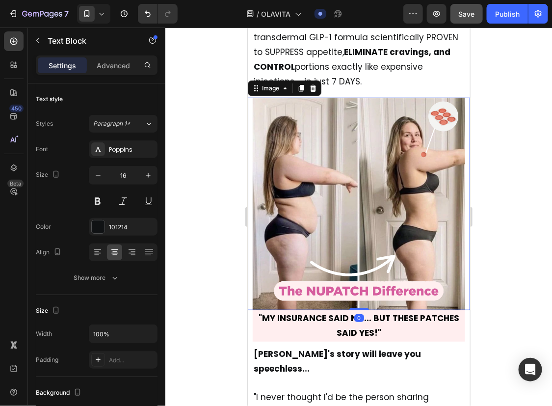
click at [302, 200] on img at bounding box center [358, 203] width 212 height 212
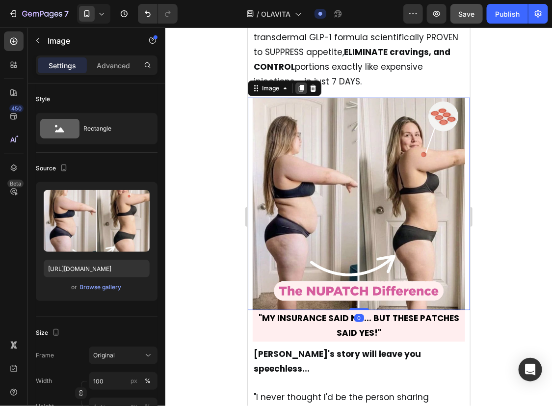
click at [295, 82] on div at bounding box center [301, 88] width 12 height 12
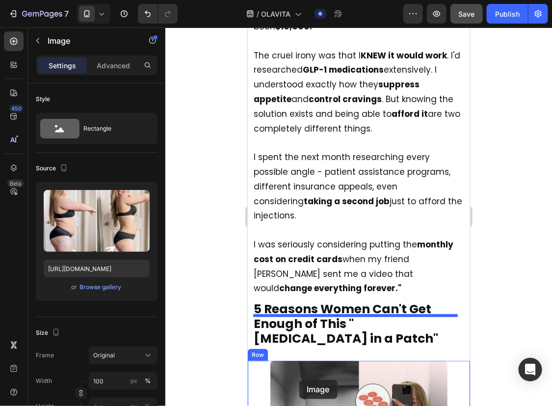
scroll to position [2510, 0]
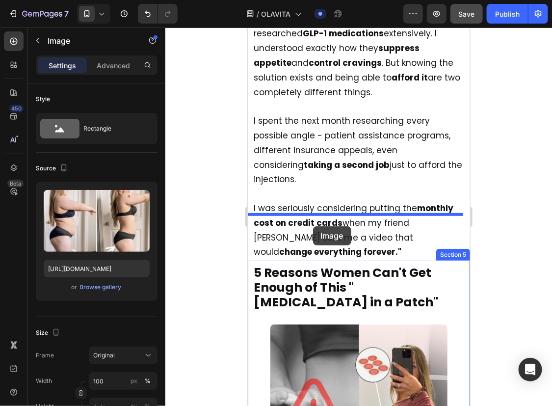
drag, startPoint x: 256, startPoint y: 50, endPoint x: 312, endPoint y: 225, distance: 183.8
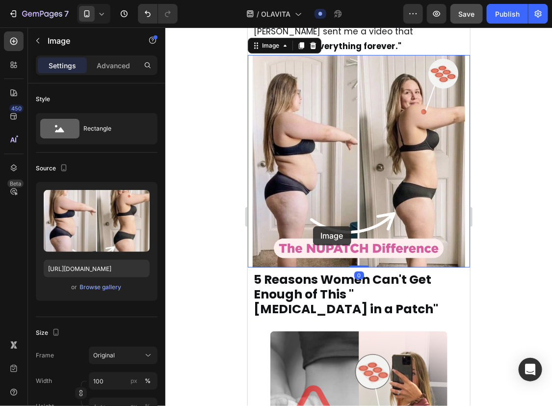
scroll to position [2304, 0]
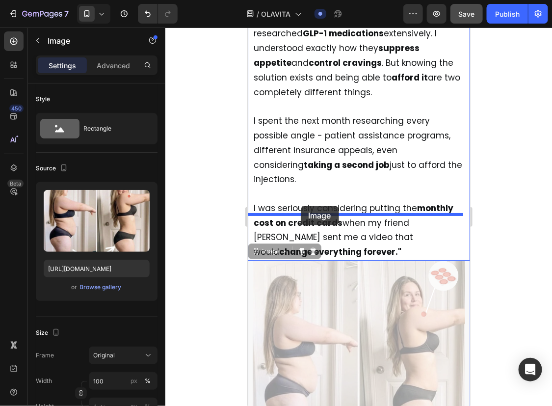
drag, startPoint x: 256, startPoint y: 206, endPoint x: 300, endPoint y: 205, distance: 44.2
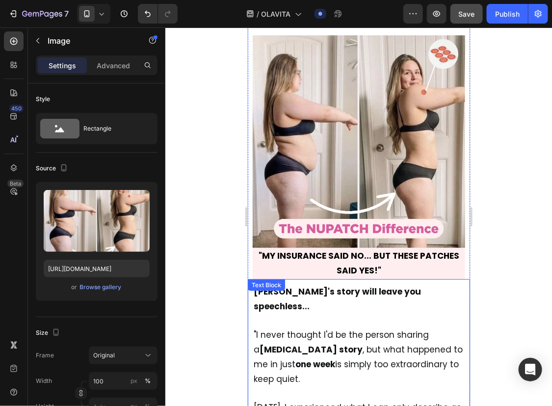
scroll to position [1421, 0]
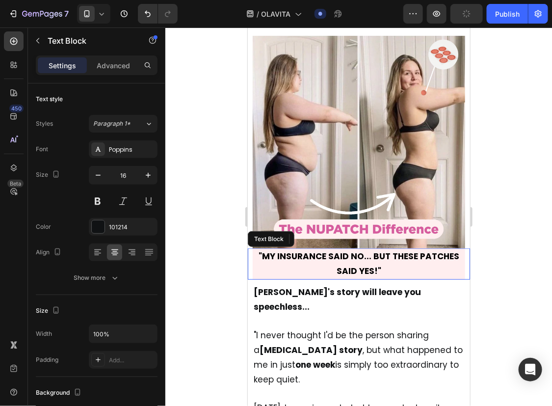
click at [335, 250] on strong ""MY INSURANCE SAID NO... BUT THESE PATCHES SAID YES!"" at bounding box center [358, 263] width 201 height 26
click at [315, 235] on icon at bounding box center [313, 238] width 5 height 7
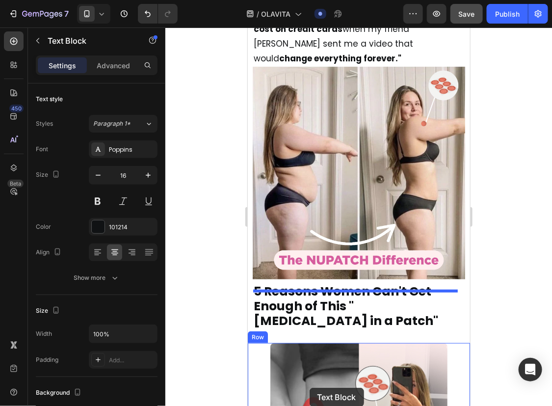
scroll to position [2537, 0]
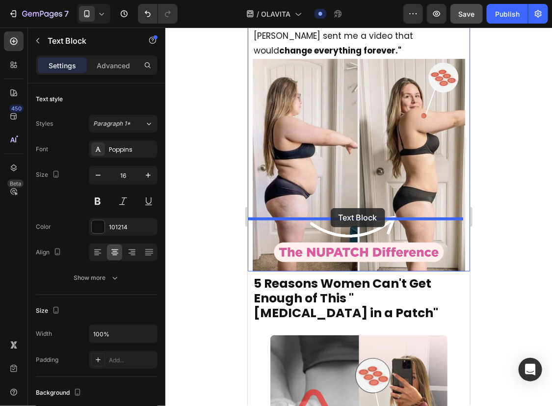
drag, startPoint x: 256, startPoint y: 242, endPoint x: 330, endPoint y: 207, distance: 82.3
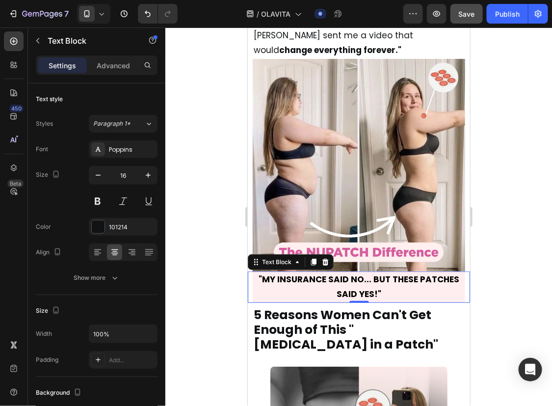
click at [514, 200] on div at bounding box center [358, 216] width 387 height 378
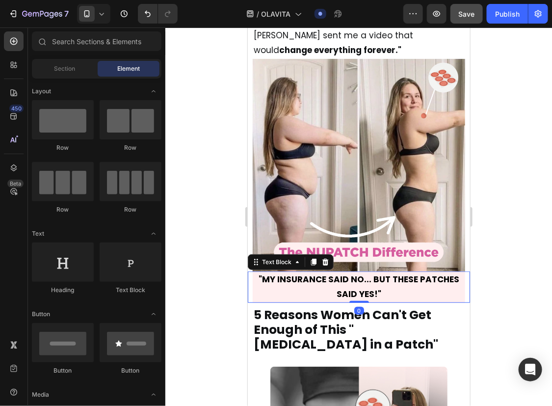
click at [295, 273] on strong ""MY INSURANCE SAID NO... BUT THESE PATCHES SAID YES!"" at bounding box center [358, 286] width 201 height 26
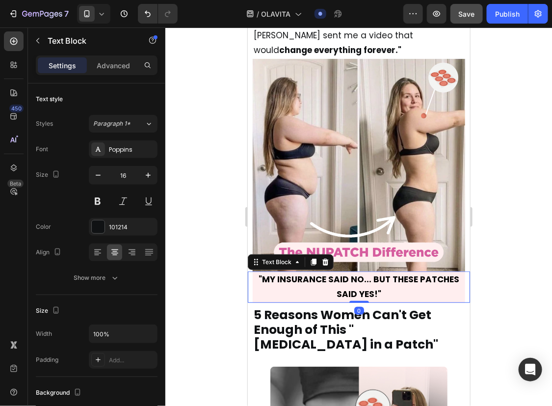
click at [295, 273] on strong ""MY INSURANCE SAID NO... BUT THESE PATCHES SAID YES!"" at bounding box center [358, 286] width 201 height 26
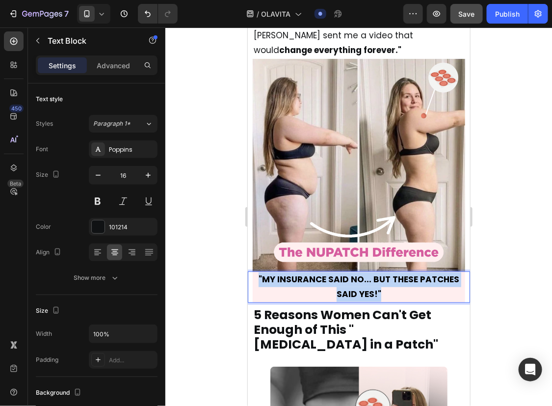
click at [295, 273] on strong ""MY INSURANCE SAID NO... BUT THESE PATCHES SAID YES!"" at bounding box center [358, 286] width 201 height 26
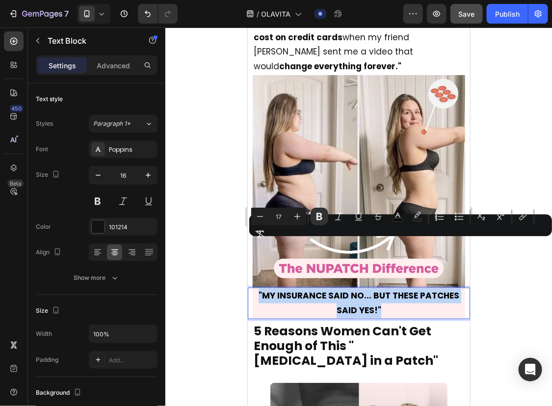
scroll to position [2482, 0]
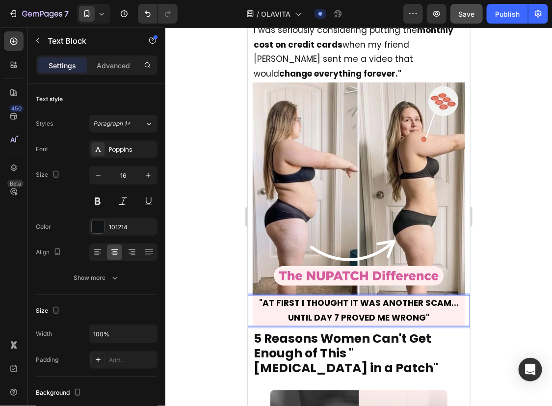
click at [493, 277] on div at bounding box center [358, 216] width 387 height 378
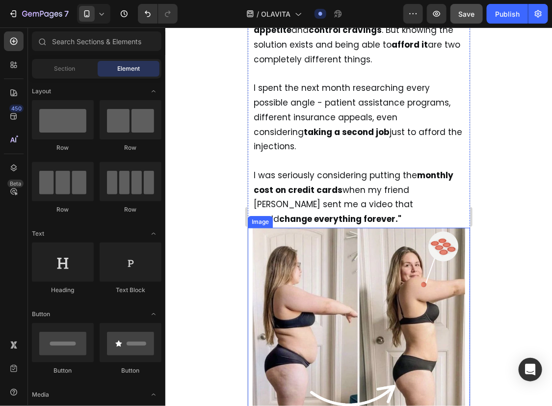
scroll to position [2336, 0]
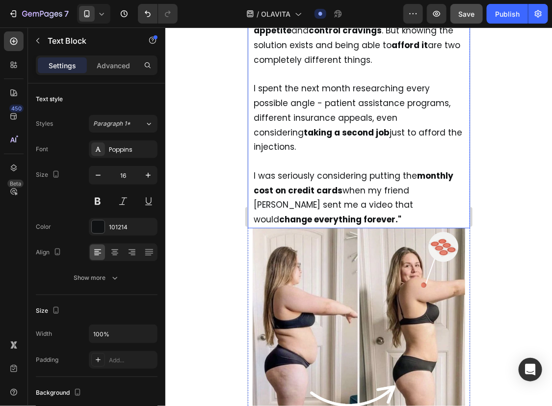
click at [339, 154] on p "I was seriously considering putting the monthly cost on credit cards when my fr…" at bounding box center [358, 190] width 210 height 73
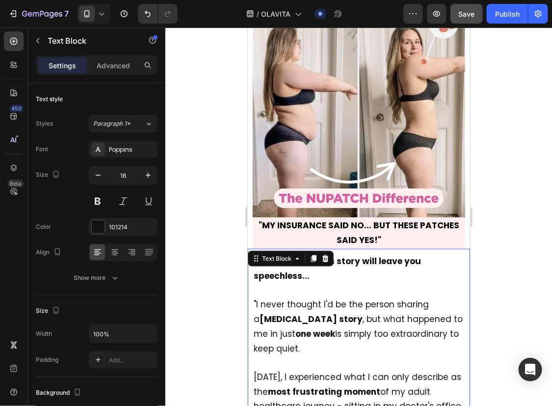
scroll to position [1452, 0]
click at [310, 254] on icon at bounding box center [313, 258] width 8 height 8
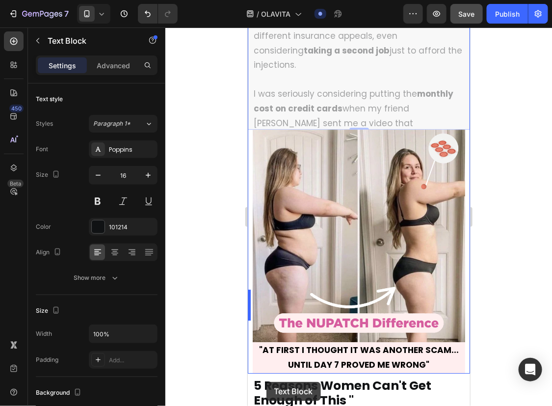
scroll to position [3336, 0]
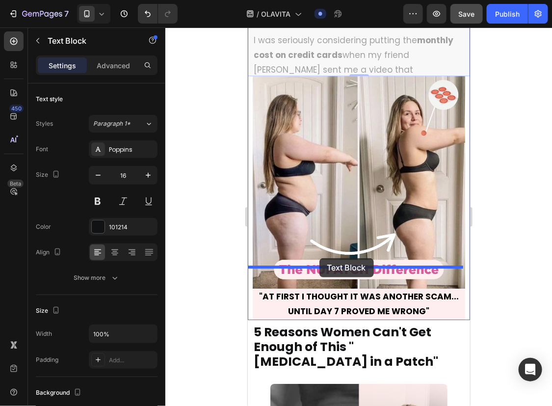
drag, startPoint x: 256, startPoint y: 58, endPoint x: 316, endPoint y: 257, distance: 207.2
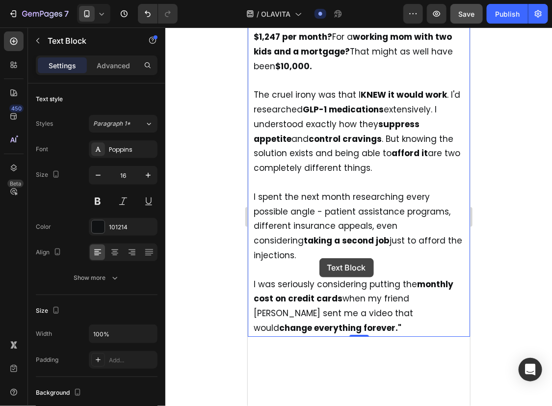
scroll to position [2488, 0]
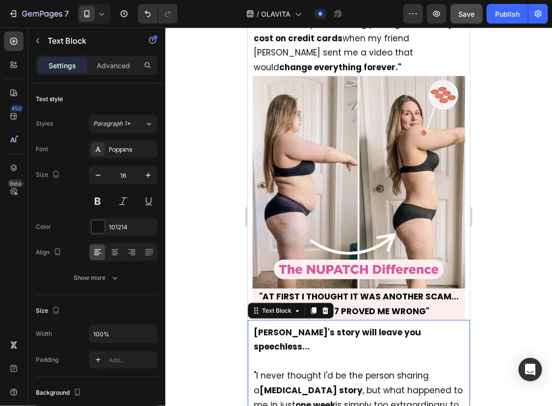
click at [338, 354] on p ""I never thought I'd be the person sharing a [MEDICAL_DATA] story , but what ha…" at bounding box center [358, 390] width 210 height 73
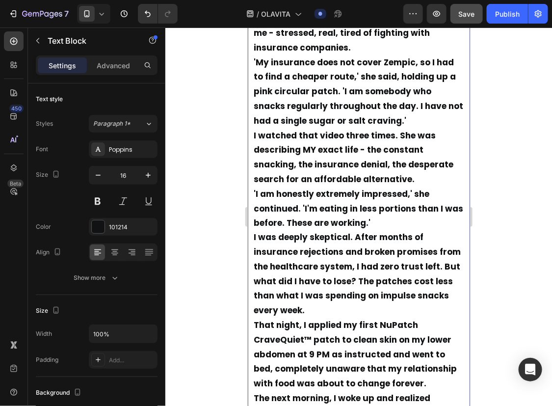
scroll to position [2860, 0]
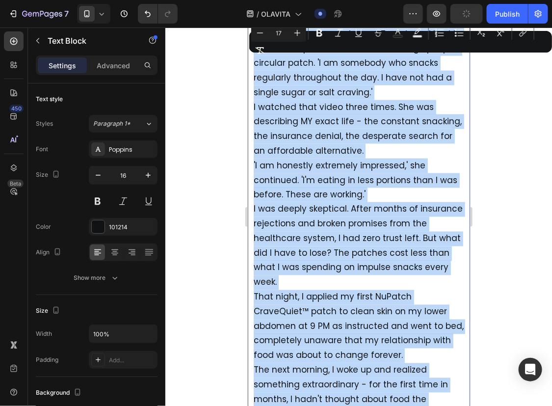
click at [339, 290] on span "That night, I applied my first NuPatch CraveQuiet™ patch to clean skin on my lo…" at bounding box center [358, 325] width 210 height 70
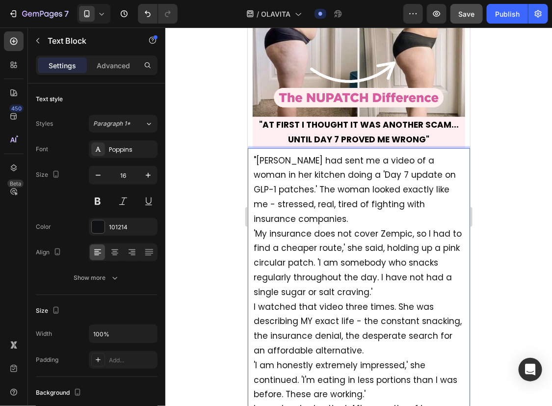
scroll to position [2660, 0]
click at [451, 154] on p ""[PERSON_NAME] had sent me a video of a woman in her kitchen doing a 'Day 7 upd…" at bounding box center [358, 402] width 210 height 496
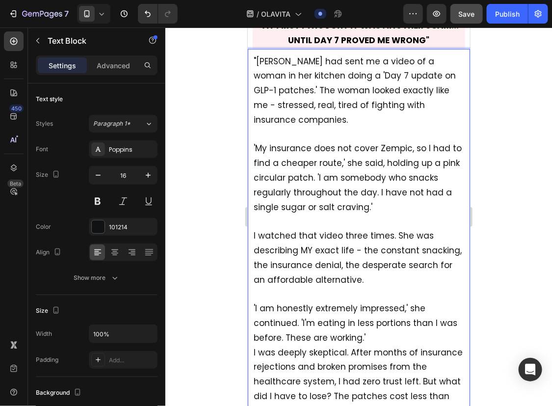
scroll to position [2760, 0]
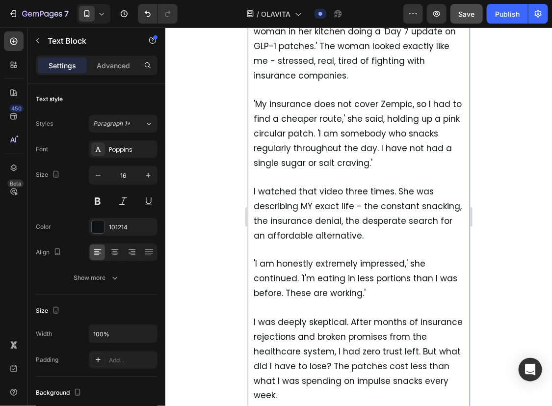
scroll to position [2825, 0]
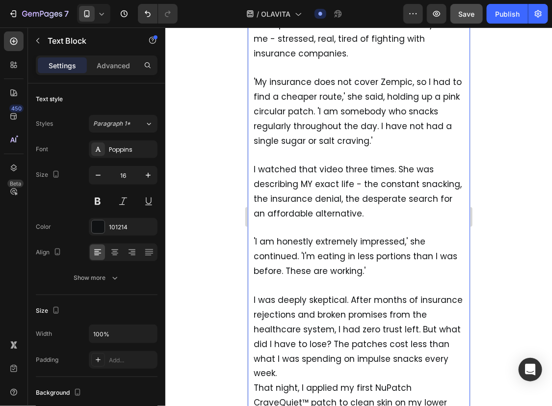
click at [390, 303] on p "⁠⁠⁠⁠⁠⁠⁠ I was deeply skeptical. After months of insurance rejections and broken…" at bounding box center [358, 410] width 210 height 262
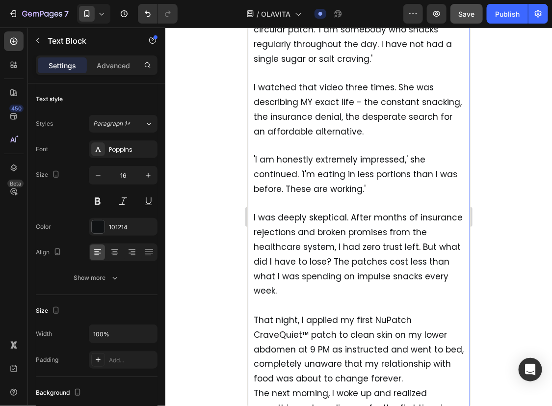
scroll to position [2908, 0]
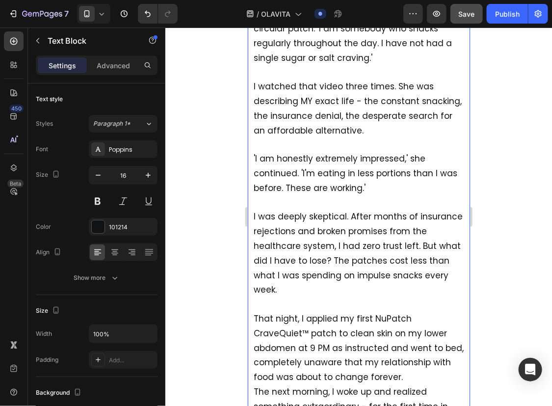
click at [410, 309] on p "That night, I applied my first NuPatch CraveQuiet™ patch to clean skin on my lo…" at bounding box center [358, 384] width 210 height 175
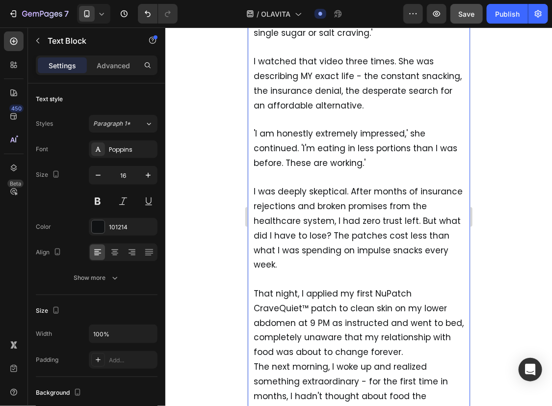
scroll to position [2934, 0]
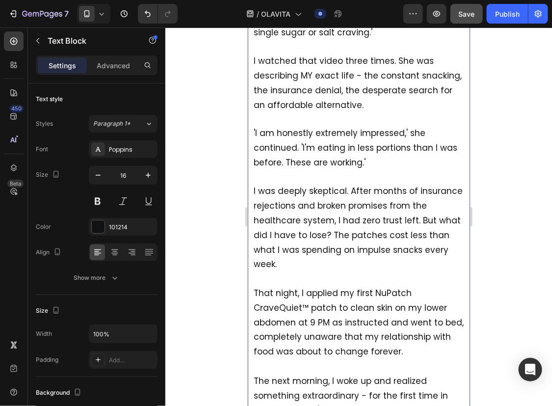
click at [384, 359] on p "⁠⁠⁠⁠⁠⁠⁠ The next morning, I woke up and realized something extraordinary - for …" at bounding box center [358, 410] width 210 height 102
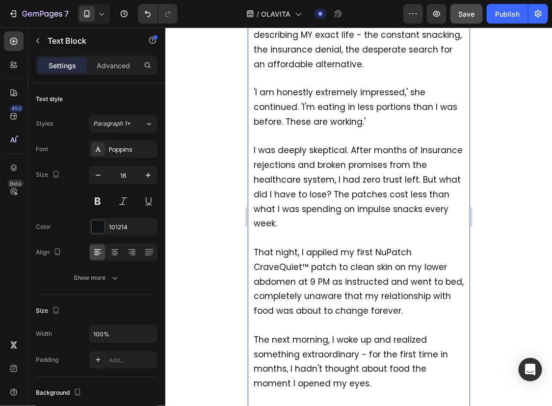
click at [384, 391] on p "By day 3, the transformation was undeniable." at bounding box center [358, 412] width 210 height 43
click at [406, 391] on p "By day 3, the transformation was undeniable." at bounding box center [358, 405] width 210 height 29
click at [486, 300] on div at bounding box center [358, 216] width 387 height 378
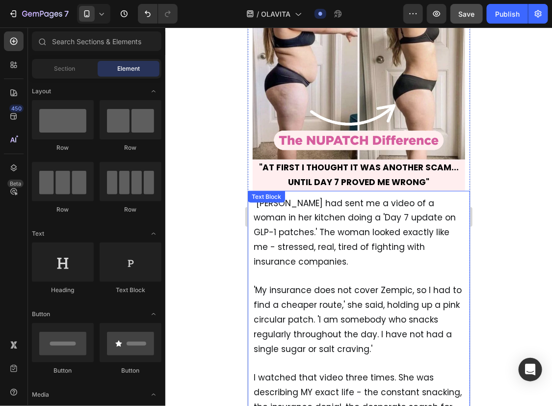
scroll to position [2612, 0]
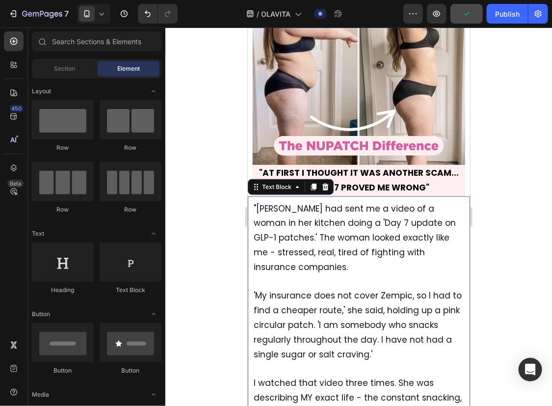
click at [398, 202] on span ""[PERSON_NAME] had sent me a video of a woman in her kitchen doing a 'Day 7 upd…" at bounding box center [354, 237] width 202 height 70
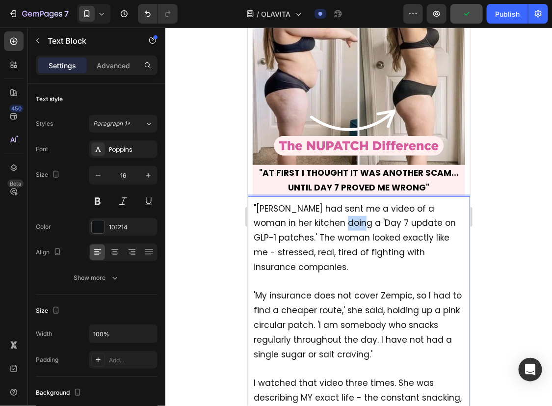
click at [321, 202] on span ""[PERSON_NAME] had sent me a video of a woman in her kitchen doing a 'Day 7 upd…" at bounding box center [354, 237] width 202 height 70
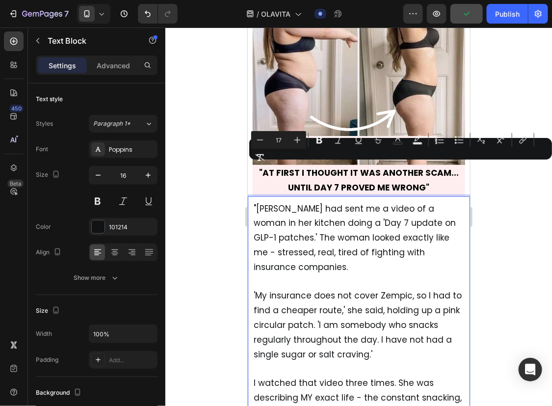
click at [320, 202] on span ""[PERSON_NAME] had sent me a video of a woman in her kitchen doing a 'Day 7 upd…" at bounding box center [354, 237] width 202 height 70
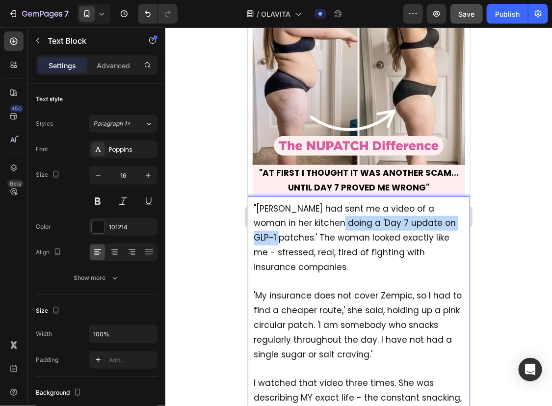
drag, startPoint x: 320, startPoint y: 170, endPoint x: 454, endPoint y: 169, distance: 133.9
click at [454, 201] on p ""[PERSON_NAME] had sent me a video of a woman in her kitchen doing a 'Day 7 upd…" at bounding box center [358, 237] width 210 height 73
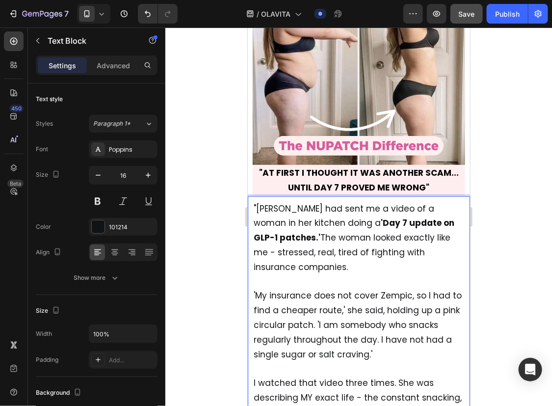
click at [411, 202] on span ""[PERSON_NAME] had sent me a video of a woman in her kitchen doing a 'Day 7 upd…" at bounding box center [353, 237] width 201 height 70
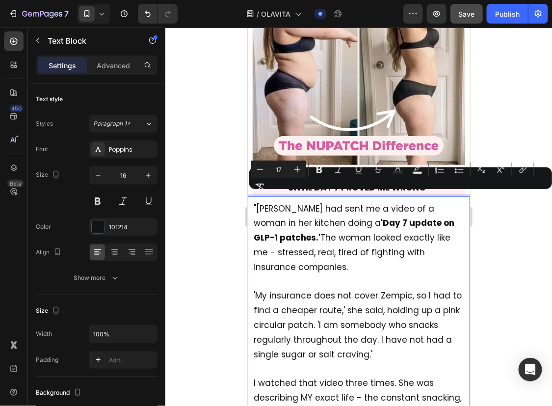
drag, startPoint x: 253, startPoint y: 198, endPoint x: 314, endPoint y: 210, distance: 63.0
click at [314, 210] on p ""[PERSON_NAME] had sent me a video of a woman in her kitchen doing a 'Day 7 upd…" at bounding box center [358, 237] width 210 height 73
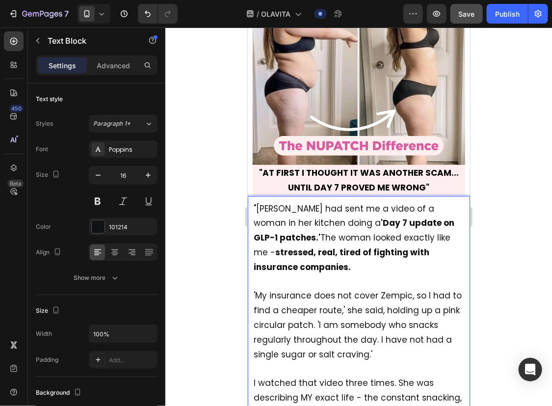
click at [345, 289] on span "'My insurance does not cover Zempic, so I had to find a cheaper route,' she sai…" at bounding box center [357, 324] width 208 height 70
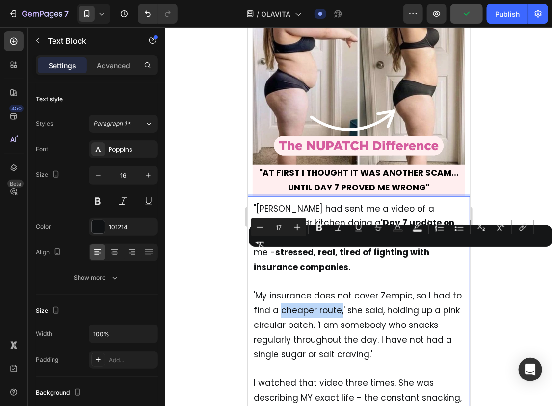
drag, startPoint x: 279, startPoint y: 256, endPoint x: 339, endPoint y: 259, distance: 60.9
click at [339, 289] on span "'My insurance does not cover Zempic, so I had to find a cheaper route,' she sai…" at bounding box center [357, 324] width 208 height 70
click at [360, 289] on span "'My insurance does not cover Zempic, so I had to find a cheaper route, ' she sa…" at bounding box center [357, 324] width 208 height 70
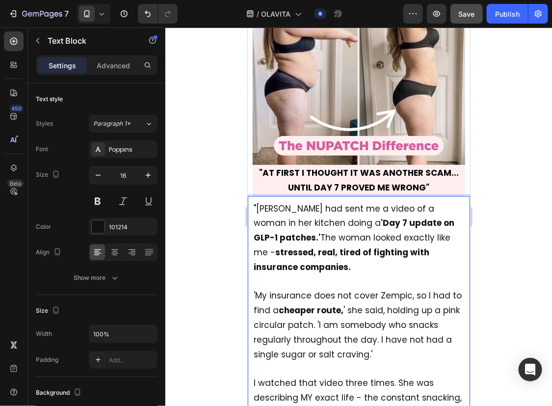
click at [380, 289] on span "'My insurance does not cover Zempic, so I had to find a cheaper route, ' she sa…" at bounding box center [357, 324] width 208 height 70
click at [377, 289] on span "'My insurance does not cover Zempic, so I had to find a cheaper route, ' she sa…" at bounding box center [357, 324] width 208 height 70
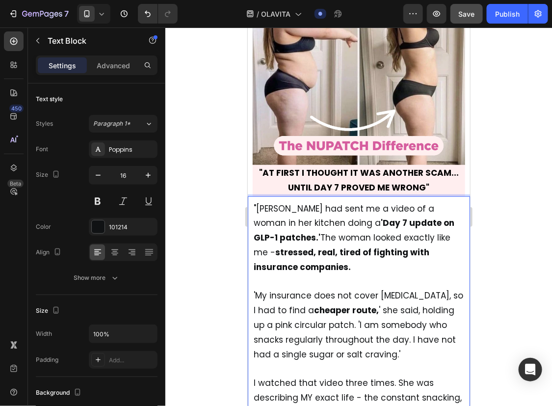
click at [389, 289] on span "'My insurance does not cover [MEDICAL_DATA], so I had to find a cheaper route, …" at bounding box center [357, 324] width 209 height 70
drag, startPoint x: 383, startPoint y: 241, endPoint x: 413, endPoint y: 242, distance: 30.4
click at [413, 289] on span "'My insurance does not cover [MEDICAL_DATA], so I had to find a cheaper route, …" at bounding box center [357, 324] width 209 height 70
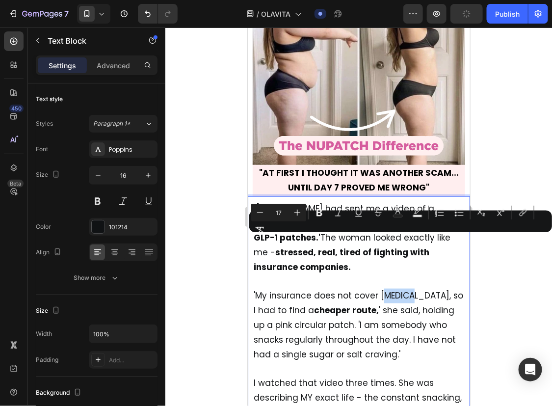
copy span "zempic"
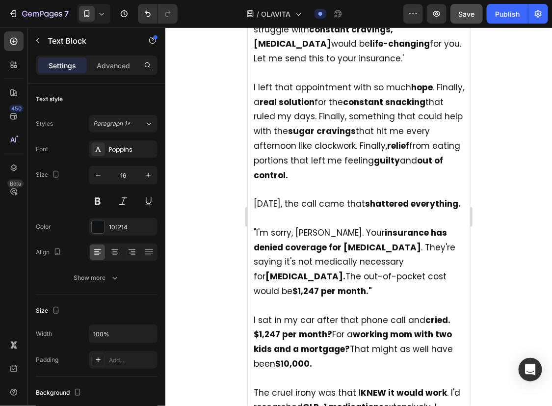
scroll to position [2635, 0]
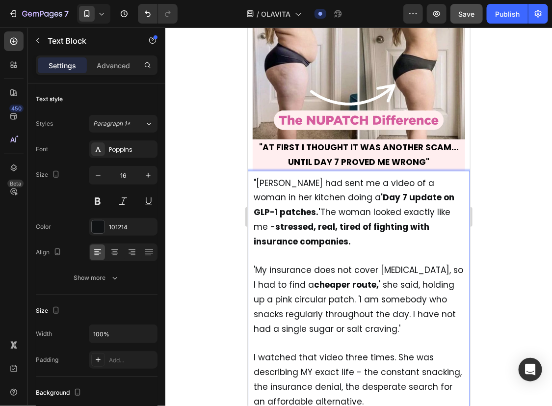
click at [400, 263] on span "'My insurance does not cover [MEDICAL_DATA], so I had to find a cheaper route, …" at bounding box center [357, 298] width 209 height 70
click at [315, 263] on span "'My insurance does not cover [MEDICAL_DATA], so I had to find a cheaper route, …" at bounding box center [357, 298] width 209 height 70
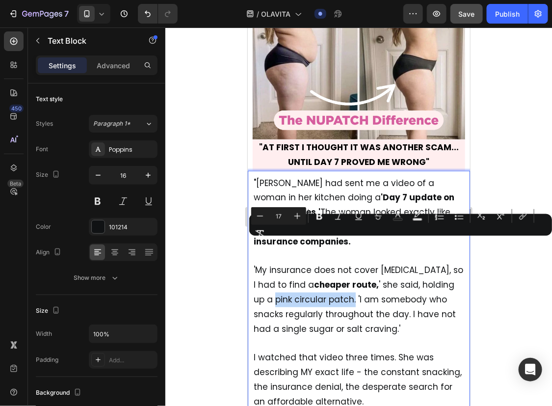
drag, startPoint x: 252, startPoint y: 246, endPoint x: 332, endPoint y: 250, distance: 80.6
click at [356, 265] on p "'My insurance does not cover [MEDICAL_DATA], so I had to find a cheaper route, …" at bounding box center [358, 292] width 210 height 87
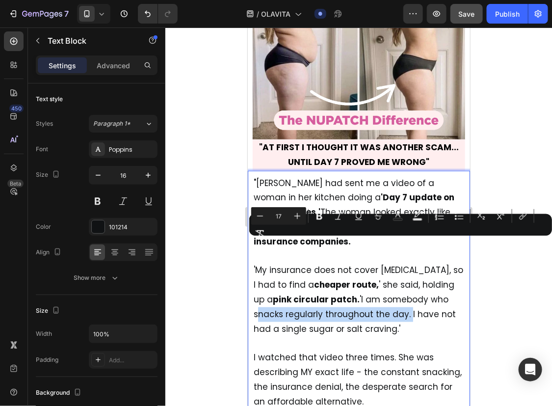
drag, startPoint x: 428, startPoint y: 245, endPoint x: 374, endPoint y: 261, distance: 56.5
click at [374, 263] on span "'My insurance does not cover [MEDICAL_DATA], so I had to find a cheaper route, …" at bounding box center [357, 298] width 209 height 70
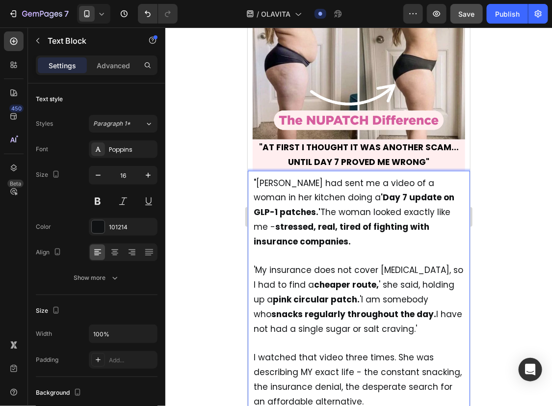
click at [408, 351] on span "I watched that video three times. She was describing MY exact life - the consta…" at bounding box center [357, 378] width 208 height 55
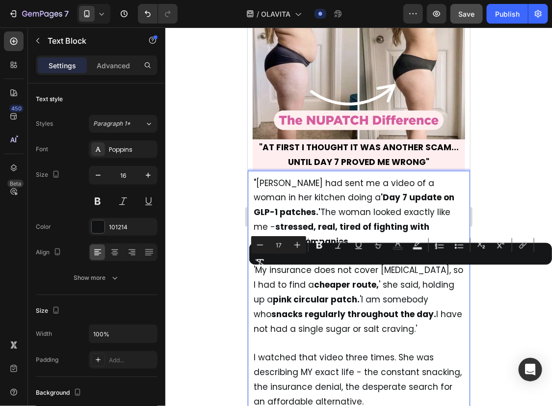
drag, startPoint x: 308, startPoint y: 276, endPoint x: 396, endPoint y: 274, distance: 88.3
click at [396, 274] on p "'My insurance does not cover [MEDICAL_DATA], so I had to find a cheaper route, …" at bounding box center [358, 292] width 210 height 87
click at [407, 336] on p "I watched that video three times. She was describing MY exact life - the consta…" at bounding box center [358, 372] width 210 height 73
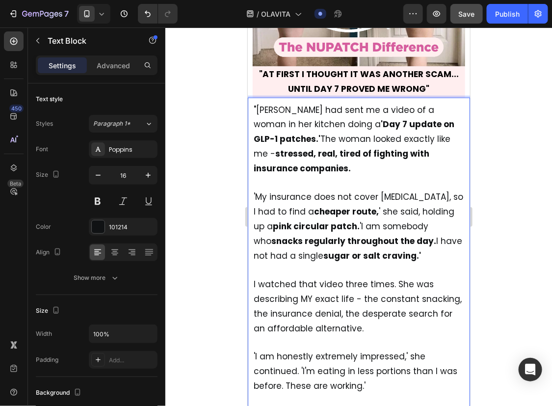
scroll to position [2708, 0]
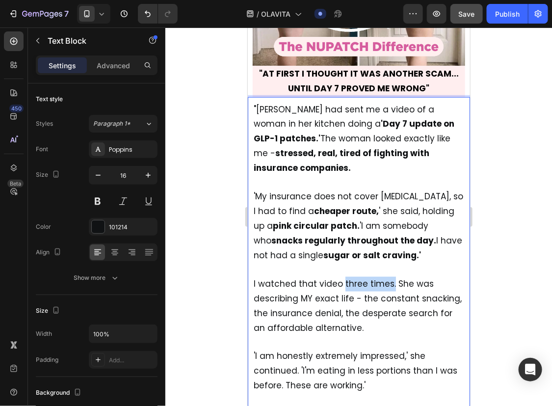
drag, startPoint x: 341, startPoint y: 229, endPoint x: 388, endPoint y: 230, distance: 47.6
click at [388, 277] on span "I watched that video three times. She was describing MY exact life - the consta…" at bounding box center [357, 304] width 208 height 55
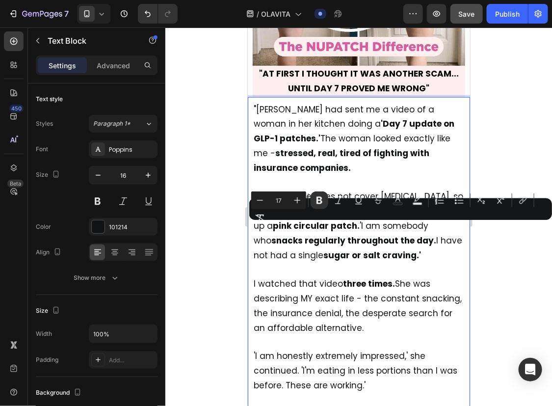
click at [406, 268] on p "I watched that video three times. She was describing MY exact life - the consta…" at bounding box center [358, 298] width 210 height 73
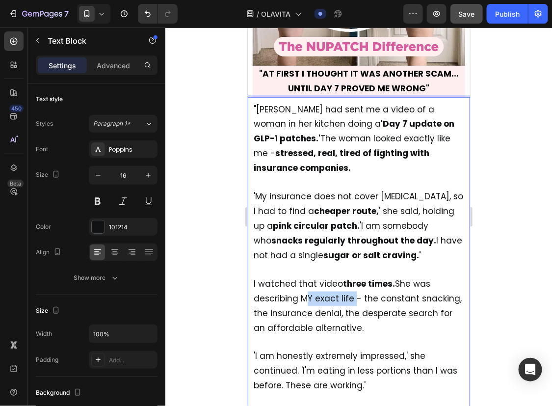
drag, startPoint x: 300, startPoint y: 244, endPoint x: 349, endPoint y: 242, distance: 49.1
click at [349, 277] on span "I watched that video three times. She was describing MY exact life - the consta…" at bounding box center [357, 304] width 208 height 55
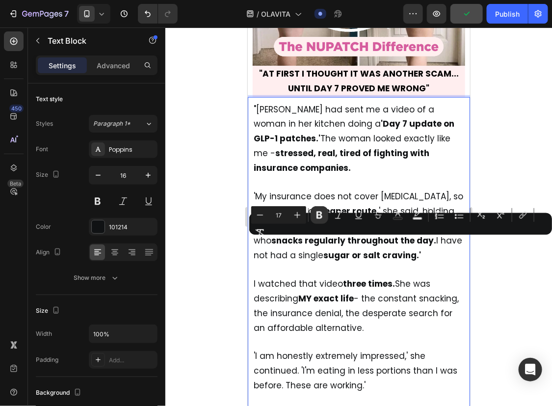
click at [378, 350] on span "'I am honestly extremely impressed,' she continued. 'I'm eating in less portion…" at bounding box center [355, 370] width 204 height 41
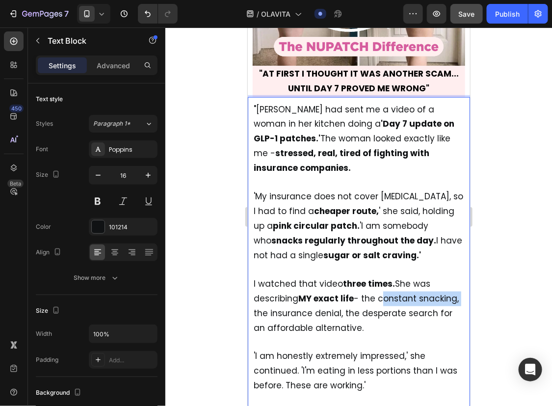
drag, startPoint x: 379, startPoint y: 244, endPoint x: 292, endPoint y: 260, distance: 88.3
click at [292, 277] on span "I watched that video three times. She was describing MY exact life - the consta…" at bounding box center [355, 304] width 205 height 55
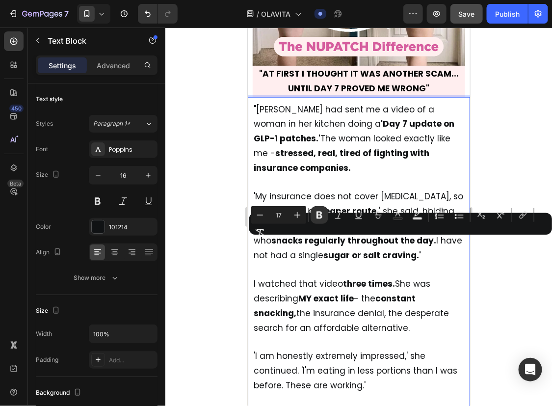
click at [336, 277] on span "I watched that video three times. She was describing MY exact life - the consta…" at bounding box center [350, 304] width 195 height 55
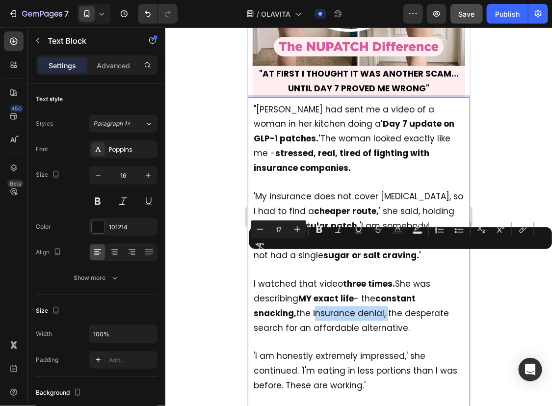
drag, startPoint x: 313, startPoint y: 256, endPoint x: 384, endPoint y: 262, distance: 70.9
click at [384, 277] on span "I watched that video three times. She was describing MY exact life - the consta…" at bounding box center [350, 304] width 195 height 55
type input "16"
click at [391, 335] on p "'I am honestly extremely impressed,' she continued. 'I'm eating in less portion…" at bounding box center [358, 364] width 210 height 58
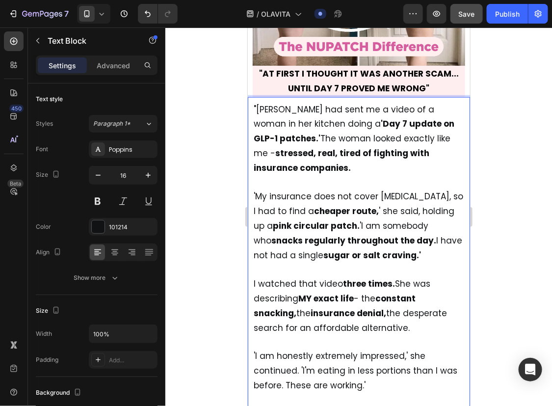
drag, startPoint x: 408, startPoint y: 259, endPoint x: 414, endPoint y: 270, distance: 11.6
click at [414, 270] on p "I watched that video three times. She was describing MY exact life - the consta…" at bounding box center [358, 298] width 210 height 73
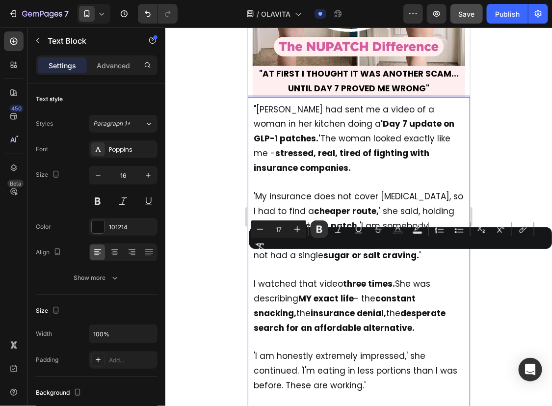
type input "16"
click at [417, 335] on p "'I am honestly extremely impressed,' she continued. 'I'm eating in less portion…" at bounding box center [358, 364] width 210 height 58
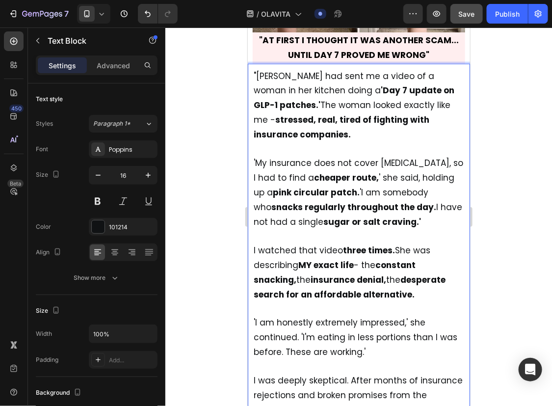
scroll to position [2742, 0]
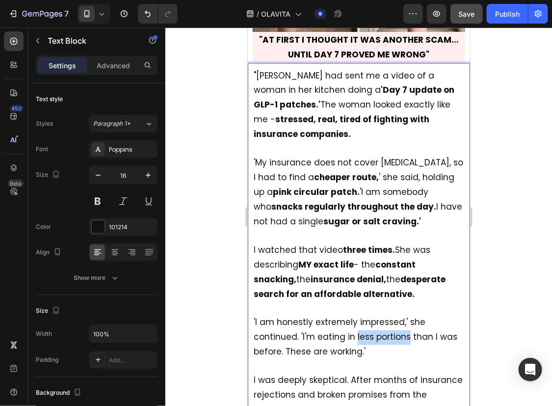
drag, startPoint x: 354, startPoint y: 283, endPoint x: 404, endPoint y: 282, distance: 50.0
click at [404, 316] on span "'I am honestly extremely impressed,' she continued. 'I'm eating in less portion…" at bounding box center [355, 336] width 204 height 41
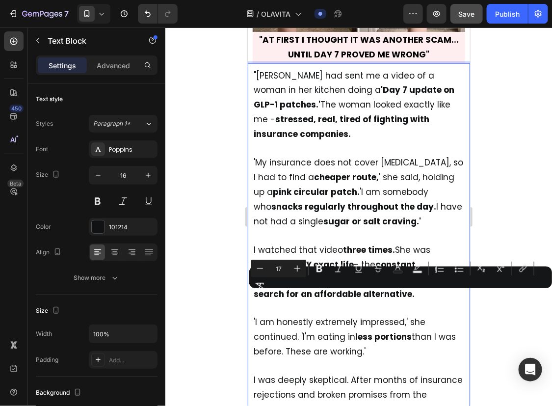
drag, startPoint x: 284, startPoint y: 299, endPoint x: 363, endPoint y: 301, distance: 79.5
click at [363, 301] on p "'I am honestly extremely impressed,' she continued. 'I'm eating in less portion…" at bounding box center [358, 330] width 210 height 58
click at [343, 274] on button "Italic" at bounding box center [339, 268] width 18 height 18
click at [404, 359] on p "I was deeply skeptical. After months of insurance rejections and broken promise…" at bounding box center [358, 410] width 210 height 102
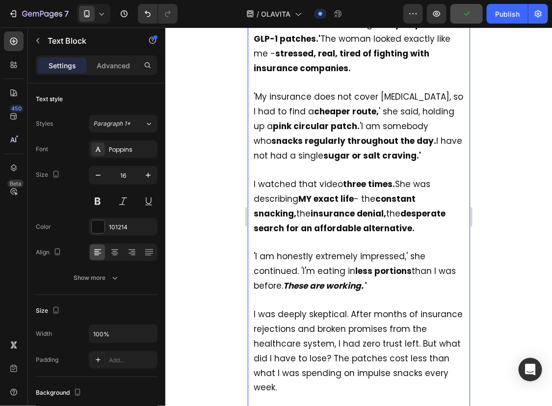
scroll to position [2808, 0]
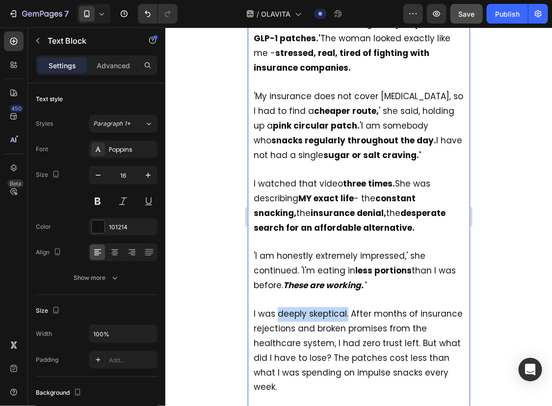
drag, startPoint x: 277, startPoint y: 259, endPoint x: 347, endPoint y: 264, distance: 69.9
click at [347, 308] on span "I was deeply skeptical. After months of insurance rejections and broken promise…" at bounding box center [357, 350] width 209 height 85
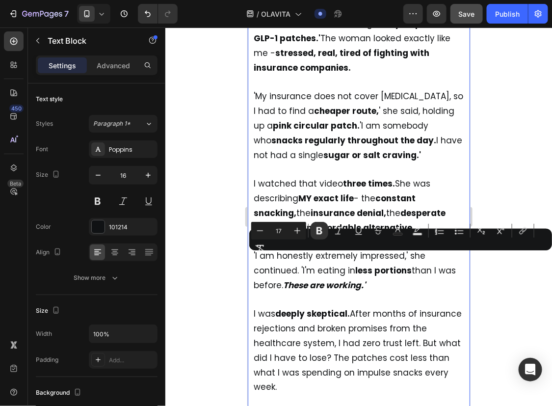
click at [381, 308] on span "I was deeply skeptical. After months of insurance rejections and broken promise…" at bounding box center [357, 350] width 208 height 85
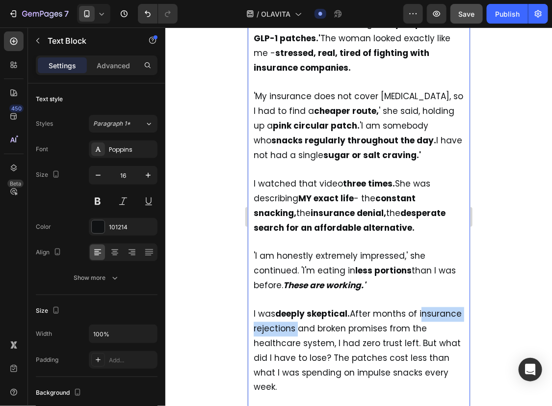
drag, startPoint x: 252, startPoint y: 273, endPoint x: 336, endPoint y: 279, distance: 84.1
click at [336, 279] on div ""[PERSON_NAME] had sent me a video of a woman in her kitchen doing a 'Day 7 upd…" at bounding box center [358, 292] width 212 height 583
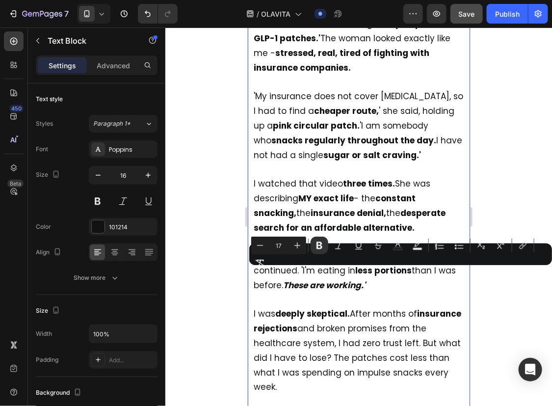
click at [373, 308] on span "I was deeply skeptical. After months of insurance rejections and broken promise…" at bounding box center [356, 350] width 207 height 85
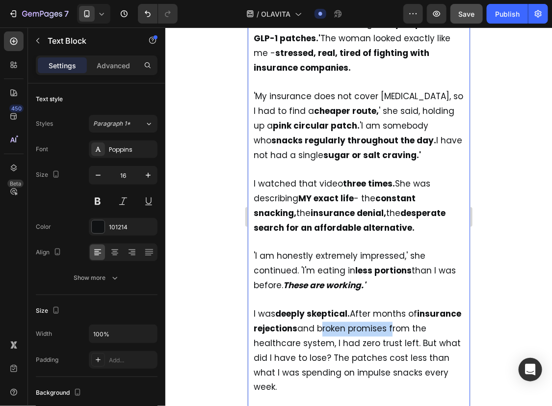
drag, startPoint x: 364, startPoint y: 274, endPoint x: 433, endPoint y: 274, distance: 68.7
click at [433, 308] on span "I was deeply skeptical. After months of insurance rejections and broken promise…" at bounding box center [356, 350] width 207 height 85
click at [427, 308] on span "I was deeply skeptical. After months of insurance rejections and broken promise…" at bounding box center [356, 350] width 207 height 85
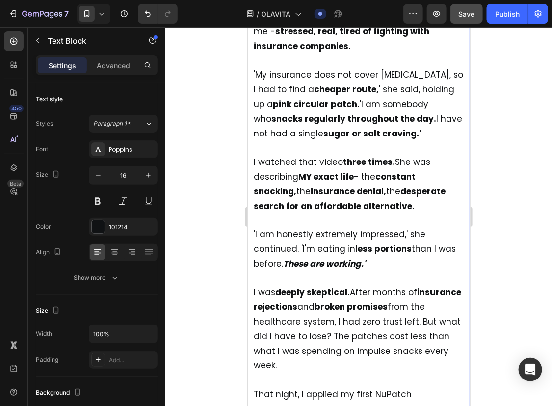
scroll to position [2831, 0]
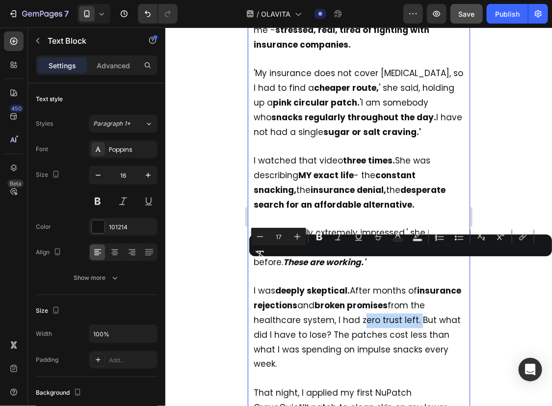
drag, startPoint x: 374, startPoint y: 265, endPoint x: 430, endPoint y: 269, distance: 56.1
click at [430, 285] on span "I was deeply skeptical. After months of insurance rejections and broken promise…" at bounding box center [356, 327] width 207 height 85
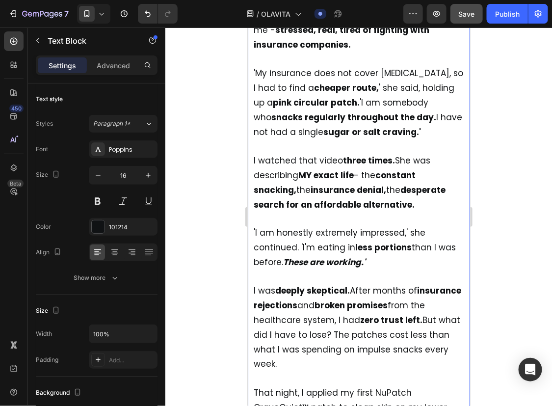
click at [358, 287] on p "I was deeply skeptical. After months of insurance rejections and broken promise…" at bounding box center [358, 321] width 210 height 102
drag, startPoint x: 371, startPoint y: 278, endPoint x: 446, endPoint y: 281, distance: 74.6
click at [446, 281] on p "I was deeply skeptical. After months of insurance rejections and broken promise…" at bounding box center [358, 321] width 210 height 102
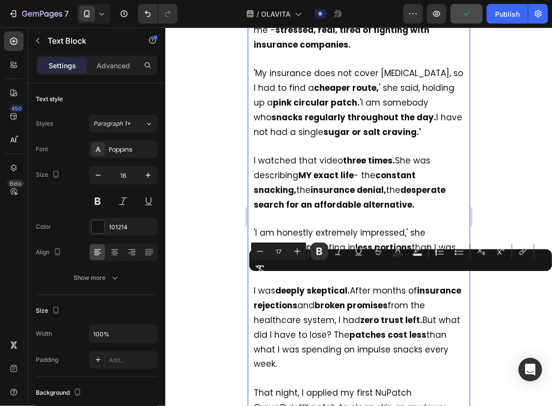
type input "16"
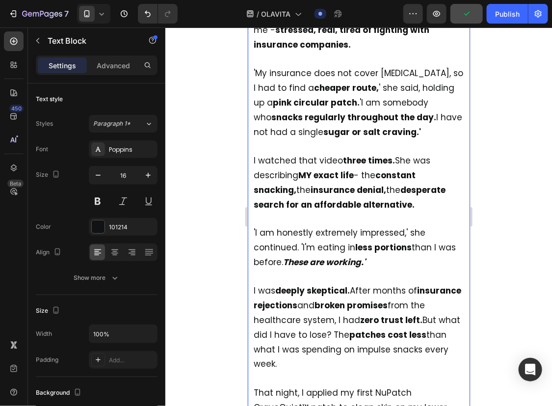
click at [376, 295] on span "I was deeply skeptical. After months of insurance rejections and broken promise…" at bounding box center [356, 327] width 207 height 85
drag, startPoint x: 376, startPoint y: 294, endPoint x: 386, endPoint y: 307, distance: 16.1
click at [386, 307] on p "I was deeply skeptical. After months of insurance rejections and broken promise…" at bounding box center [358, 321] width 210 height 102
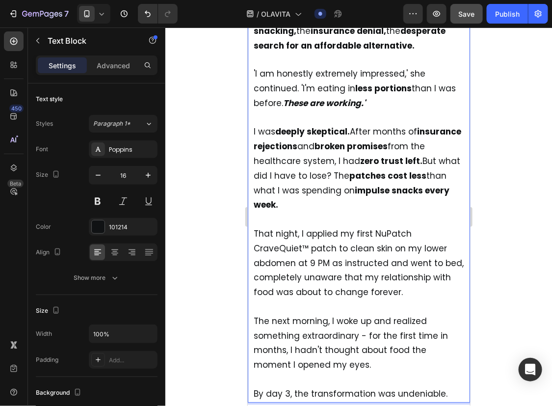
scroll to position [2991, 0]
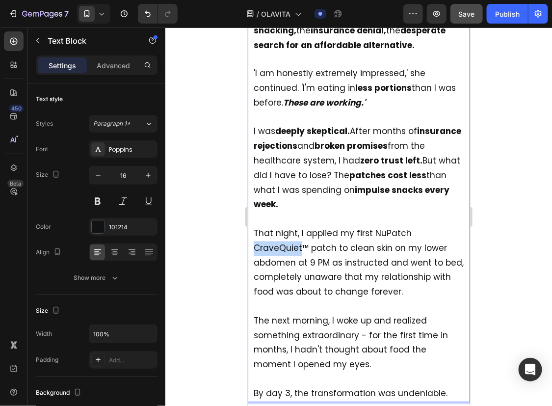
drag, startPoint x: 299, startPoint y: 192, endPoint x: 254, endPoint y: 193, distance: 45.1
click at [254, 227] on span "That night, I applied my first NuPatch CraveQuiet™ patch to clean skin on my lo…" at bounding box center [358, 262] width 210 height 70
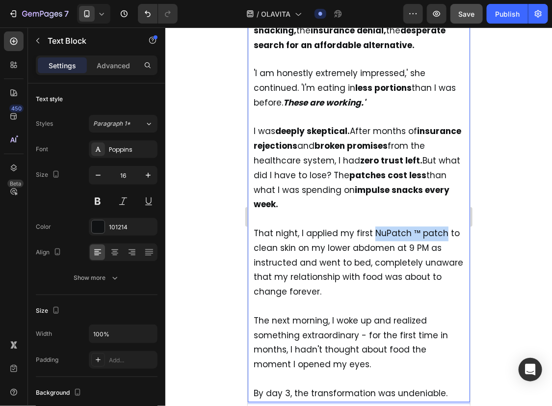
drag, startPoint x: 372, startPoint y: 178, endPoint x: 441, endPoint y: 180, distance: 68.7
click at [441, 227] on span "That night, I applied my first NuPatch ™ patch to clean skin on my lower abdome…" at bounding box center [357, 262] width 209 height 70
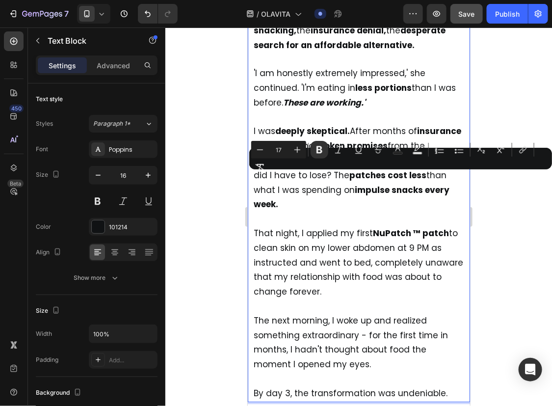
click at [424, 235] on p "That night, I applied my first NuPatch ™ patch to clean skin on my lower abdome…" at bounding box center [358, 255] width 210 height 87
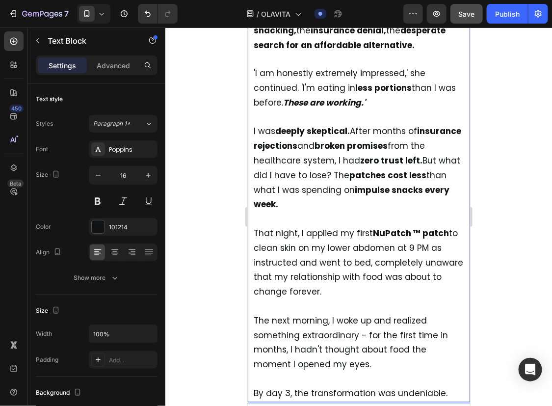
drag, startPoint x: 288, startPoint y: 221, endPoint x: 320, endPoint y: 235, distance: 35.2
click at [320, 235] on p "That night, I applied my first NuPatch ™ patch to clean skin on my lower abdome…" at bounding box center [358, 255] width 210 height 87
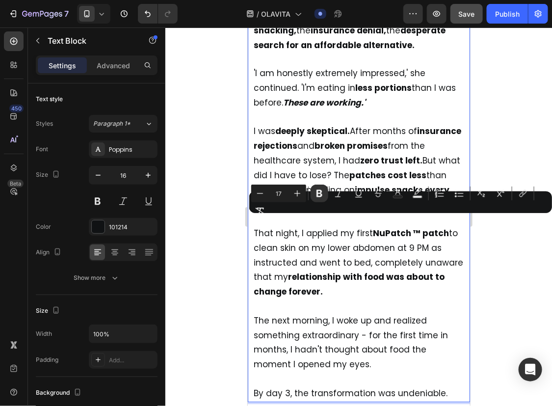
click at [337, 314] on span "The next morning, I woke up and realized something extraordinary - for the firs…" at bounding box center [350, 341] width 194 height 55
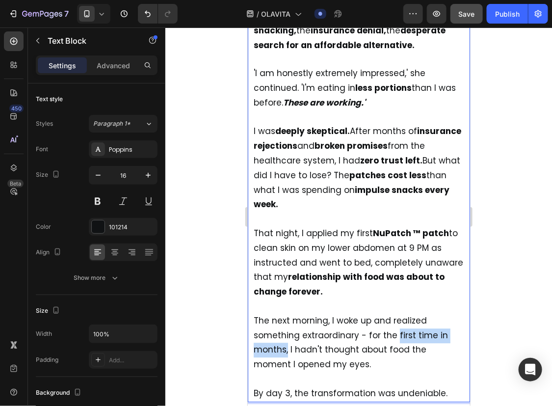
drag, startPoint x: 393, startPoint y: 282, endPoint x: 286, endPoint y: 294, distance: 107.7
click at [286, 314] on span "The next morning, I woke up and realized something extraordinary - for the firs…" at bounding box center [350, 341] width 194 height 55
click at [339, 314] on span "The next morning, I woke up and realized something extraordinary - for the firs…" at bounding box center [350, 341] width 194 height 55
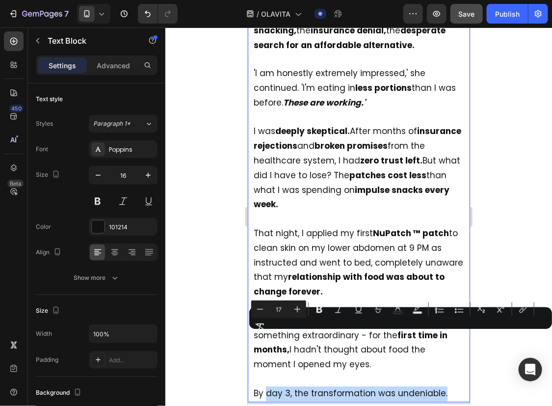
drag, startPoint x: 265, startPoint y: 338, endPoint x: 452, endPoint y: 340, distance: 186.4
click at [452, 372] on p "By day 3, the transformation was undeniable." at bounding box center [358, 386] width 210 height 29
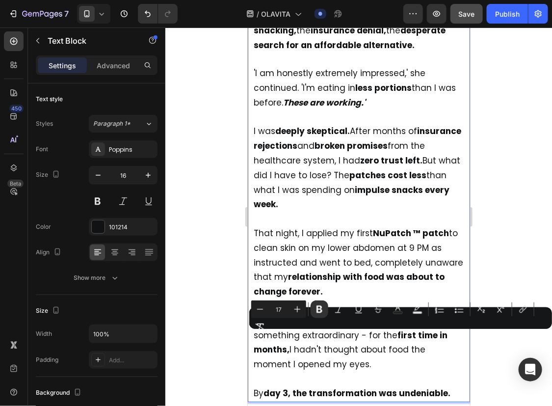
click at [493, 255] on div at bounding box center [358, 216] width 387 height 378
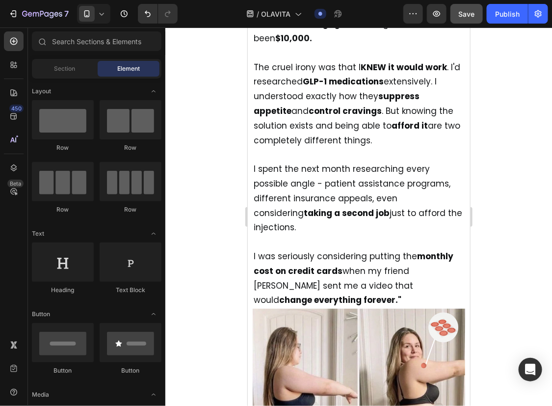
scroll to position [0, 0]
click at [415, 308] on img at bounding box center [358, 414] width 212 height 212
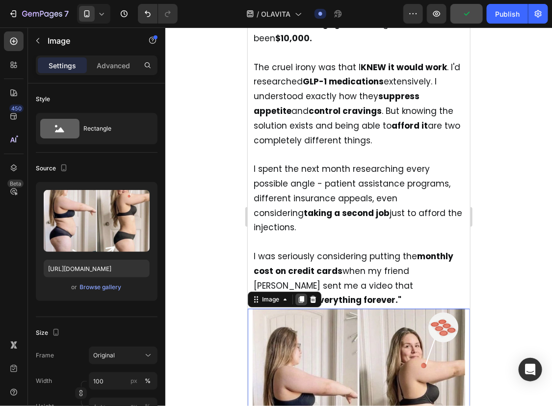
click at [304, 295] on icon at bounding box center [301, 299] width 8 height 8
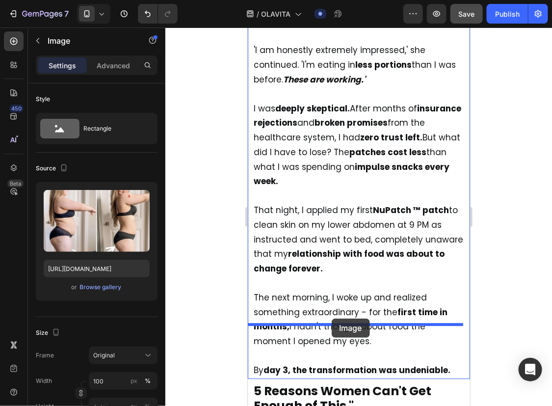
scroll to position [3261, 0]
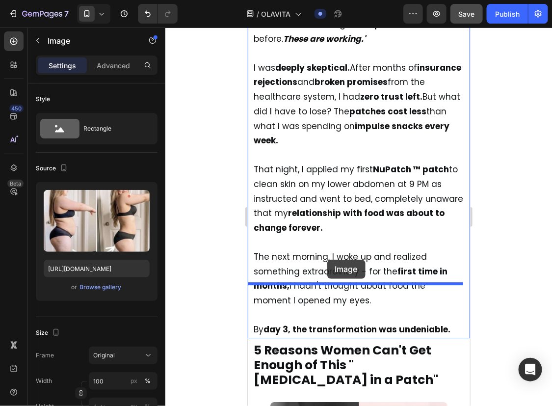
drag, startPoint x: 254, startPoint y: 43, endPoint x: 322, endPoint y: 257, distance: 224.3
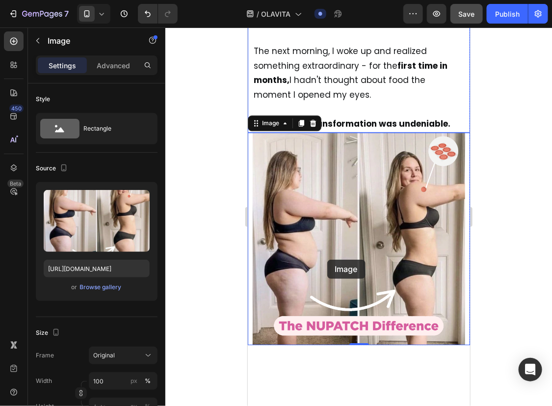
scroll to position [3055, 0]
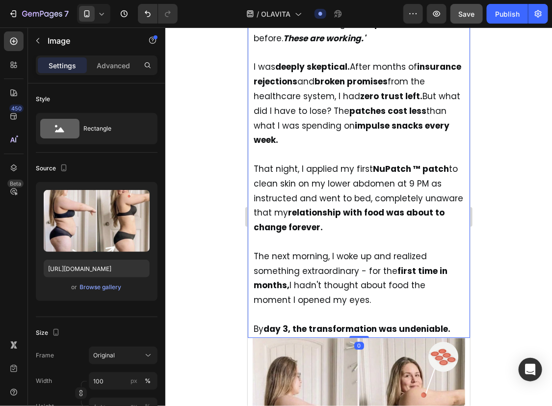
click at [360, 250] on span "The next morning, I woke up and realized something extraordinary - for the firs…" at bounding box center [350, 277] width 194 height 55
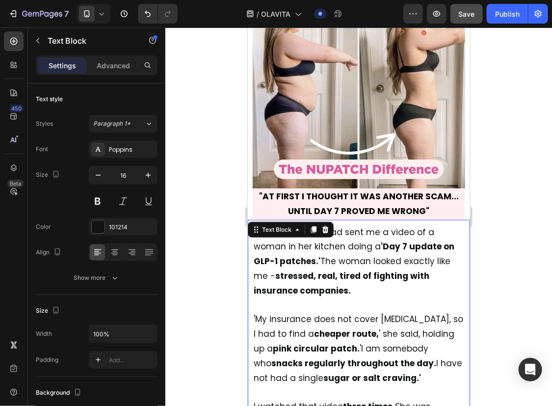
scroll to position [2568, 0]
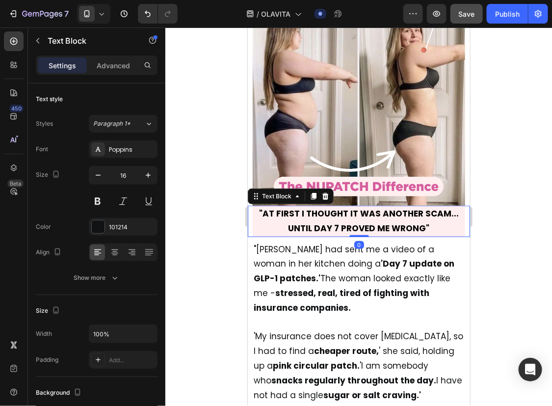
click at [380, 207] on strong ""AT FIRST I THOUGHT IT WAS ANOTHER SCAM... UNTIL DAY 7 PROVED ME WRONG"" at bounding box center [359, 220] width 200 height 26
click at [311, 192] on icon at bounding box center [313, 195] width 5 height 7
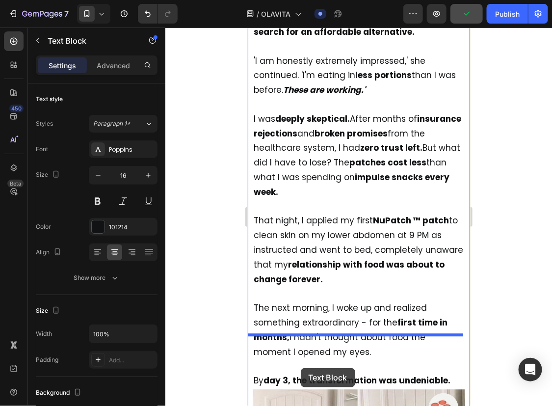
scroll to position [3047, 0]
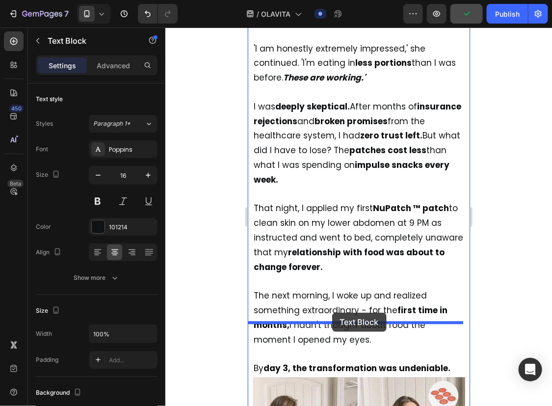
drag, startPoint x: 255, startPoint y: 146, endPoint x: 332, endPoint y: 311, distance: 181.5
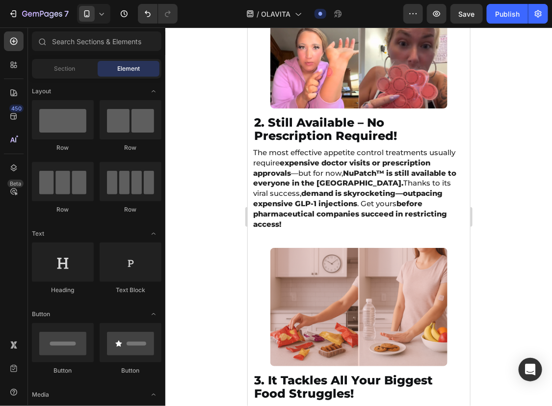
scroll to position [3232, 0]
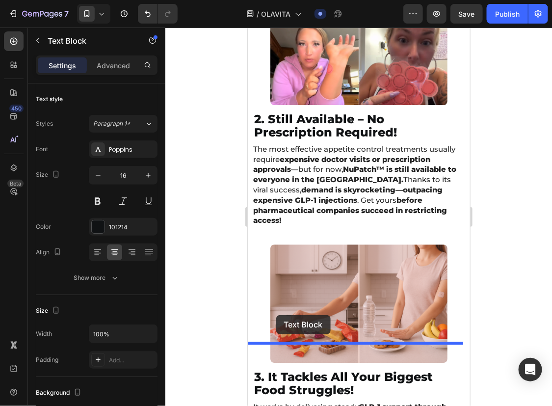
drag, startPoint x: 253, startPoint y: 98, endPoint x: 275, endPoint y: 315, distance: 218.4
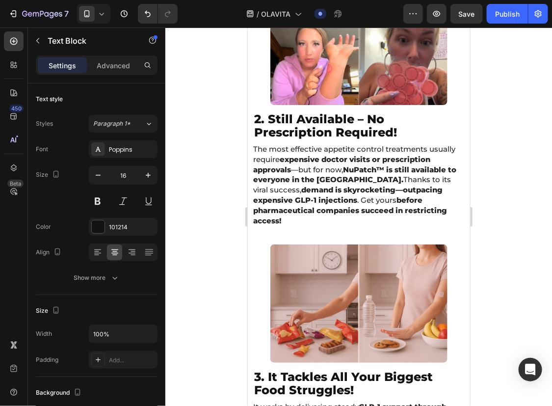
click at [488, 270] on div at bounding box center [358, 216] width 387 height 378
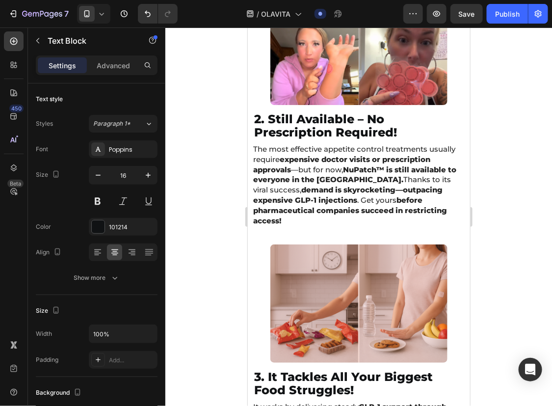
click at [497, 293] on div at bounding box center [358, 216] width 387 height 378
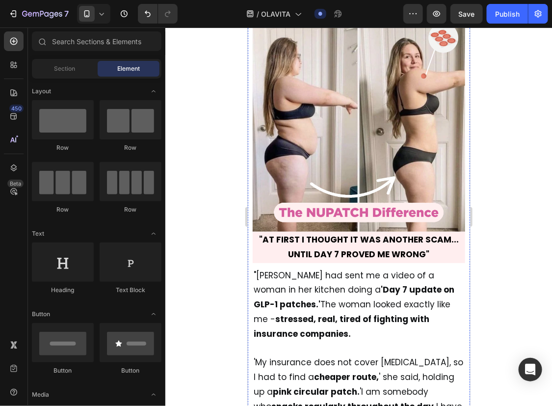
scroll to position [2542, 0]
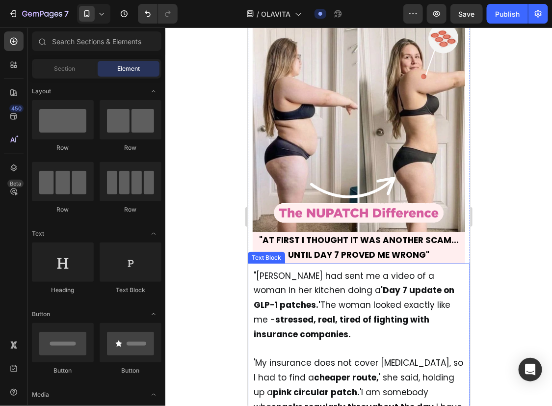
click at [323, 313] on strong "stressed, real, tired of fighting with insurance companies." at bounding box center [341, 326] width 176 height 26
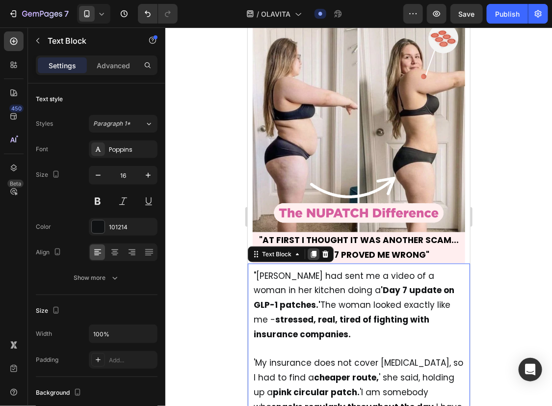
click at [313, 250] on icon at bounding box center [313, 253] width 5 height 7
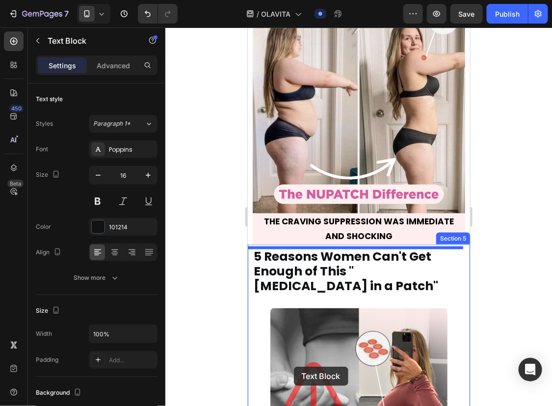
scroll to position [3990, 0]
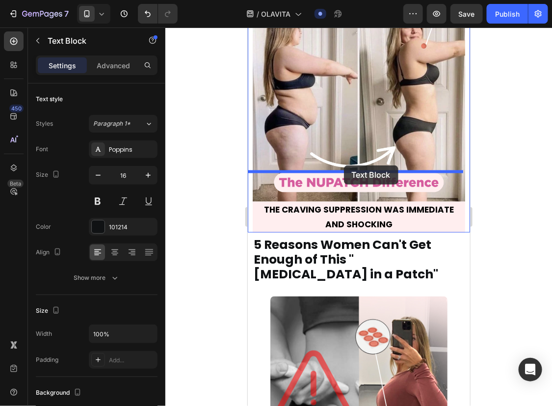
drag, startPoint x: 256, startPoint y: 53, endPoint x: 340, endPoint y: 164, distance: 139.2
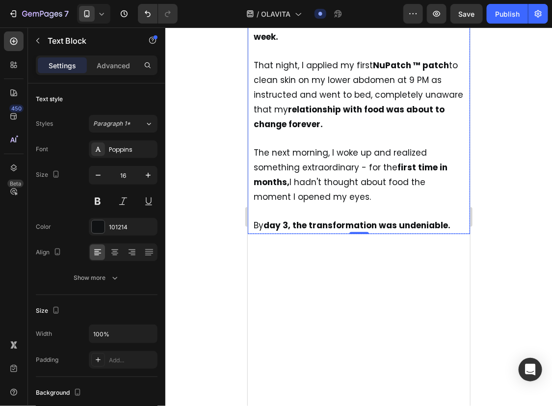
scroll to position [3404, 0]
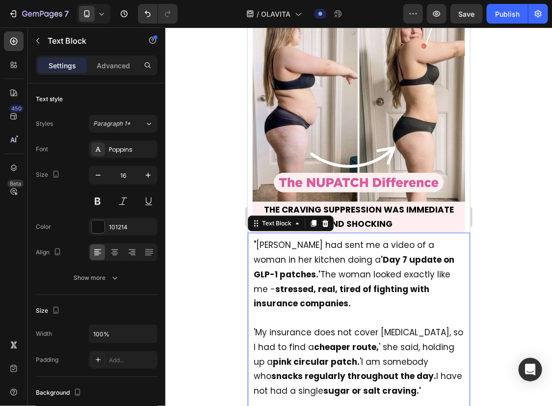
click at [320, 237] on p ""Lisa had sent me a video of a woman in her kitchen doing a 'Day 7 update on GL…" at bounding box center [358, 273] width 210 height 73
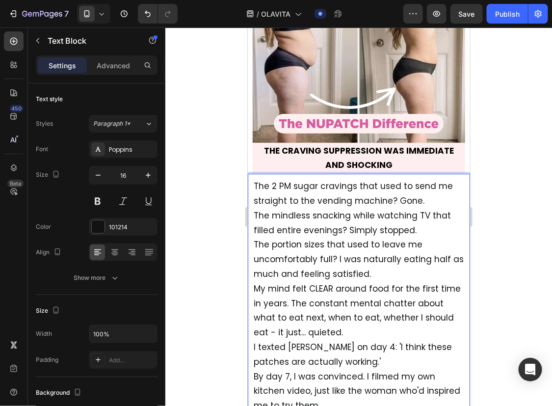
scroll to position [3462, 0]
click at [430, 179] on p "The 2 PM sugar cravings that used to send me straight to the vending machine? G…" at bounding box center [358, 354] width 210 height 351
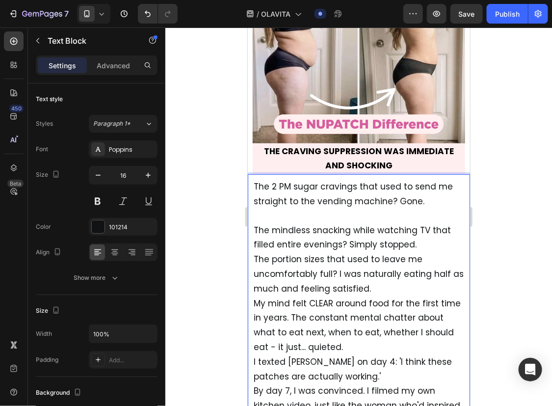
click at [421, 208] on p "The mindless snacking while watching TV that filled entire evenings? Simply sto…" at bounding box center [358, 376] width 210 height 336
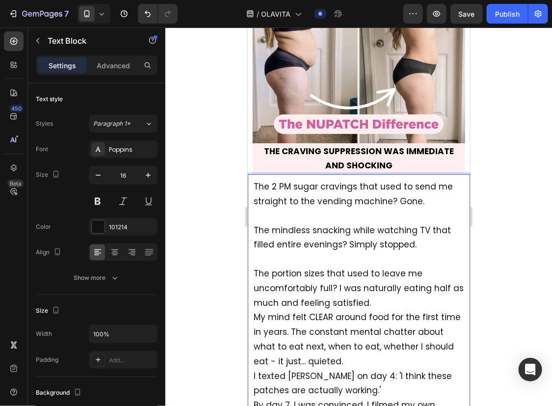
click at [421, 252] on p "The portion sizes that used to leave me uncomfortably full? I was naturally eat…" at bounding box center [358, 405] width 210 height 307
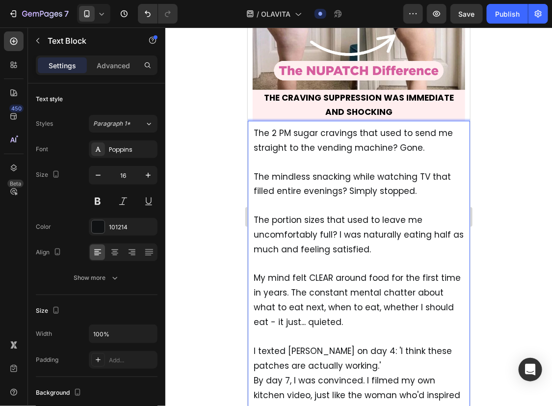
scroll to position [3516, 0]
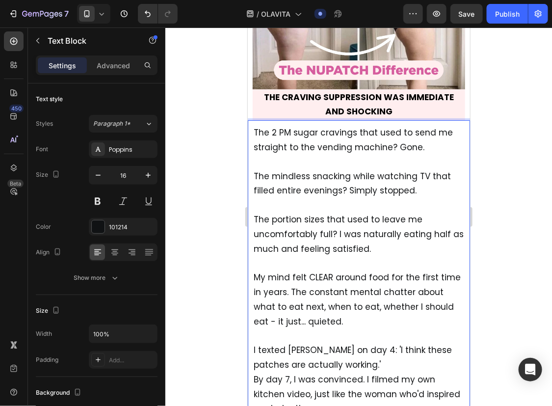
drag, startPoint x: 403, startPoint y: 306, endPoint x: 375, endPoint y: 311, distance: 28.4
click at [375, 373] on span "By day 7, I was convinced. I filmed my own kitchen video, just like the woman w…" at bounding box center [356, 393] width 207 height 41
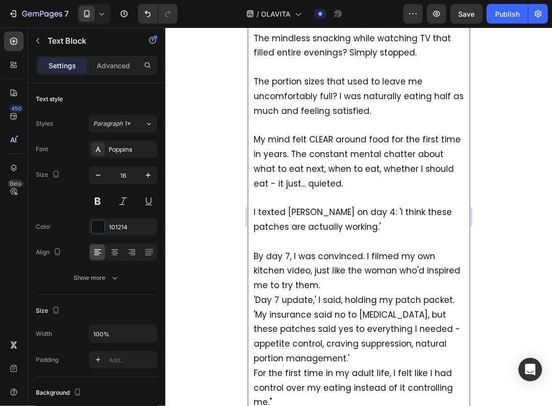
scroll to position [3655, 0]
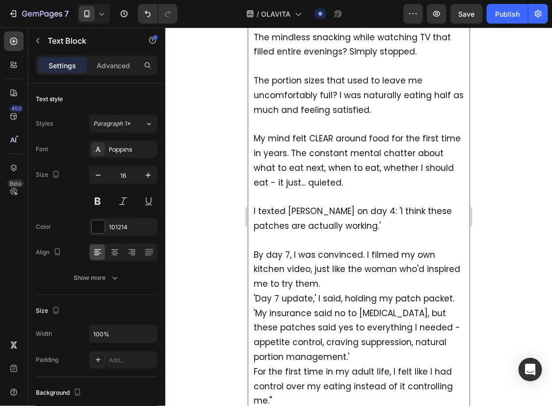
click at [350, 233] on p "By day 7, I was convinced. I filmed my own kitchen video, just like the woman w…" at bounding box center [358, 320] width 210 height 175
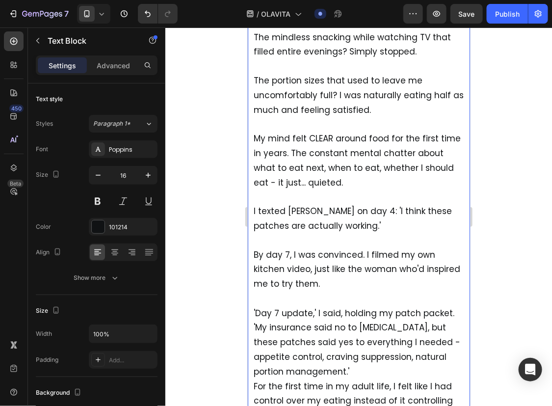
click at [423, 306] on p "⁠⁠⁠⁠⁠⁠⁠ 'Day 7 update,' I said, holding my patch packet. 'My insurance said no …" at bounding box center [358, 356] width 210 height 131
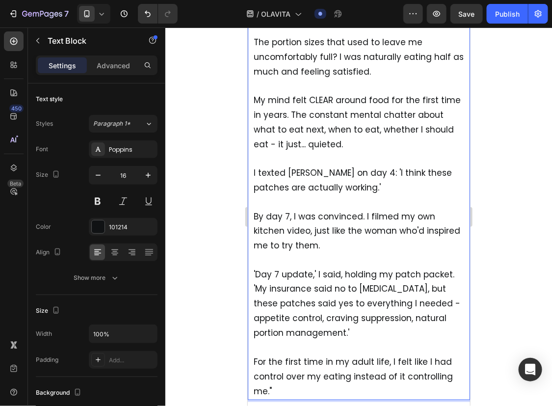
scroll to position [3694, 0]
click at [285, 354] on span "For the first time in my adult life, I felt like I had control over my eating i…" at bounding box center [352, 374] width 199 height 41
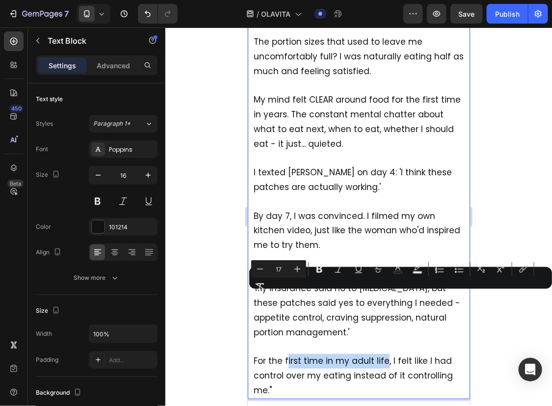
drag, startPoint x: 285, startPoint y: 297, endPoint x: 383, endPoint y: 304, distance: 98.3
click at [383, 354] on span "For the first time in my adult life, I felt like I had control over my eating i…" at bounding box center [352, 374] width 199 height 41
click at [373, 354] on span "For the f irst time in my adult life , I felt like I had control over my eating…" at bounding box center [353, 374] width 201 height 41
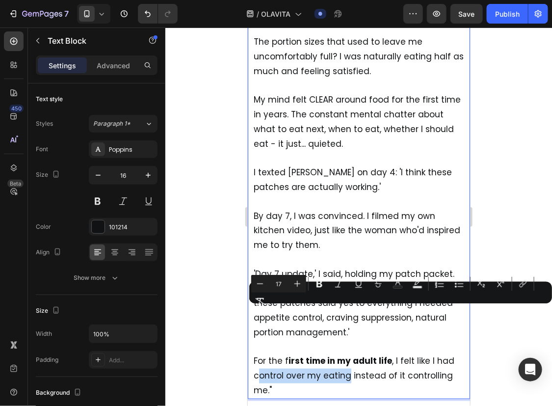
drag, startPoint x: 256, startPoint y: 314, endPoint x: 346, endPoint y: 315, distance: 90.3
click at [346, 354] on span "For the f irst time in my adult life , I felt like I had control over my eating…" at bounding box center [353, 374] width 201 height 41
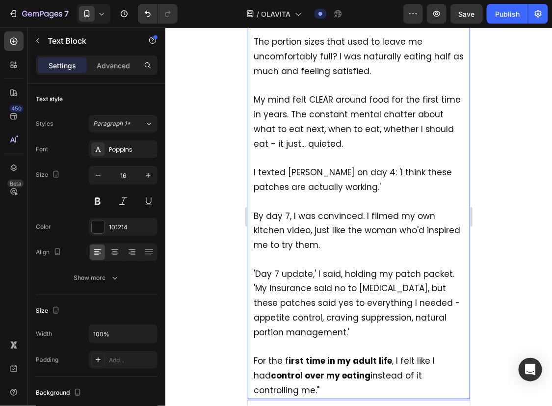
click at [331, 339] on p "For the f irst time in my adult life , I felt like I had control over my eating…" at bounding box center [358, 368] width 210 height 58
click at [397, 354] on span "For the f irst time in my adult life , I felt like I had control over my eating…" at bounding box center [343, 374] width 181 height 41
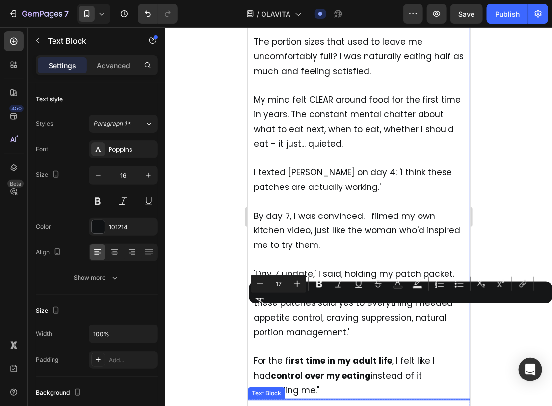
drag, startPoint x: 396, startPoint y: 311, endPoint x: 414, endPoint y: 336, distance: 30.5
click at [510, 327] on div at bounding box center [358, 216] width 387 height 378
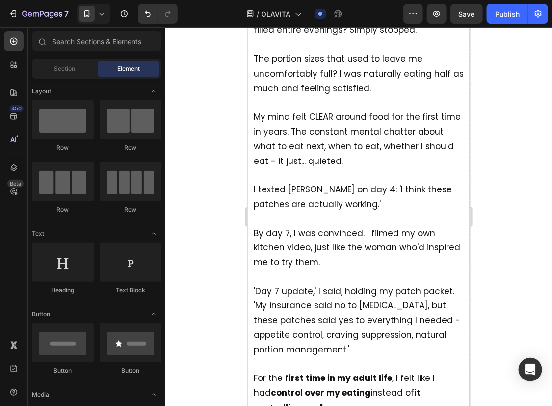
scroll to position [3676, 0]
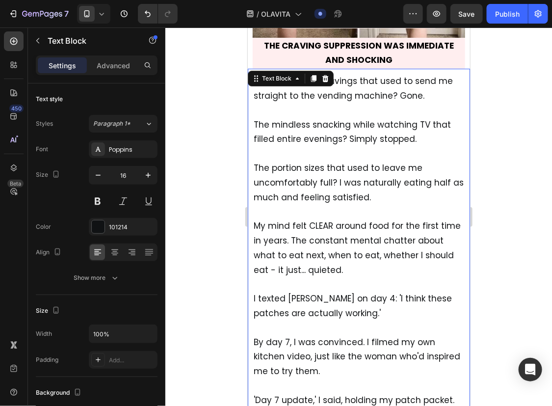
click at [285, 317] on div "The 2 PM sugar cravings that used to send me straight to the vending machine? G…" at bounding box center [358, 299] width 212 height 452
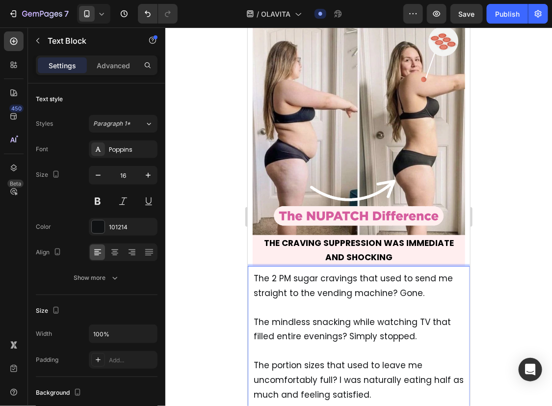
scroll to position [3593, 0]
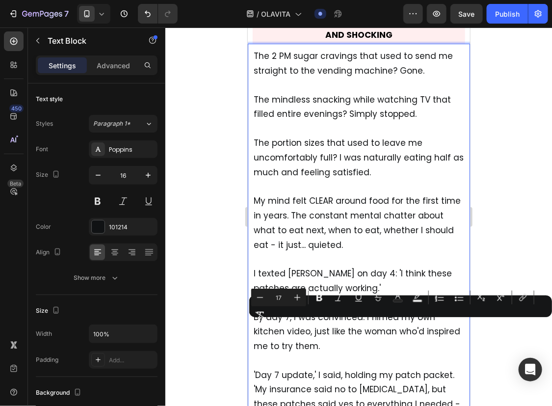
click at [286, 368] on span "'Day 7 update,' I said, holding my patch packet. 'My insurance said no to Ozemp…" at bounding box center [356, 403] width 207 height 70
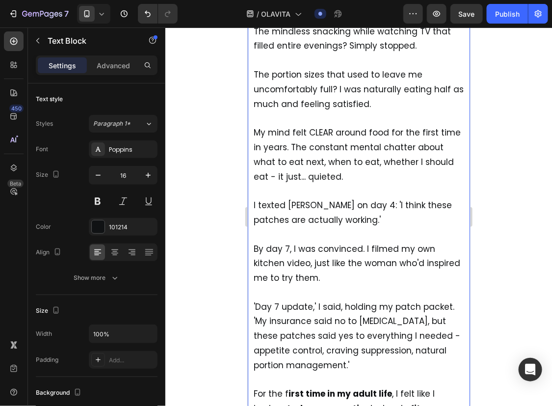
scroll to position [3661, 0]
click at [285, 387] on span "For the f irst time in my adult life , I felt like I had control over my eating…" at bounding box center [343, 407] width 181 height 41
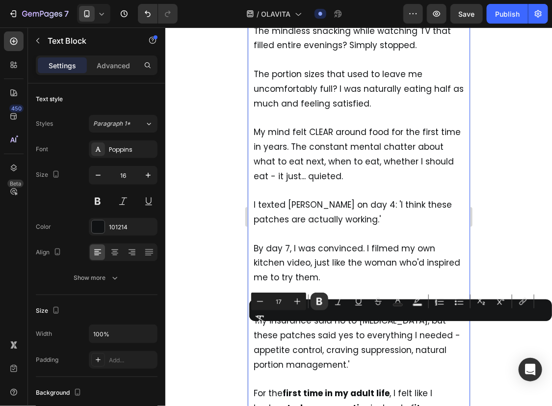
click at [309, 401] on strong "control over my eating" at bounding box center [320, 407] width 100 height 12
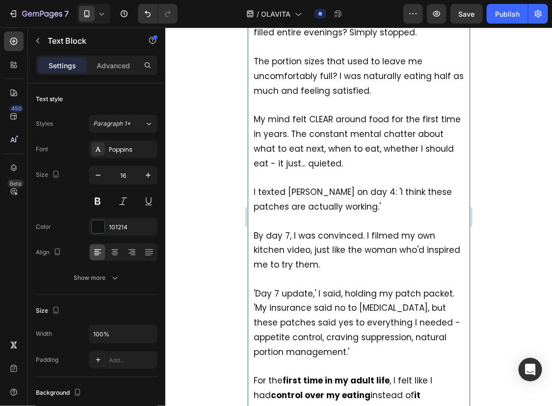
scroll to position [3675, 0]
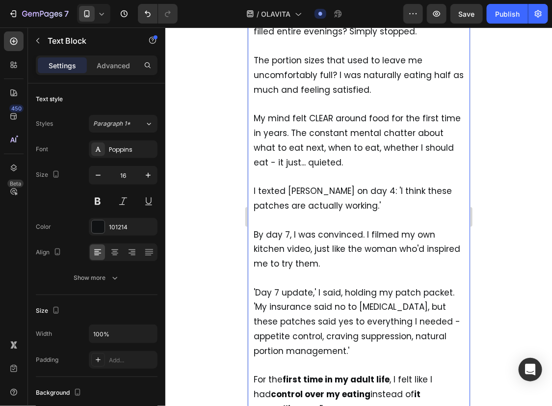
click at [348, 286] on span "'Day 7 update,' I said, holding my patch packet. 'My insurance said no to Ozemp…" at bounding box center [356, 321] width 207 height 70
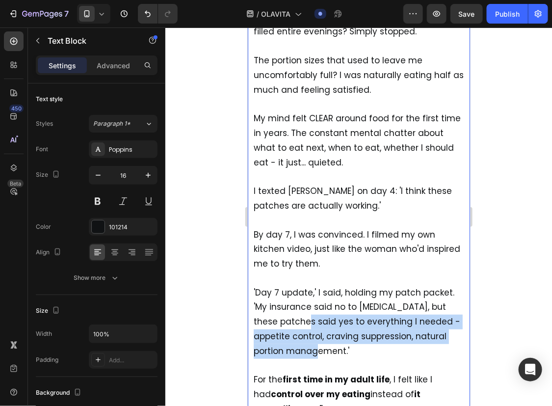
drag, startPoint x: 310, startPoint y: 261, endPoint x: 347, endPoint y: 291, distance: 47.4
click at [347, 291] on p "'Day 7 update,' I said, holding my patch packet. 'My insurance said no to Ozemp…" at bounding box center [358, 314] width 210 height 87
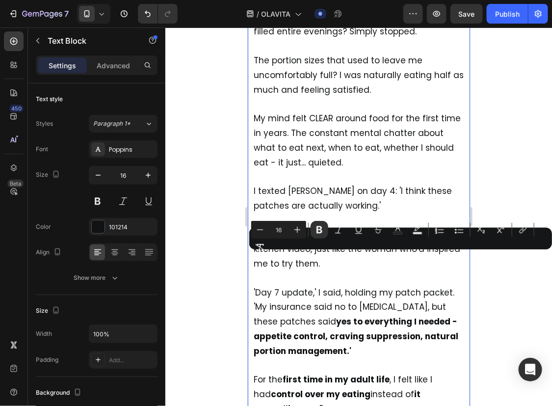
click at [358, 358] on p "For the first time in my adult life , I felt like I had control over my eating …" at bounding box center [358, 387] width 210 height 58
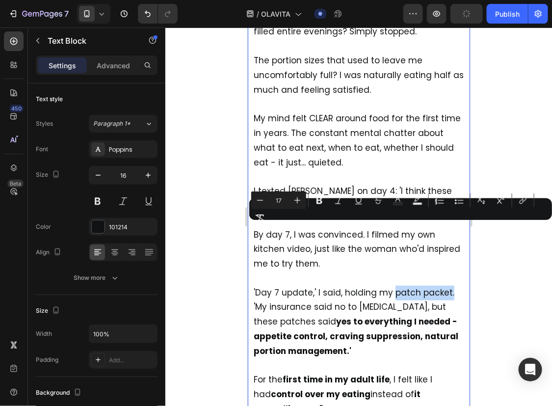
drag, startPoint x: 391, startPoint y: 229, endPoint x: 450, endPoint y: 224, distance: 58.6
click at [450, 271] on p "'Day 7 update,' I said, holding my patch packet. 'My insurance said no to Ozemp…" at bounding box center [358, 314] width 210 height 87
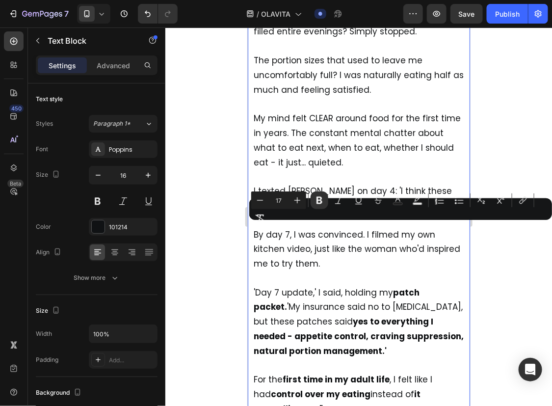
click at [377, 286] on span "'Day 7 update,' I said, holding my patch packet. 'My insurance said no to Ozemp…" at bounding box center [358, 321] width 210 height 70
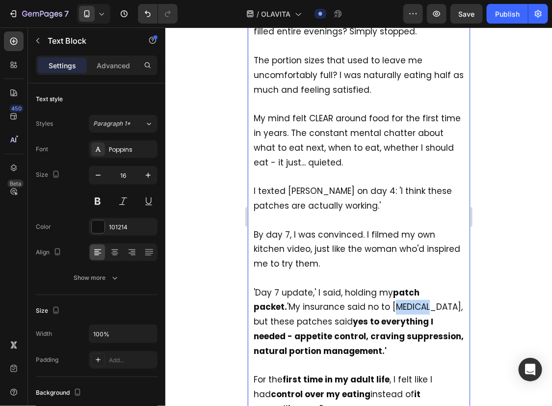
click at [377, 286] on span "'Day 7 update,' I said, holding my patch packet. 'My insurance said no to Ozemp…" at bounding box center [358, 321] width 210 height 70
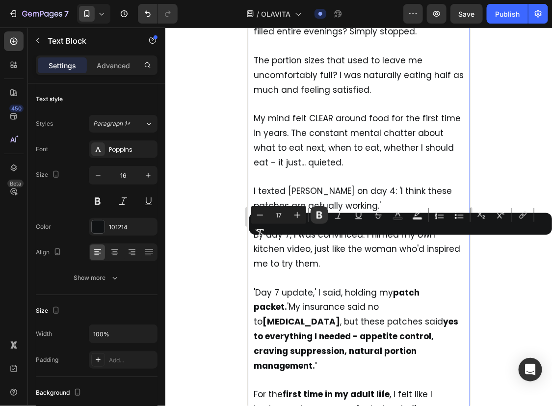
click at [400, 288] on p "'Day 7 update,' I said, holding my patch packet. 'My insurance said no to Ozemp…" at bounding box center [358, 322] width 210 height 102
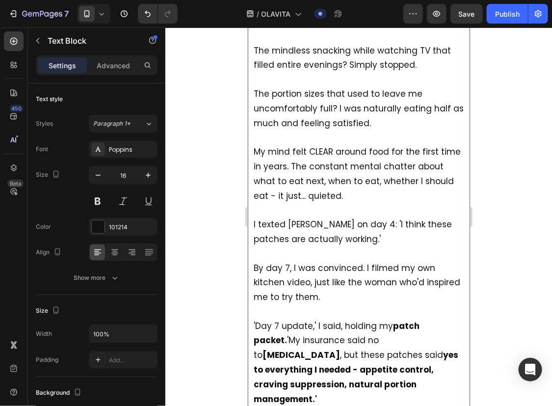
scroll to position [3629, 0]
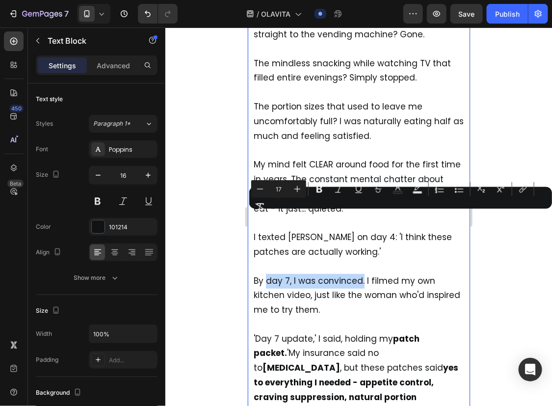
drag, startPoint x: 266, startPoint y: 219, endPoint x: 361, endPoint y: 218, distance: 94.2
click at [361, 274] on span "By day 7, I was convinced. I filmed my own kitchen video, just like the woman w…" at bounding box center [356, 294] width 207 height 41
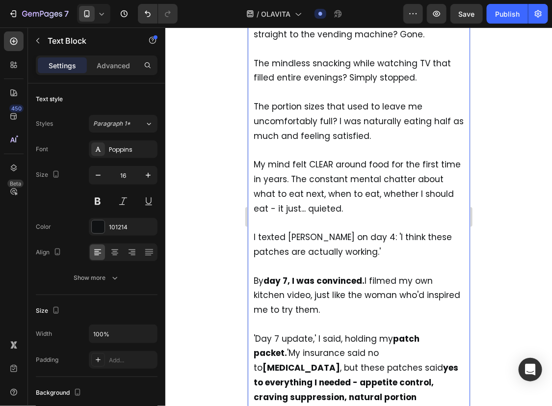
click at [377, 317] on p "'Day 7 update,' I said, holding my patch packet. 'My insurance said no to Ozemp…" at bounding box center [358, 368] width 210 height 102
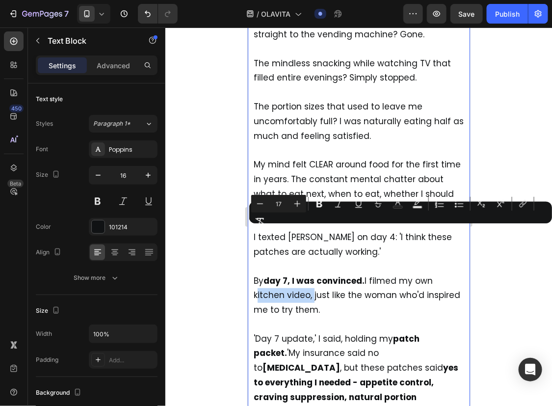
drag, startPoint x: 255, startPoint y: 231, endPoint x: 310, endPoint y: 234, distance: 55.1
click at [310, 274] on span "By day 7, I was convinced. I filmed my own kitchen video, just like the woman w…" at bounding box center [356, 294] width 207 height 41
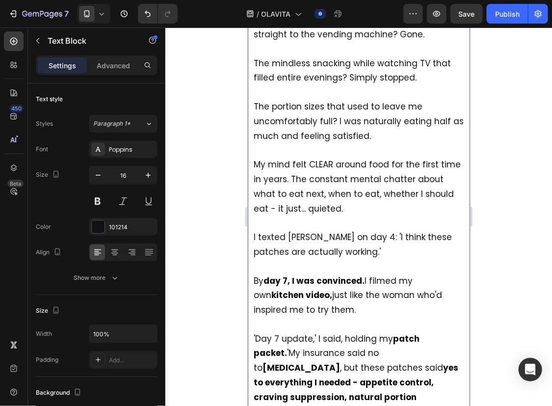
click at [347, 361] on strong "yes to everything I needed - appetite control, craving suppression, natural por…" at bounding box center [355, 388] width 205 height 55
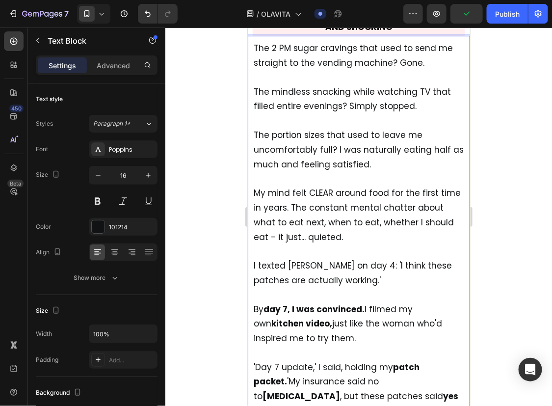
scroll to position [3598, 0]
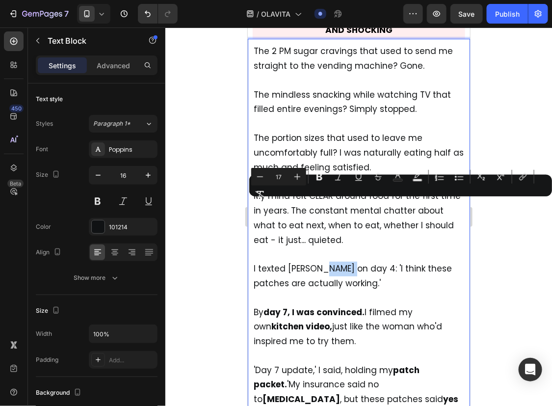
drag, startPoint x: 316, startPoint y: 206, endPoint x: 341, endPoint y: 208, distance: 24.6
click at [341, 262] on span "I texted Lisa on day 4: 'I think these patches are actually working.'" at bounding box center [352, 275] width 198 height 26
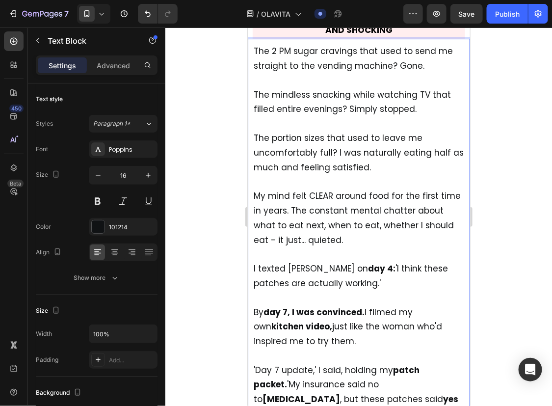
click at [360, 247] on p "I texted Lisa on day 4: 'I think these patches are actually working.'" at bounding box center [358, 268] width 210 height 43
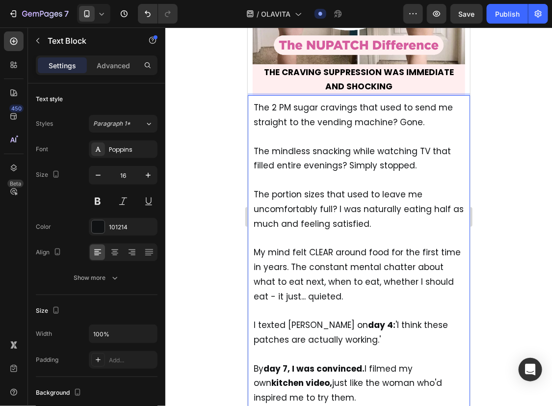
scroll to position [3541, 0]
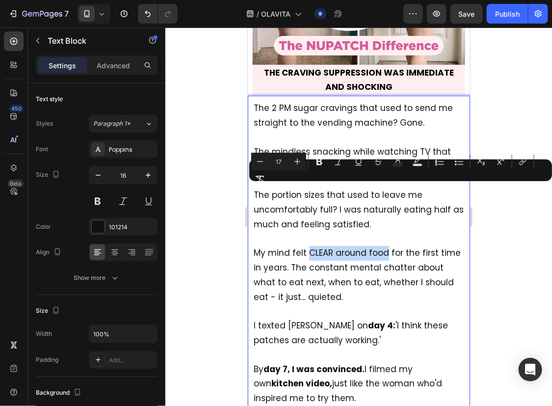
drag, startPoint x: 305, startPoint y: 189, endPoint x: 386, endPoint y: 191, distance: 80.5
click at [386, 246] on span "My mind felt CLEAR around food for the first time in years. The constant mental…" at bounding box center [356, 273] width 207 height 55
click at [400, 246] on span "My mind felt CLEAR around food for the first time in years. The constant mental…" at bounding box center [355, 273] width 205 height 55
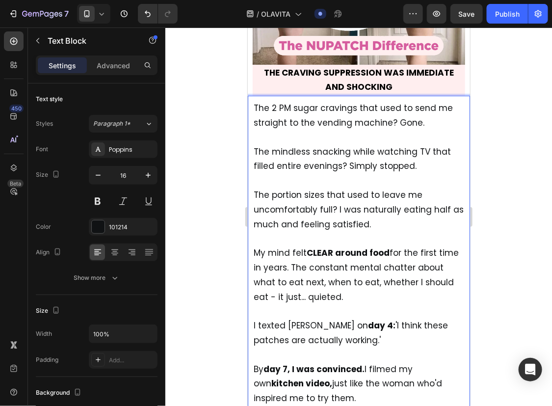
click at [276, 246] on span "My mind felt CLEAR around food for the first time in years. The constant mental…" at bounding box center [355, 273] width 205 height 55
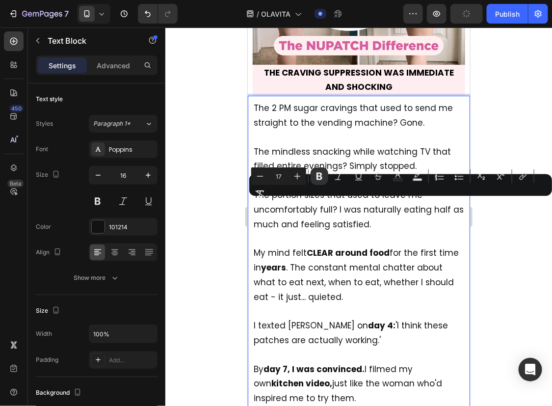
click at [302, 246] on span "My mind felt CLEAR around food for the first time in years . The constant menta…" at bounding box center [355, 273] width 205 height 55
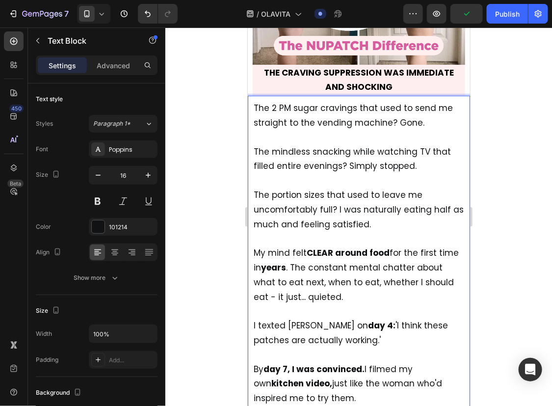
click at [355, 246] on span "My mind felt CLEAR around food for the first time in years . The constant menta…" at bounding box center [355, 273] width 205 height 55
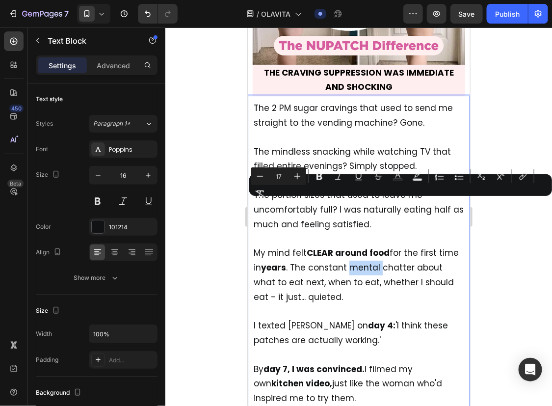
click at [355, 246] on span "My mind felt CLEAR around food for the first time in years . The constant menta…" at bounding box center [355, 273] width 205 height 55
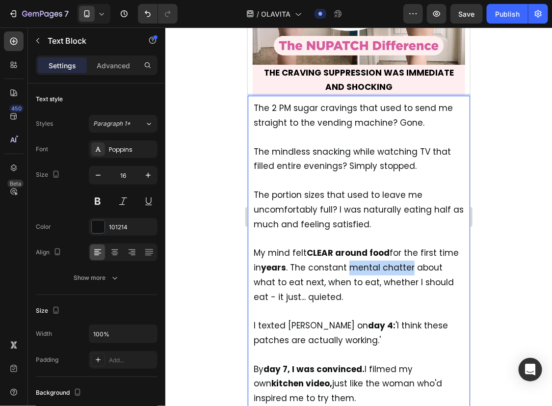
drag, startPoint x: 348, startPoint y: 205, endPoint x: 409, endPoint y: 211, distance: 61.2
click at [409, 231] on p "My mind felt CLEAR around food for the first time in years . The constant menta…" at bounding box center [358, 267] width 210 height 73
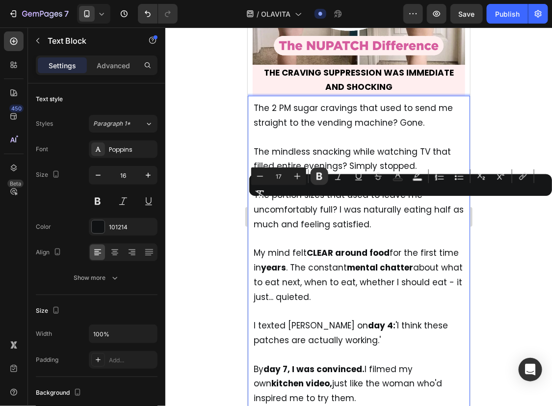
click at [414, 231] on p "My mind felt CLEAR around food for the first time in years . The constant menta…" at bounding box center [358, 267] width 210 height 73
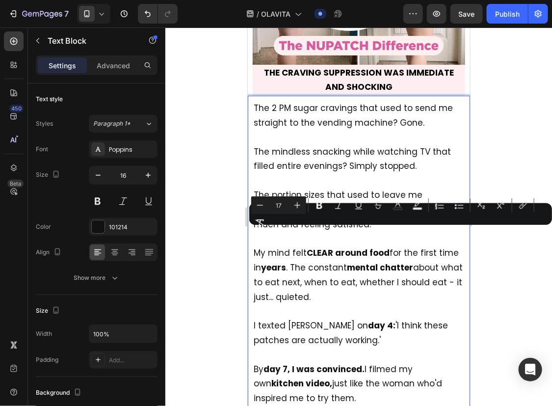
drag, startPoint x: 351, startPoint y: 233, endPoint x: 306, endPoint y: 238, distance: 45.9
click at [306, 238] on p "My mind felt CLEAR around food for the first time in years . The constant menta…" at bounding box center [358, 267] width 210 height 73
click at [367, 319] on strong "day 4:" at bounding box center [380, 325] width 27 height 12
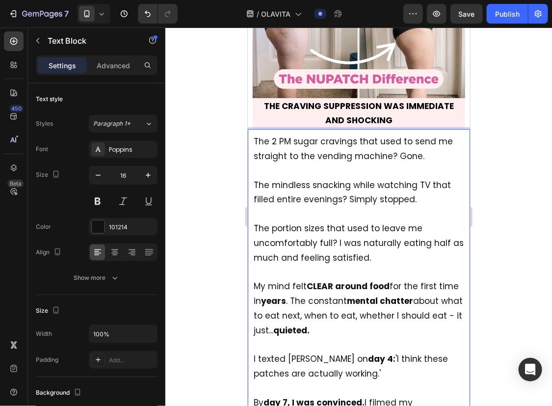
scroll to position [3506, 0]
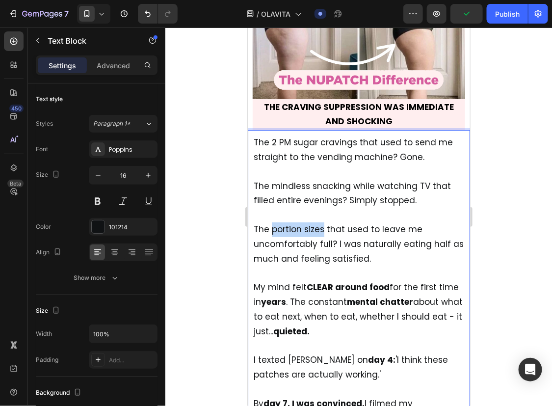
drag, startPoint x: 271, startPoint y: 166, endPoint x: 322, endPoint y: 171, distance: 50.8
click at [322, 223] on span "The portion sizes that used to leave me uncomfortably full? I was naturally eat…" at bounding box center [358, 243] width 210 height 41
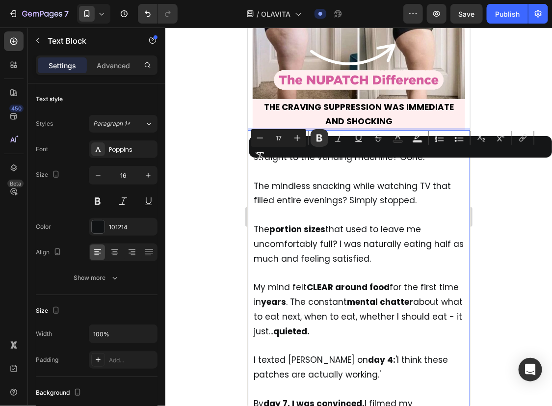
click at [331, 223] on span "The portion sizes that used to leave me uncomfortably full? I was naturally eat…" at bounding box center [358, 243] width 210 height 41
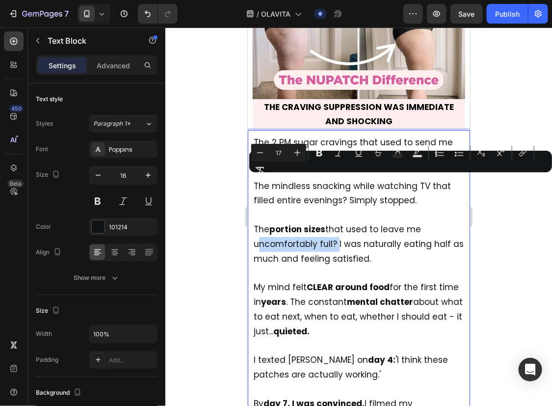
drag, startPoint x: 253, startPoint y: 181, endPoint x: 334, endPoint y: 182, distance: 80.5
click at [334, 223] on span "The portion sizes that used to leave me uncomfortably full? I was naturally eat…" at bounding box center [358, 243] width 210 height 41
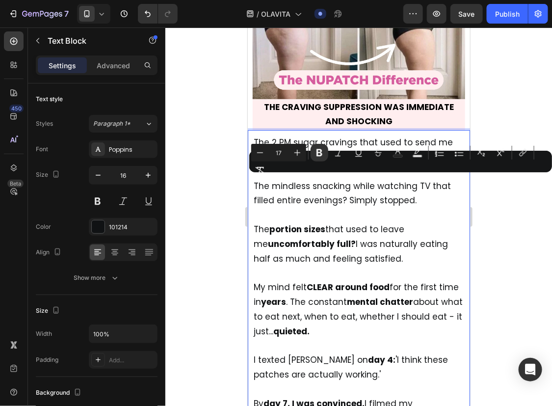
click at [360, 223] on span "The portion sizes that used to leave me uncomfortably full? I was naturally eat…" at bounding box center [350, 243] width 194 height 41
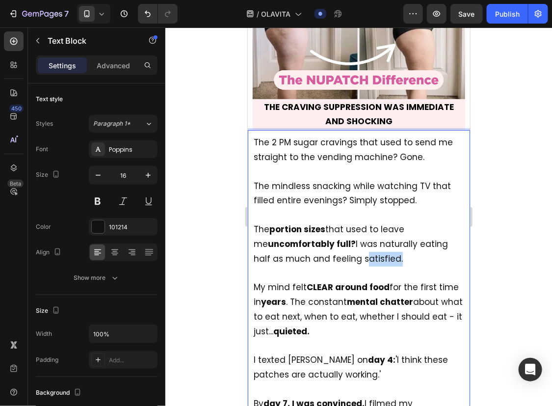
click at [360, 223] on span "The portion sizes that used to leave me uncomfortably full? I was naturally eat…" at bounding box center [350, 243] width 194 height 41
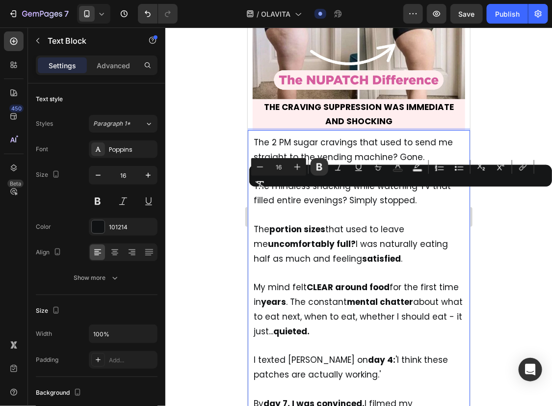
click at [364, 265] on p "My mind felt CLEAR around food for the first time in years . The constant menta…" at bounding box center [358, 301] width 210 height 73
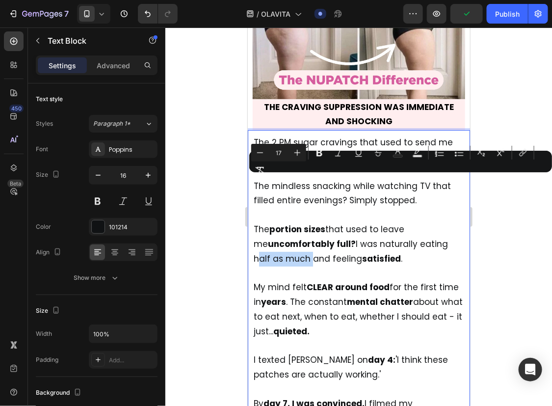
drag, startPoint x: 433, startPoint y: 182, endPoint x: 287, endPoint y: 196, distance: 145.8
click at [287, 223] on span "The portion sizes that used to leave me uncomfortably full? I was naturally eat…" at bounding box center [350, 243] width 194 height 41
click at [326, 281] on strong "CLEAR around food" at bounding box center [347, 287] width 83 height 12
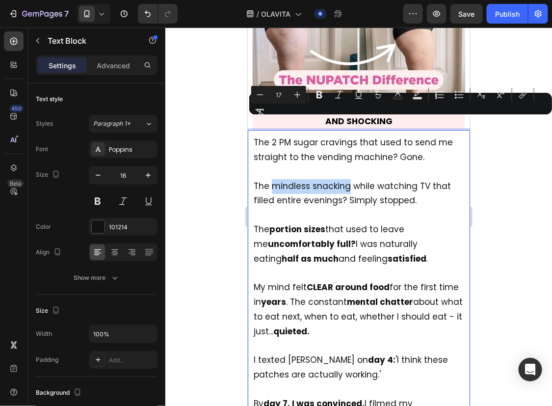
drag, startPoint x: 270, startPoint y: 124, endPoint x: 346, endPoint y: 129, distance: 76.7
click at [346, 180] on span "The mindless snacking while watching TV that filled entire evenings? Simply sto…" at bounding box center [351, 193] width 197 height 26
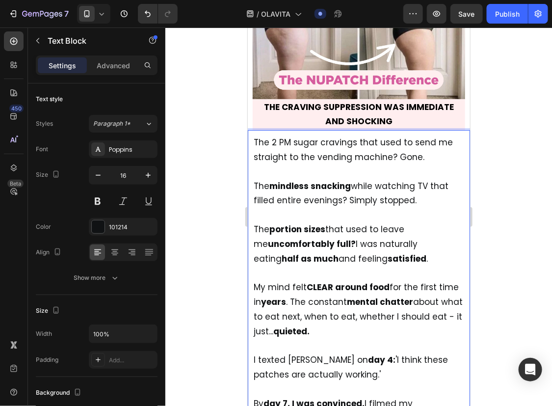
click at [357, 207] on p "The portion sizes that used to leave me uncomfortably full? I was naturally eat…" at bounding box center [358, 236] width 210 height 58
drag, startPoint x: 345, startPoint y: 138, endPoint x: 420, endPoint y: 135, distance: 75.6
click at [420, 164] on p "The mindless snacking while watching TV that filled entire evenings? Simply sto…" at bounding box center [358, 185] width 210 height 43
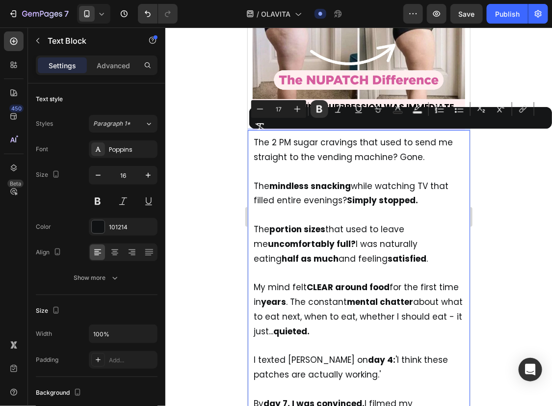
click at [422, 207] on p "The portion sizes that used to leave me uncomfortably full? I was naturally eat…" at bounding box center [358, 236] width 210 height 58
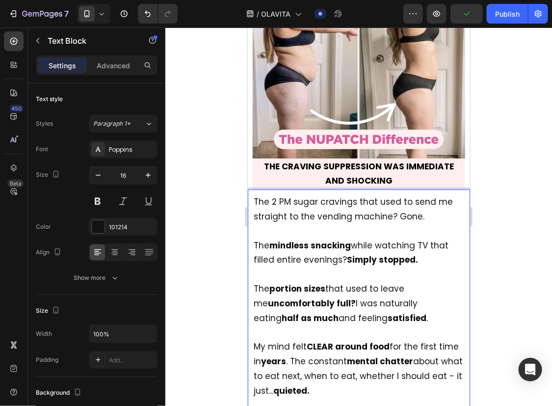
scroll to position [3445, 0]
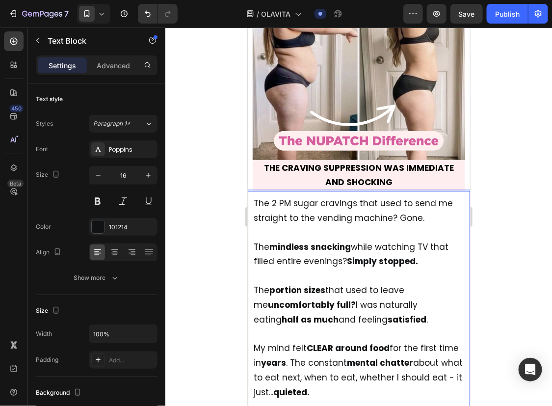
click at [256, 197] on span "The 2 PM sugar cravings that used to send me straight to the vending machine? G…" at bounding box center [352, 210] width 199 height 26
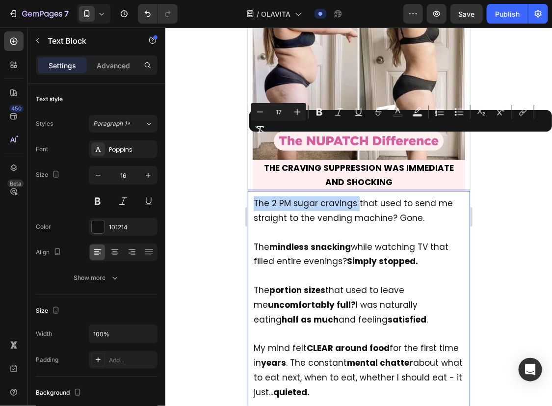
drag, startPoint x: 255, startPoint y: 140, endPoint x: 357, endPoint y: 143, distance: 102.6
click at [357, 197] on span "The 2 PM sugar cravings that used to send me straight to the vending machine? G…" at bounding box center [352, 210] width 199 height 26
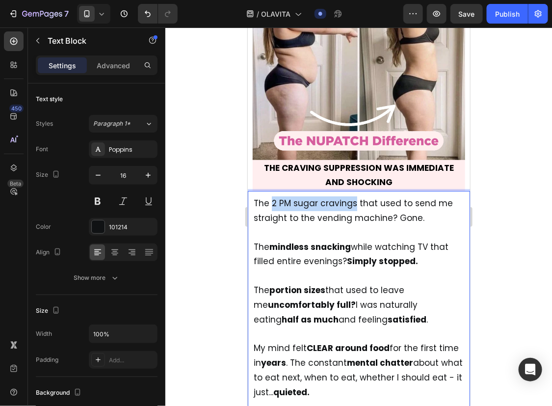
drag, startPoint x: 353, startPoint y: 142, endPoint x: 270, endPoint y: 137, distance: 82.6
click at [270, 197] on span "The 2 PM sugar cravings that used to send me straight to the vending machine? G…" at bounding box center [352, 210] width 199 height 26
click at [300, 225] on p "The mindless snacking while watching TV that filled entire evenings? Simply sto…" at bounding box center [358, 246] width 210 height 43
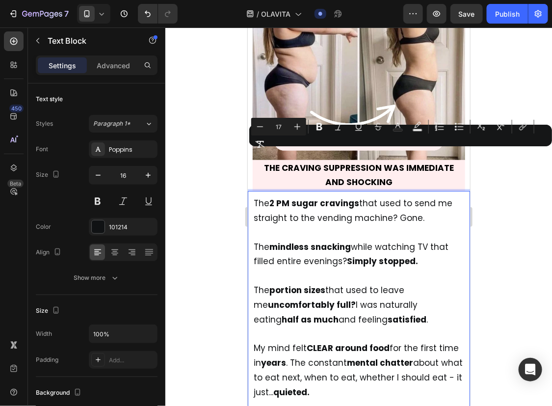
drag, startPoint x: 395, startPoint y: 154, endPoint x: 434, endPoint y: 154, distance: 39.2
click at [434, 196] on p "The 2 PM sugar cravings that used to send me straight to the vending machine? G…" at bounding box center [358, 210] width 210 height 29
click at [433, 240] on span "The mindless snacking while watching TV that filled entire evenings? Simply sto…" at bounding box center [350, 253] width 195 height 26
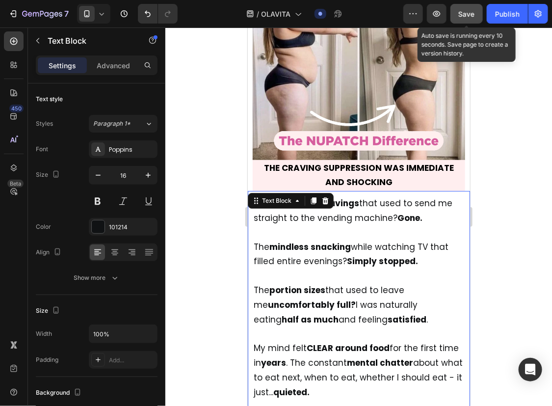
click at [459, 23] on button "Save" at bounding box center [466, 14] width 32 height 20
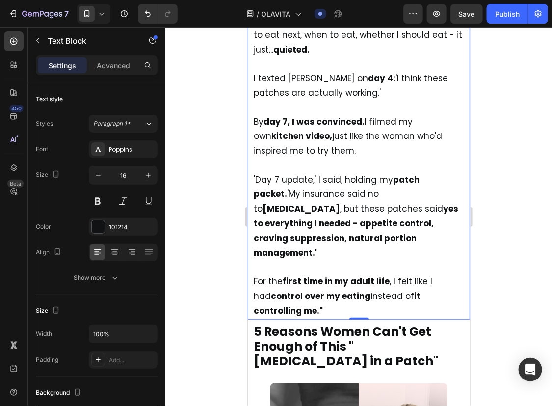
scroll to position [3788, 0]
